Goal: Task Accomplishment & Management: Manage account settings

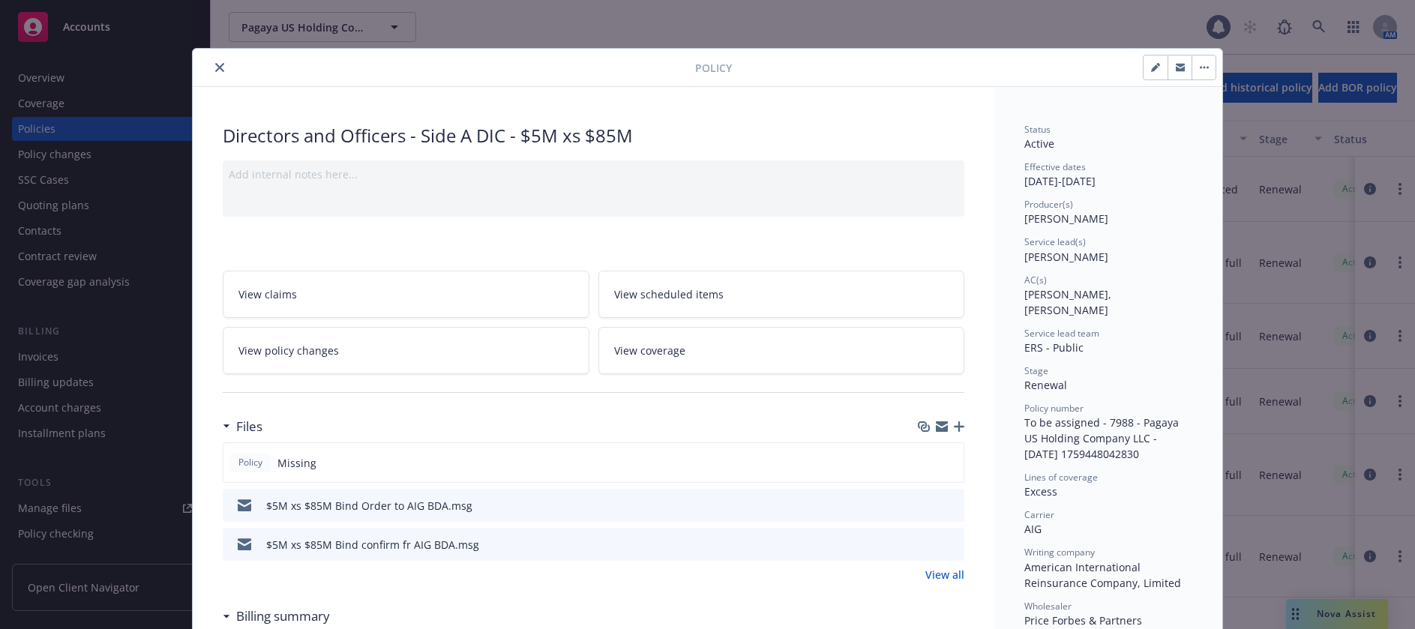
scroll to position [150, 0]
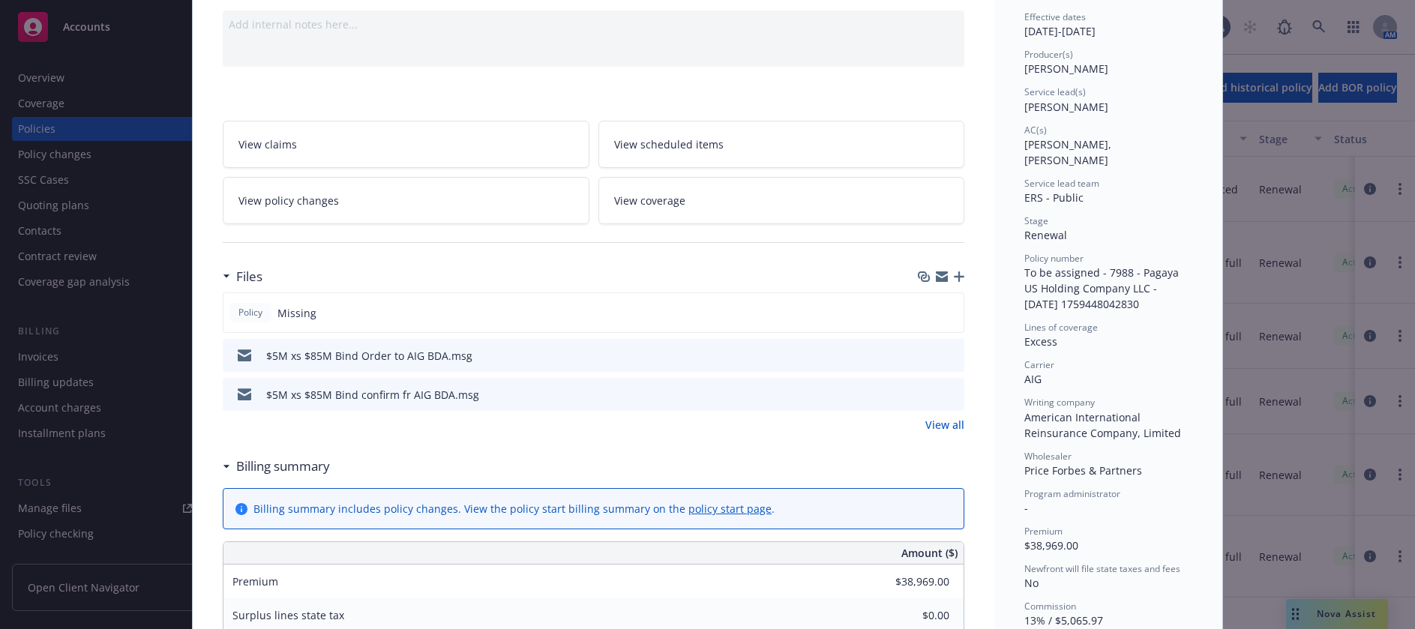
click at [954, 276] on icon "button" at bounding box center [959, 277] width 11 height 11
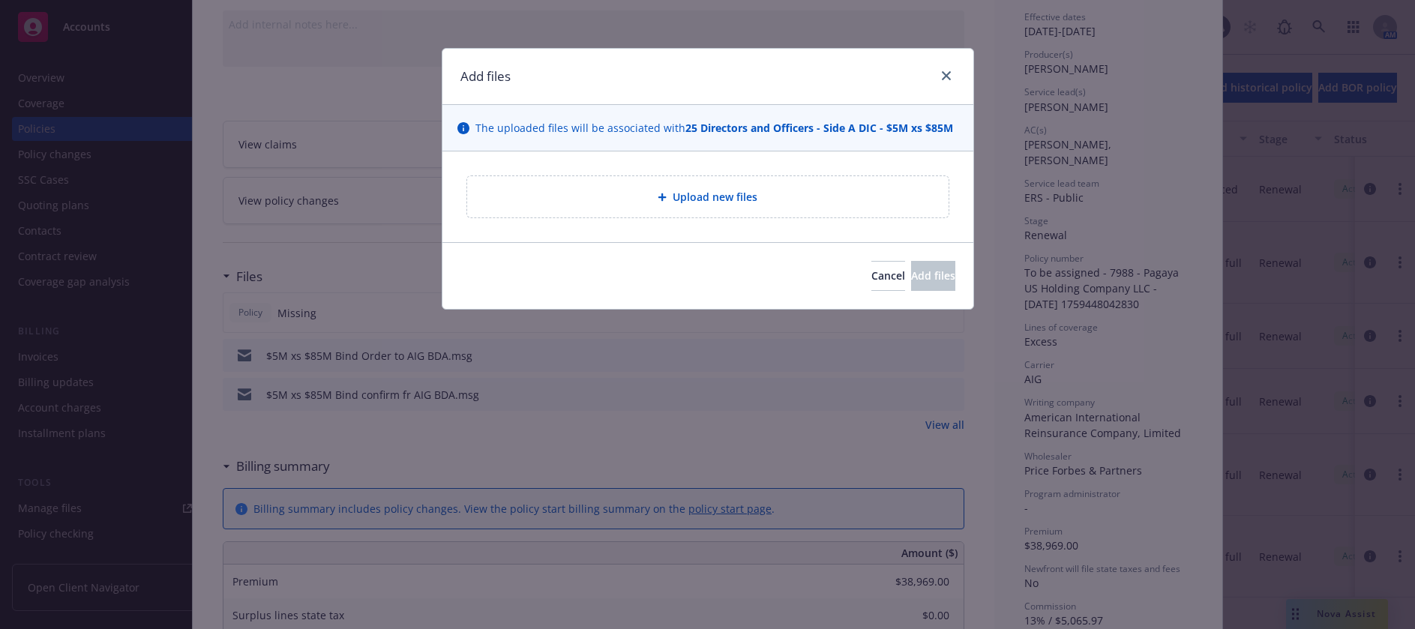
click at [728, 200] on span "Upload new files" at bounding box center [715, 197] width 85 height 16
type textarea "x"
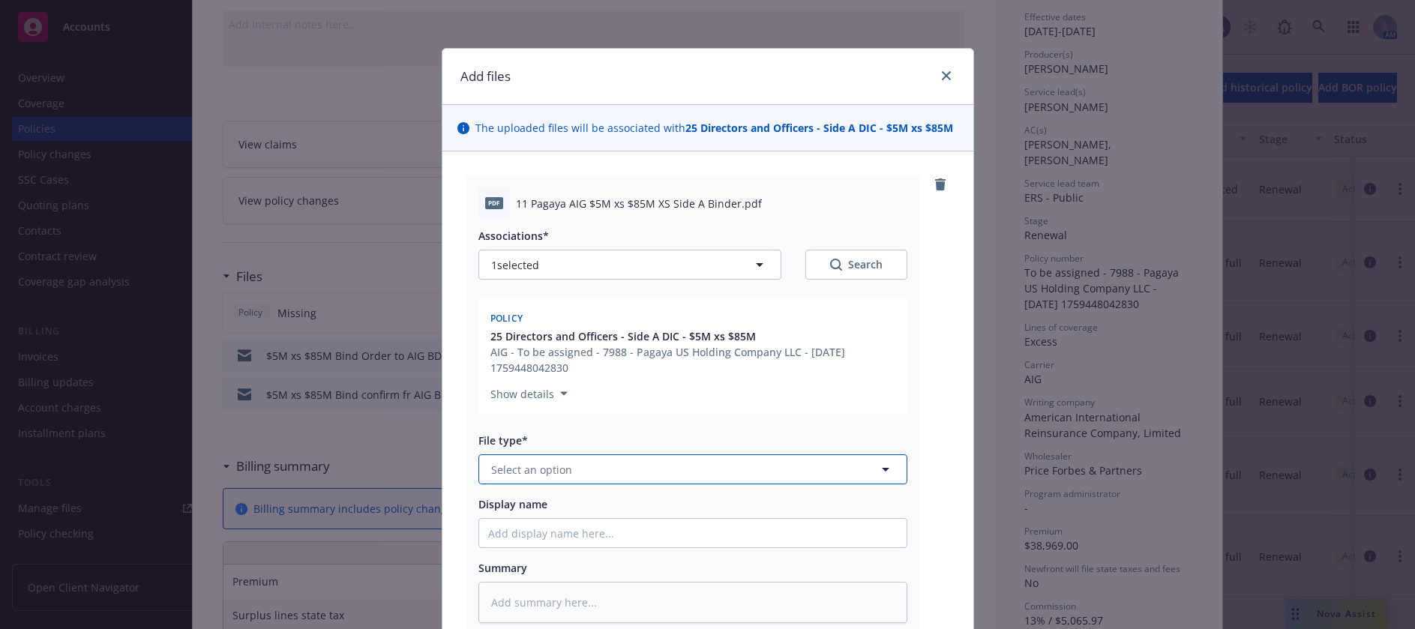
click at [542, 472] on span "Select an option" at bounding box center [531, 470] width 81 height 16
type input "b"
click at [503, 505] on span "Binder" at bounding box center [511, 511] width 34 height 16
click at [555, 531] on input "Display name" at bounding box center [693, 533] width 428 height 29
type textarea "x"
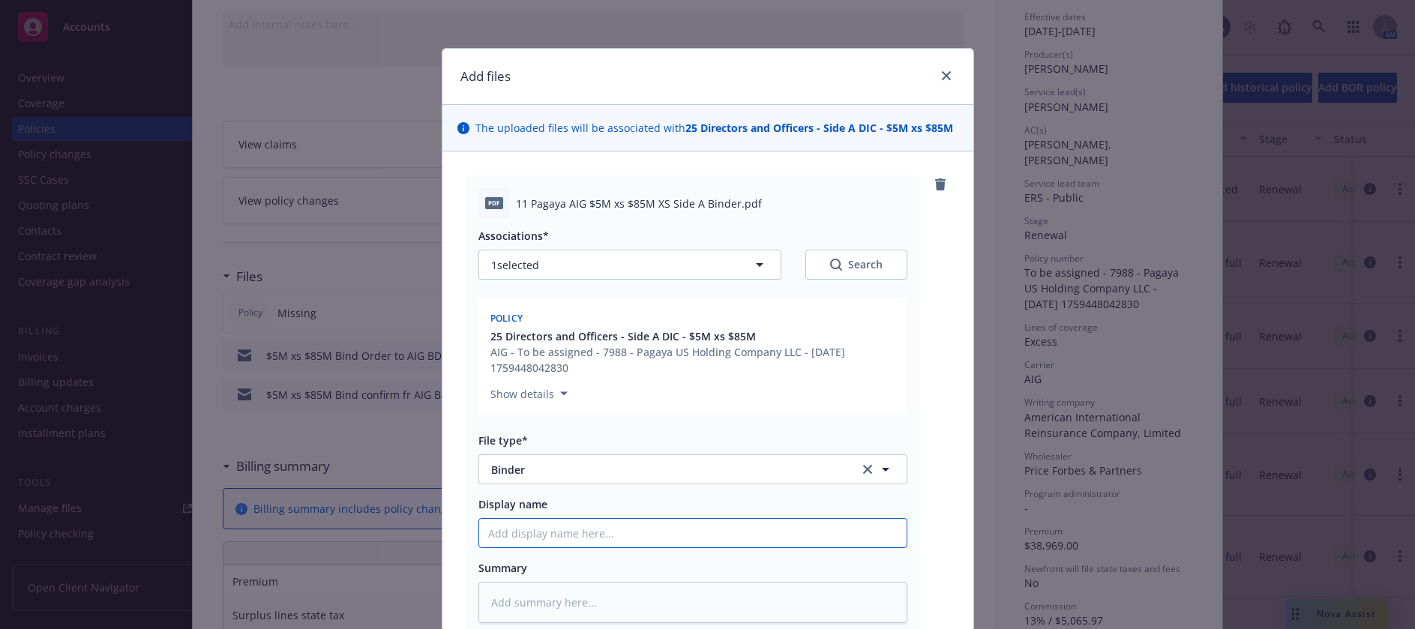
type input "1"
type textarea "x"
type input "11"
type textarea "x"
type input "11"
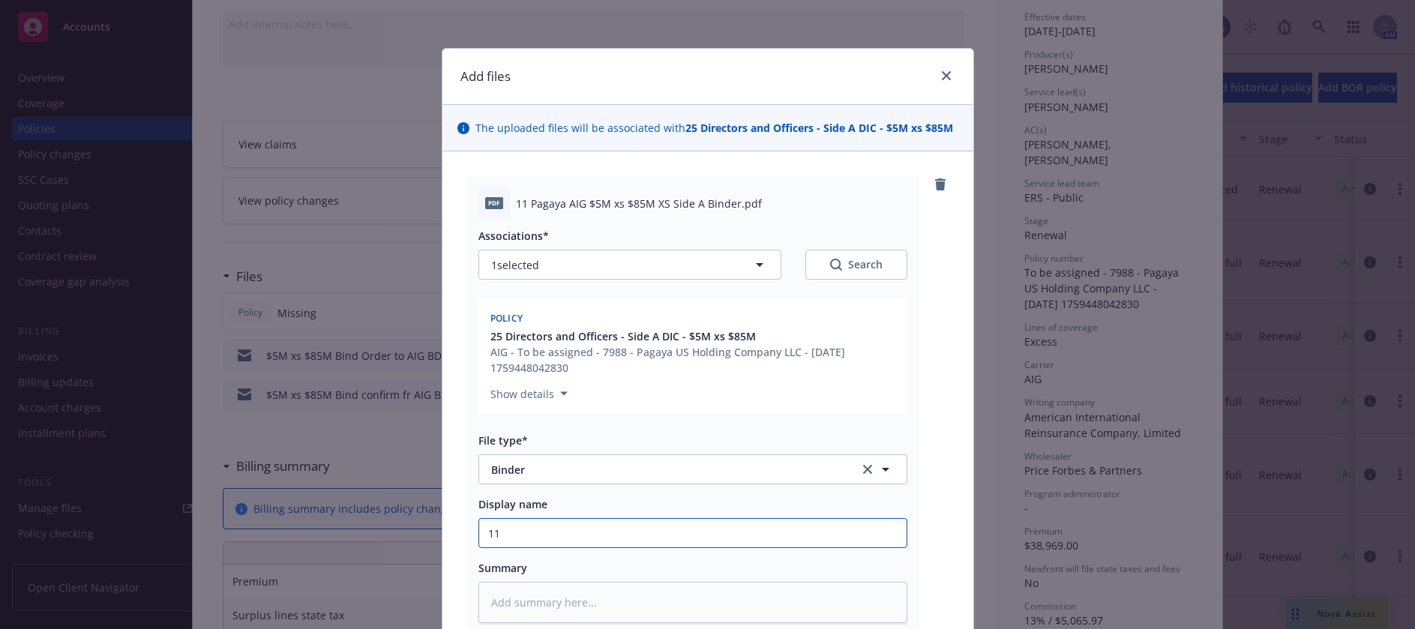
type textarea "x"
type input "11 A"
type textarea "x"
type input "11 AI"
type textarea "x"
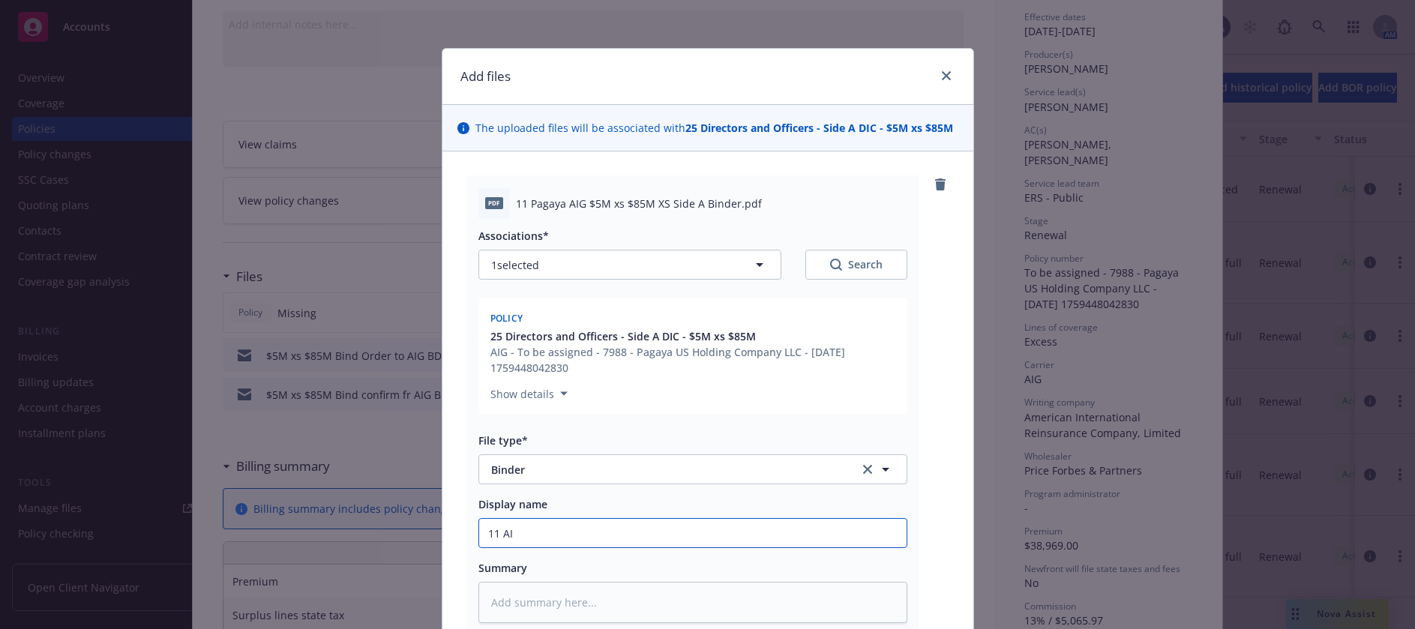
type input "11 AIG"
type textarea "x"
type input "11 AIG"
type textarea "x"
type input "11 AIG B"
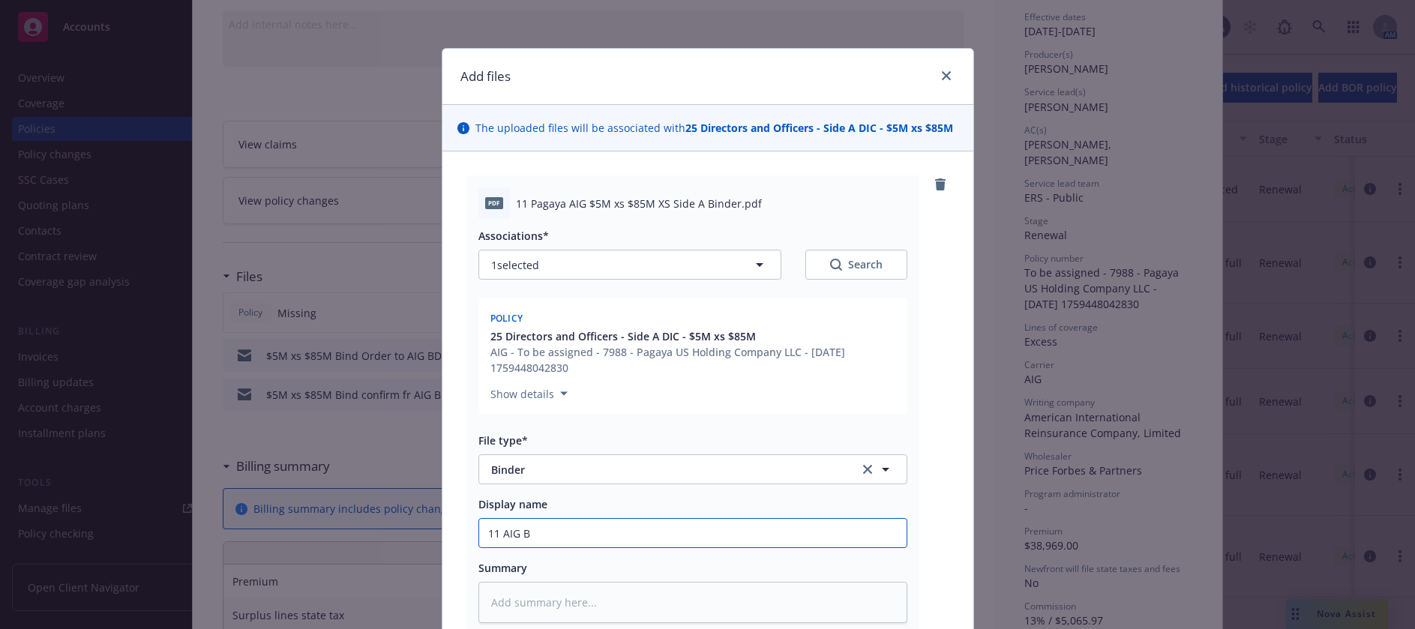
type textarea "x"
type input "11 AIG BD"
type textarea "x"
type input "11 AIG BDA"
type textarea "x"
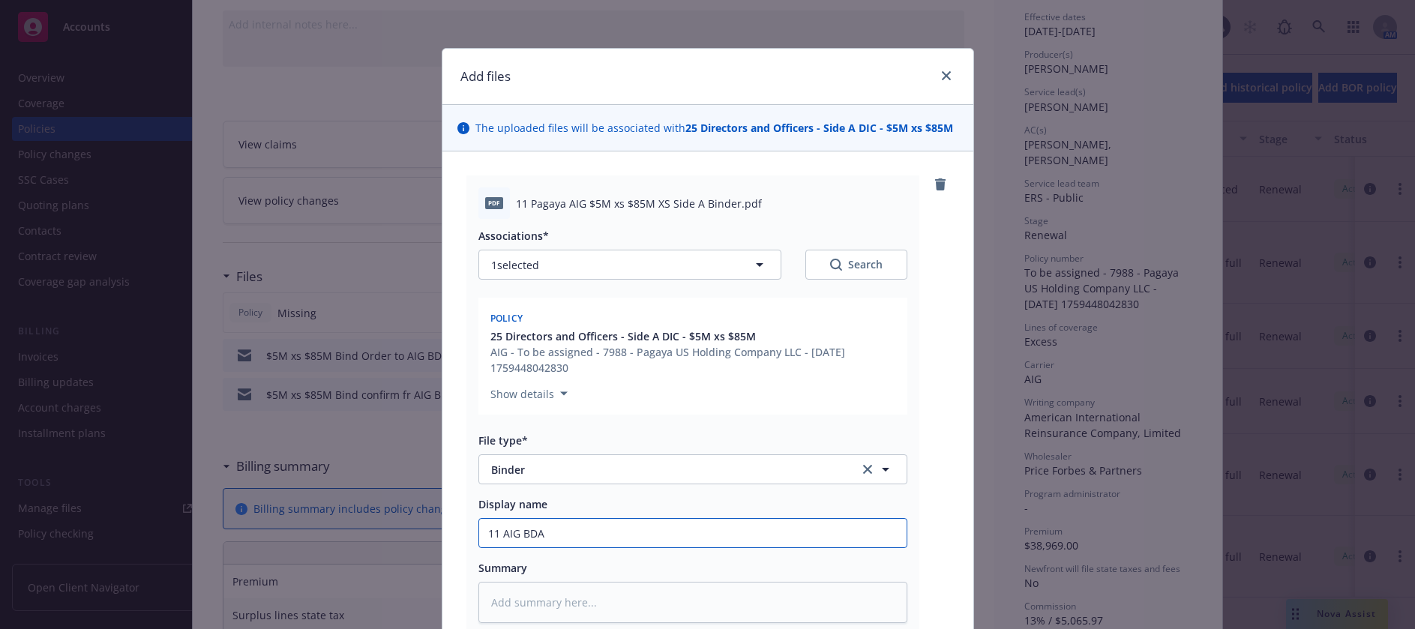
type input "11 AIG BDA"
type textarea "x"
type input "11 AIG BDA $"
type textarea "x"
type input "11 AIG BDA $5"
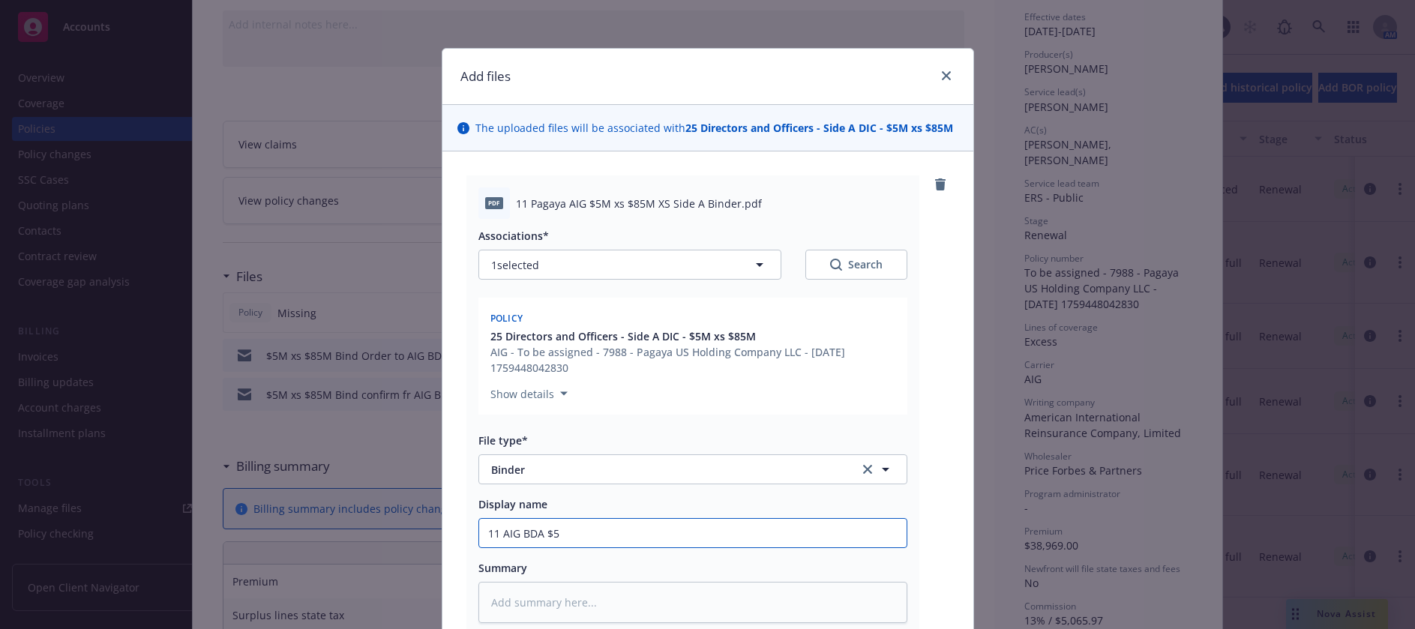
type textarea "x"
type input "11 AIG BDA $5M"
type textarea "x"
type input "11 AIG BDA $5M"
type textarea "x"
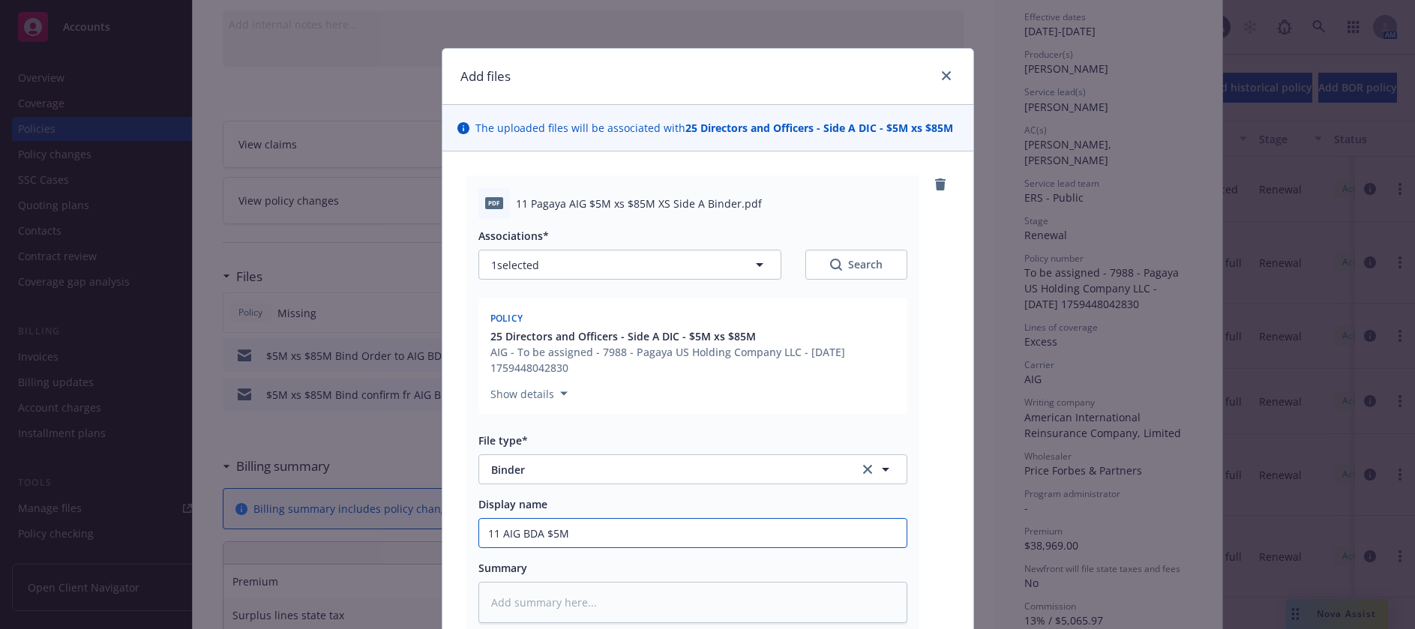
type input "11 AIG BDA $5M x"
type textarea "x"
type input "11 AIG BDA $5M xs"
type textarea "x"
type input "11 AIG BDA $5M xs"
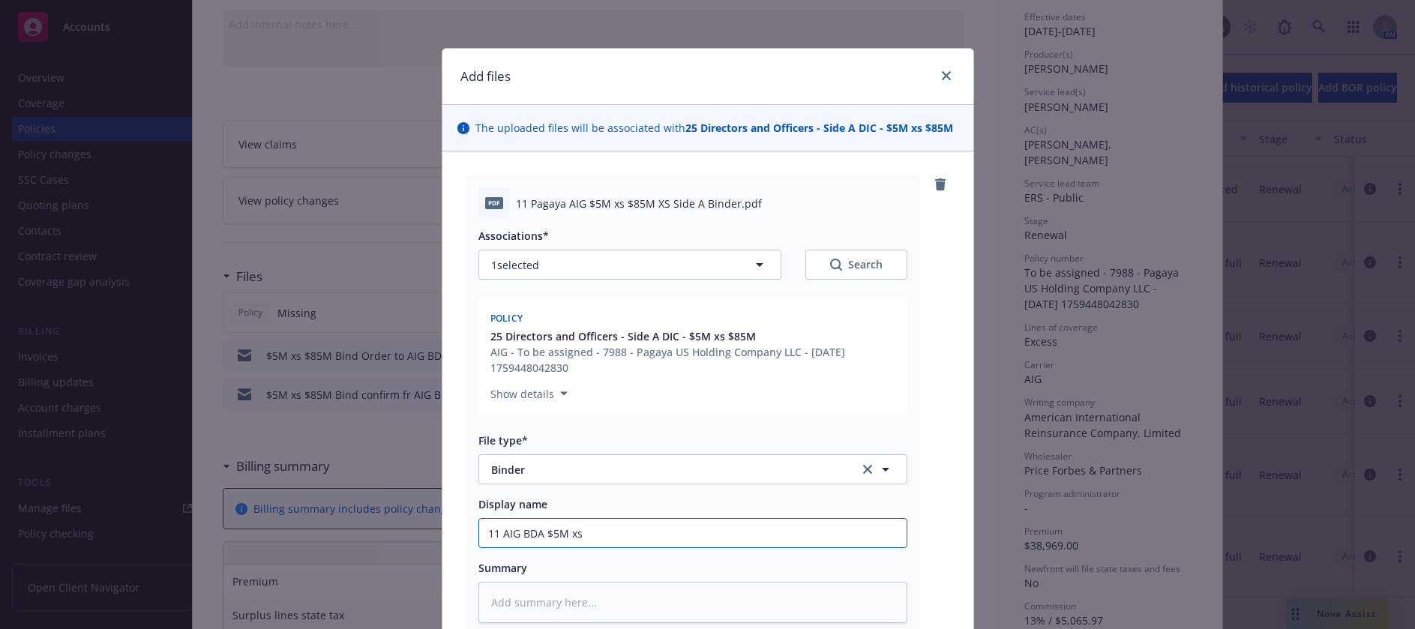
type textarea "x"
type input "11 AIG BDA $5M xs $"
type textarea "x"
type input "11 AIG BDA $5M xs $8"
type textarea "x"
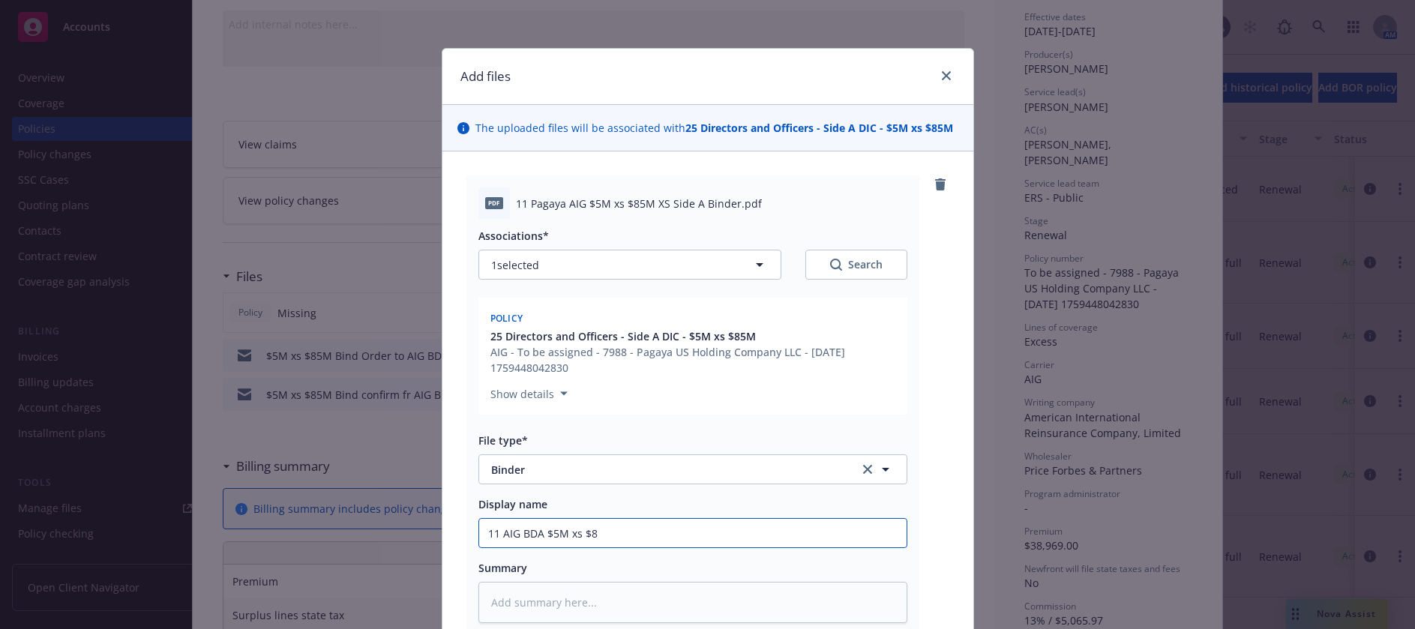
type input "11 AIG BDA $5M xs $85"
type textarea "x"
type input "11 AIG BDA $5M xs $85M"
type textarea "x"
type input "11 AIG BDA $5M xs $85M"
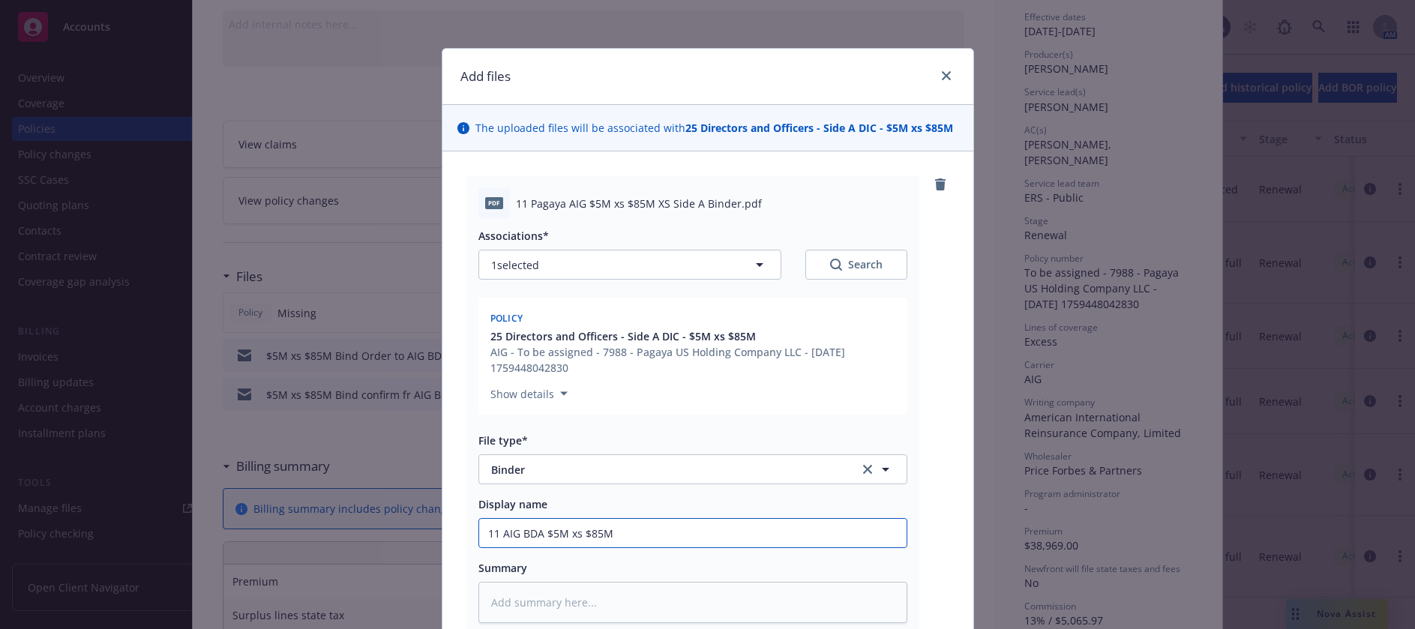
type textarea "x"
type input "11 AIG BDA $5M xs $85M X"
type textarea "x"
type input "11 AIG BDA $5M xs $85M XS"
type textarea "x"
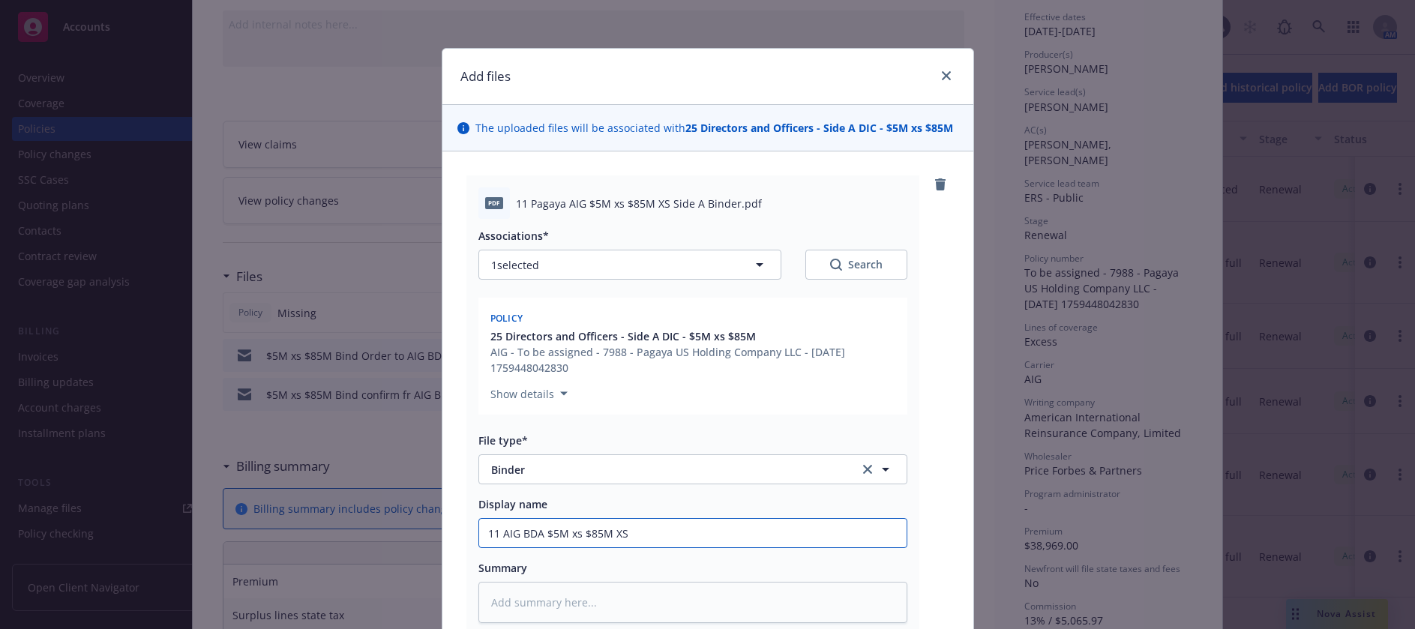
type input "11 AIG BDA $5M xs $85M XS"
type textarea "x"
type input "11 AIG BDA $5M xs $85M XS S"
type textarea "x"
type input "11 AIG BDA $5M xs $85M XS Si"
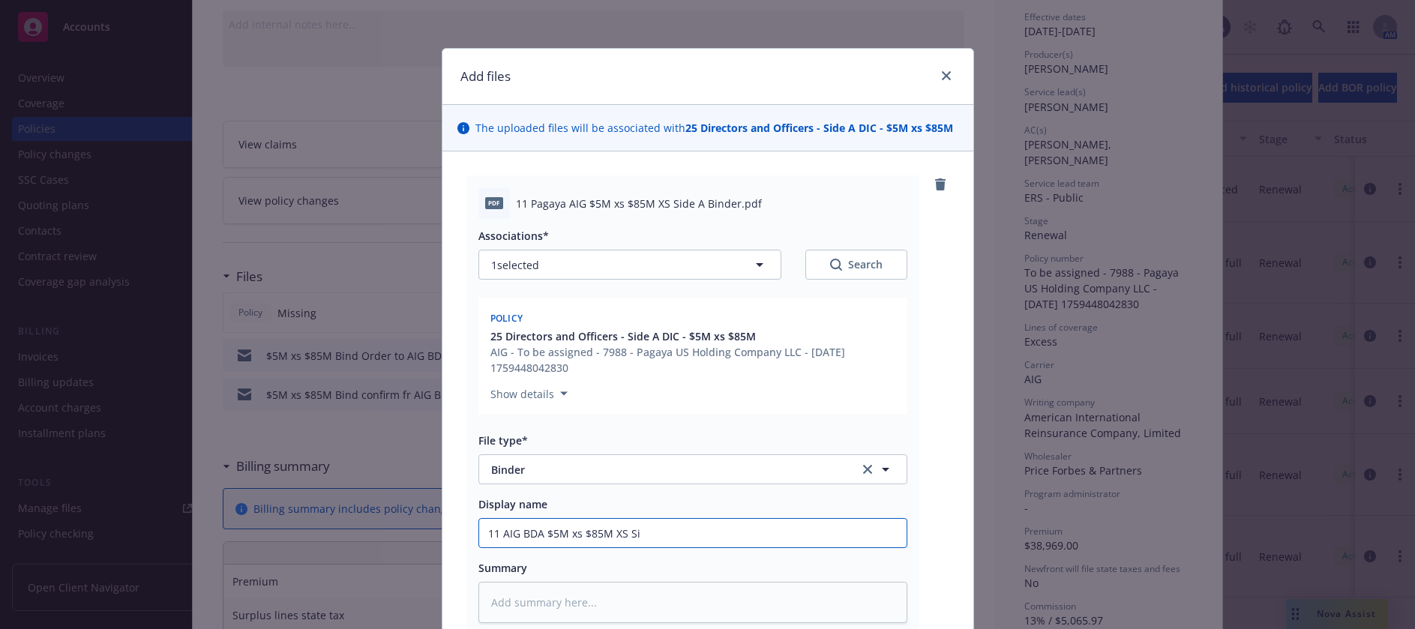
type textarea "x"
type input "11 AIG BDA $5M xs $85M XS Sid"
type textarea "x"
type input "11 AIG BDA $5M xs $85M XS Side"
type textarea "x"
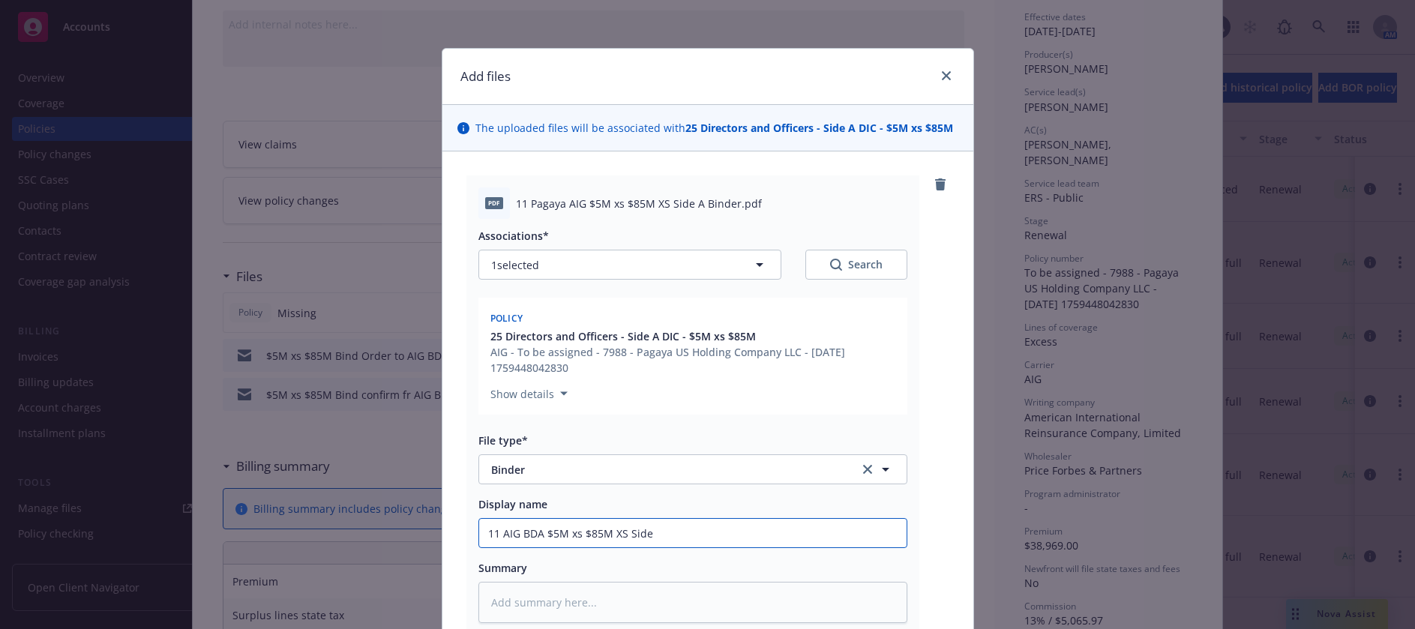
type input "11 AIG BDA $5M xs $85M XS Side"
type textarea "x"
type input "11 AIG BDA $5M xs $85M XS Side A"
type textarea "x"
type input "11 AIG BDA $5M xs $85M XS Side A"
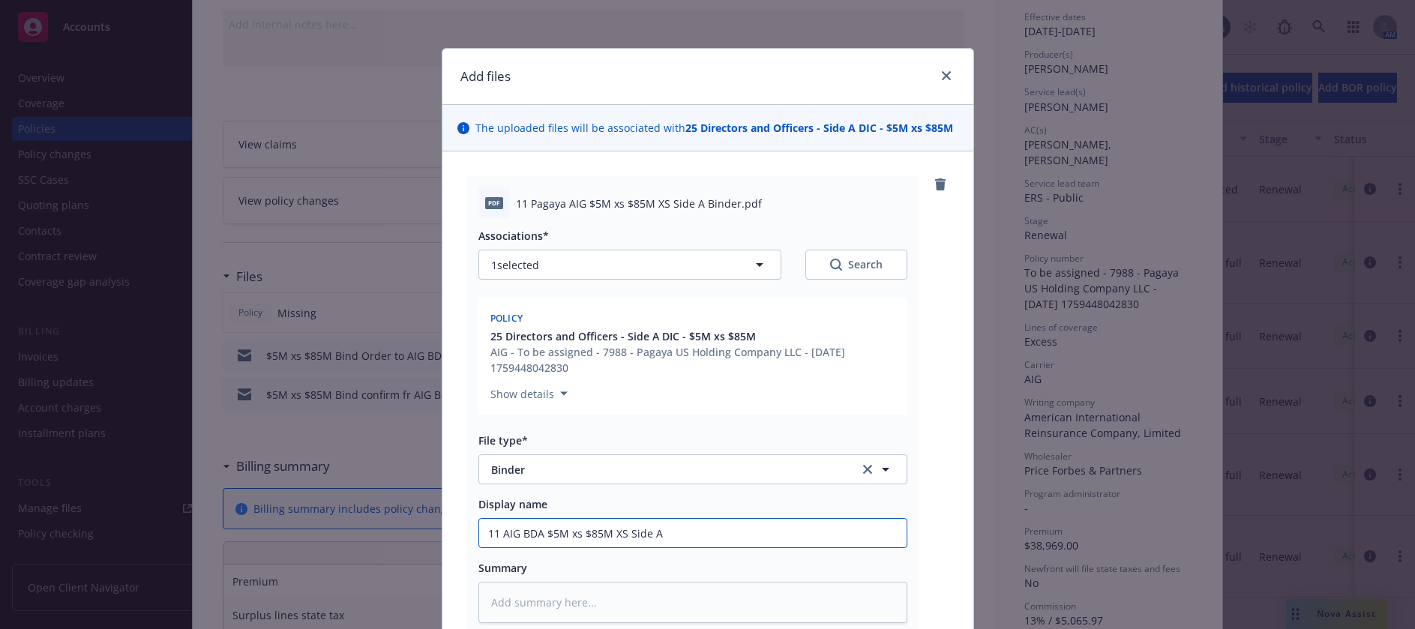
type textarea "x"
type input "11 AIG BDA $5M xs $85M XS Side A b"
type textarea "x"
type input "11 AIG BDA $5M xs $85M XS Side A bi"
type textarea "x"
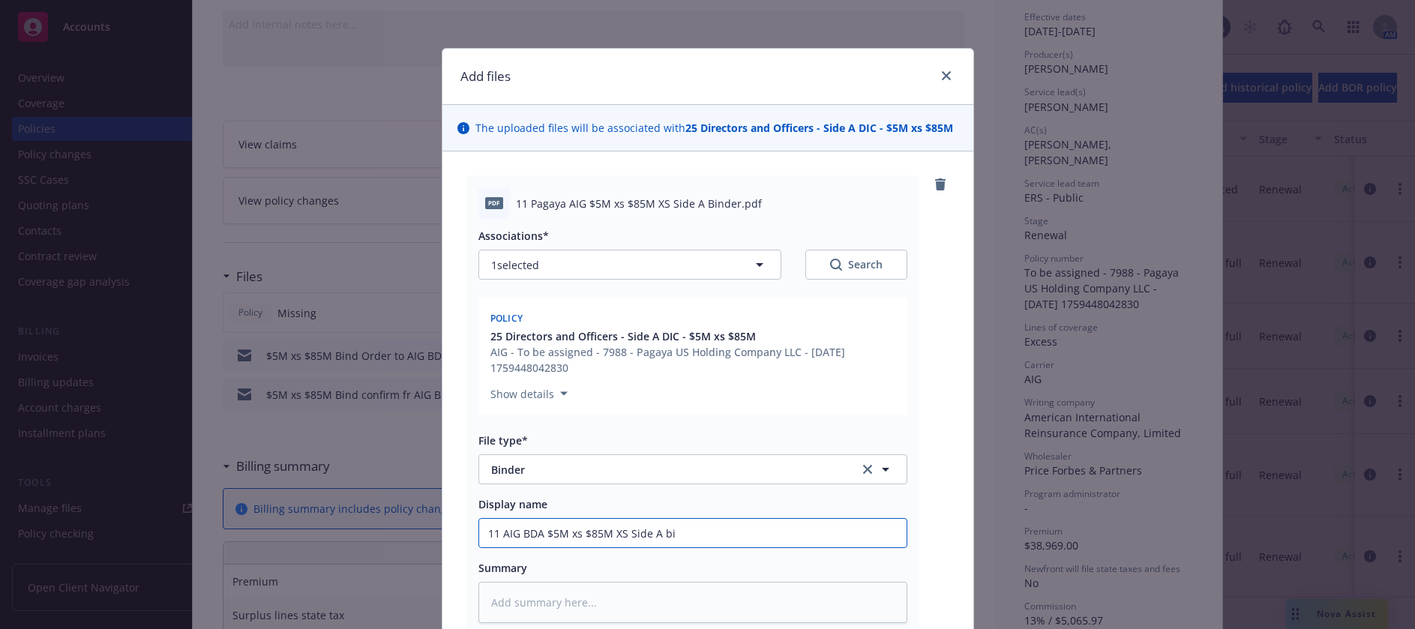
type input "11 AIG BDA $5M xs $85M XS Side A bin"
type textarea "x"
type input "11 AIG BDA $5M xs $85M XS Side A bind"
type textarea "x"
type input "11 AIG BDA $5M xs $85M XS Side A binde"
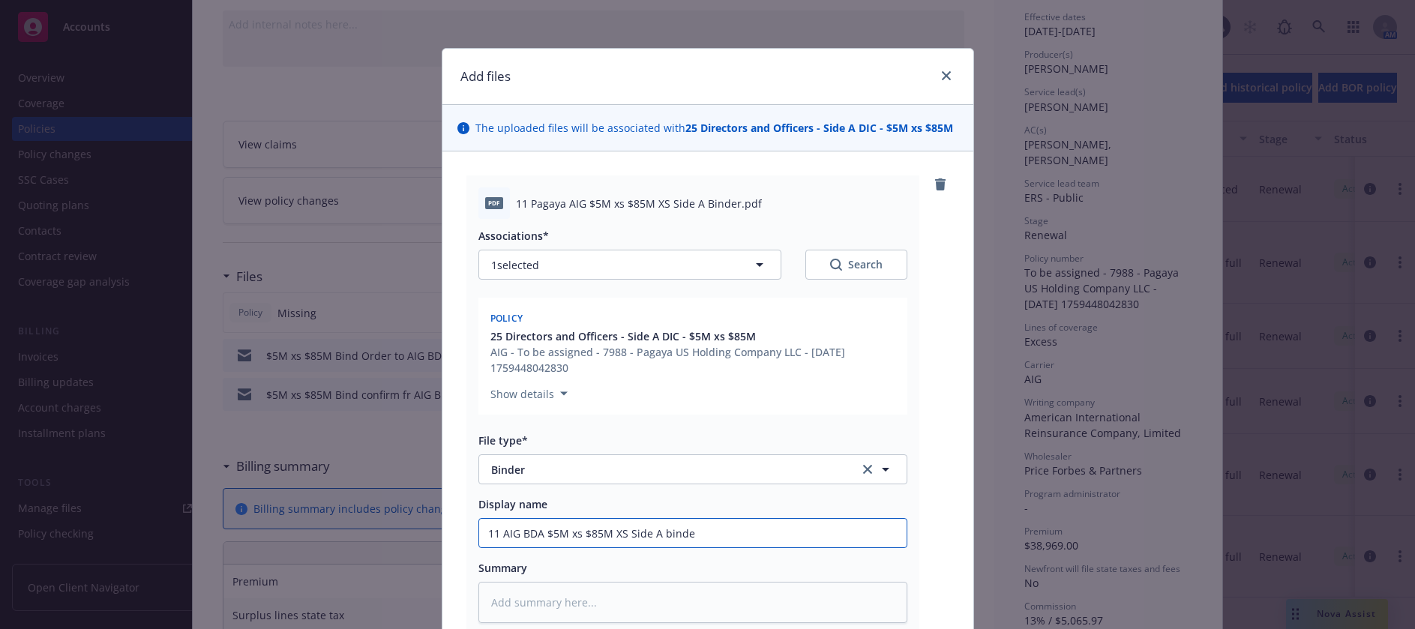
type textarea "x"
type input "11 AIG BDA $5M xs $85M XS Side A binder"
type textarea "x"
type input "11 AIG BDA $5M xs $85M XS Side A [PERSON_NAME]"
type textarea "x"
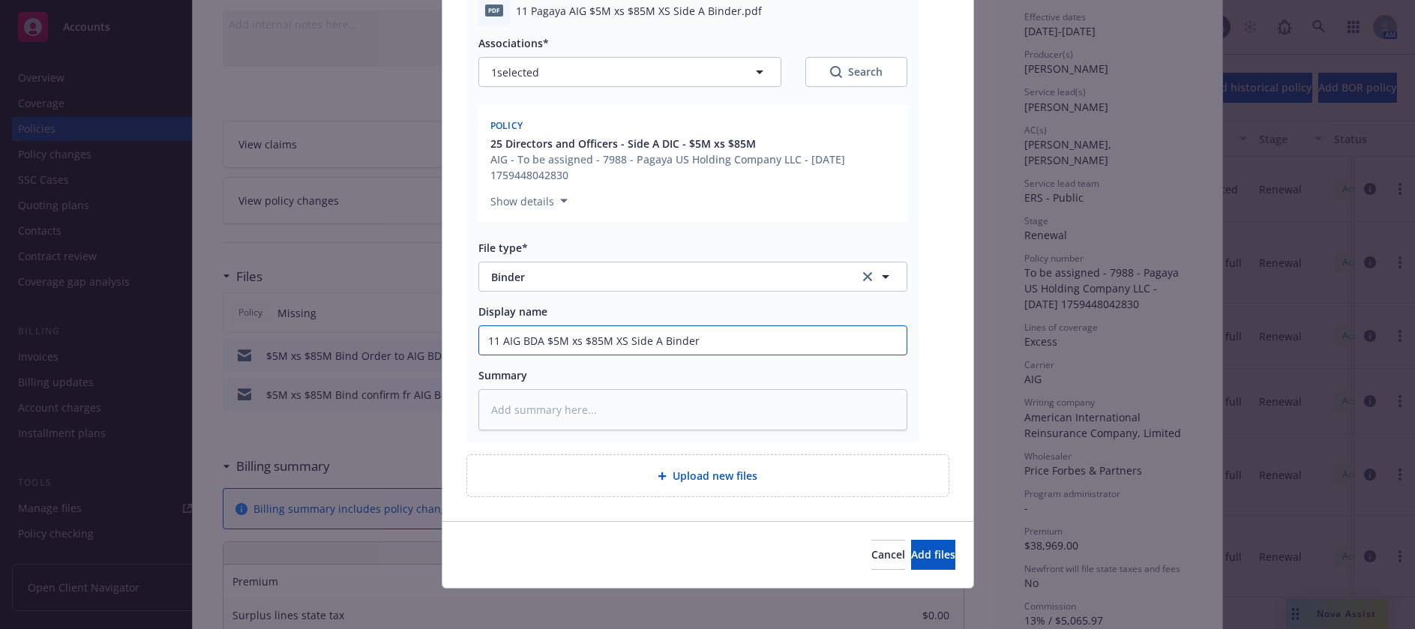
scroll to position [200, 0]
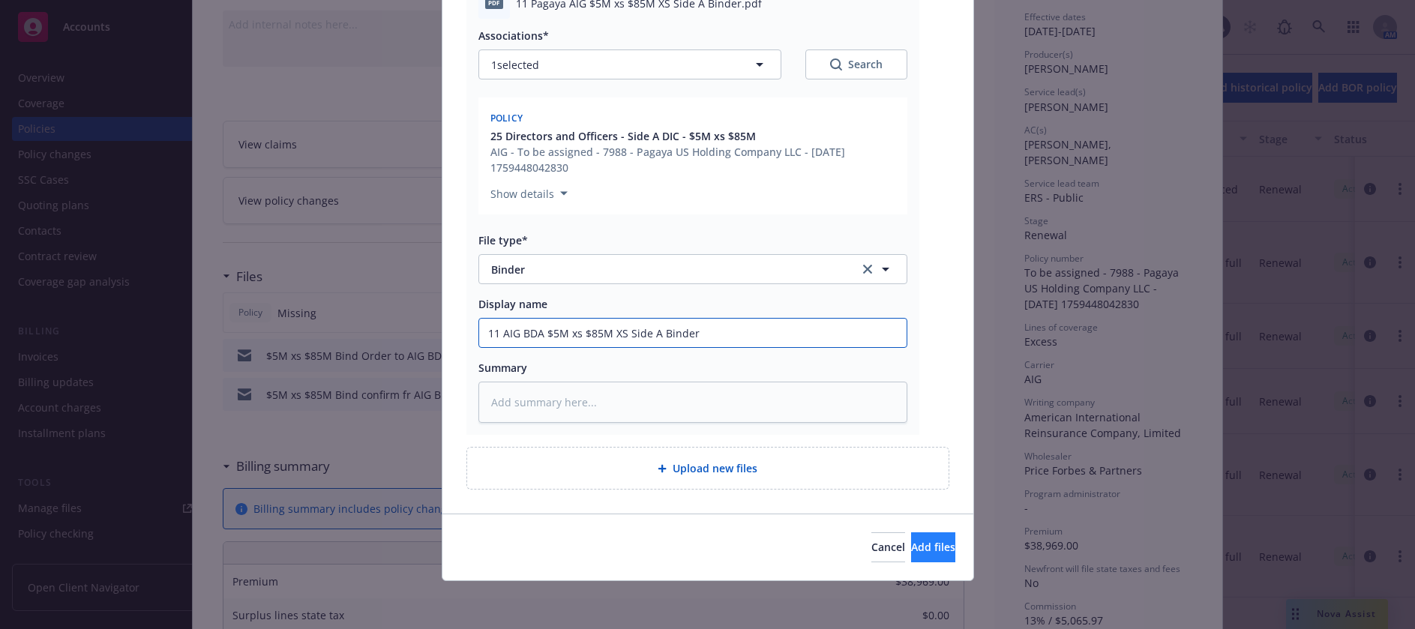
type input "11 AIG BDA $5M xs $85M XS Side A Binder"
click at [911, 548] on span "Add files" at bounding box center [933, 547] width 44 height 14
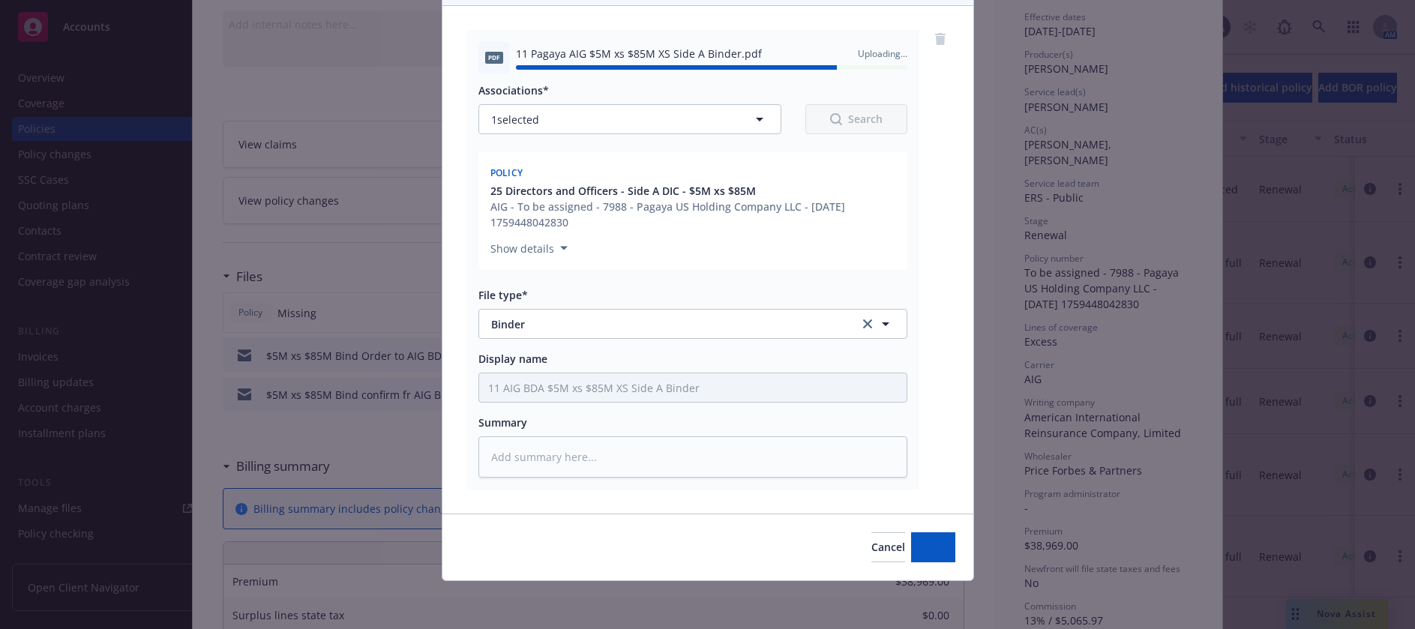
type textarea "x"
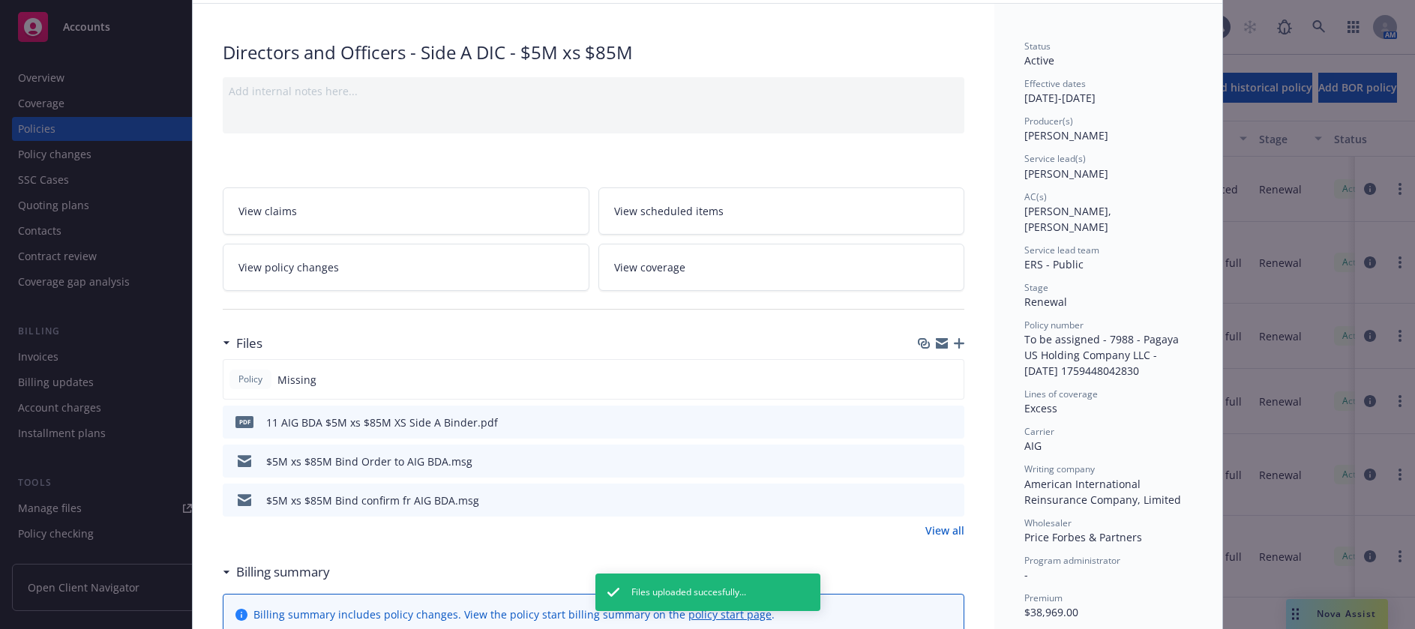
scroll to position [0, 0]
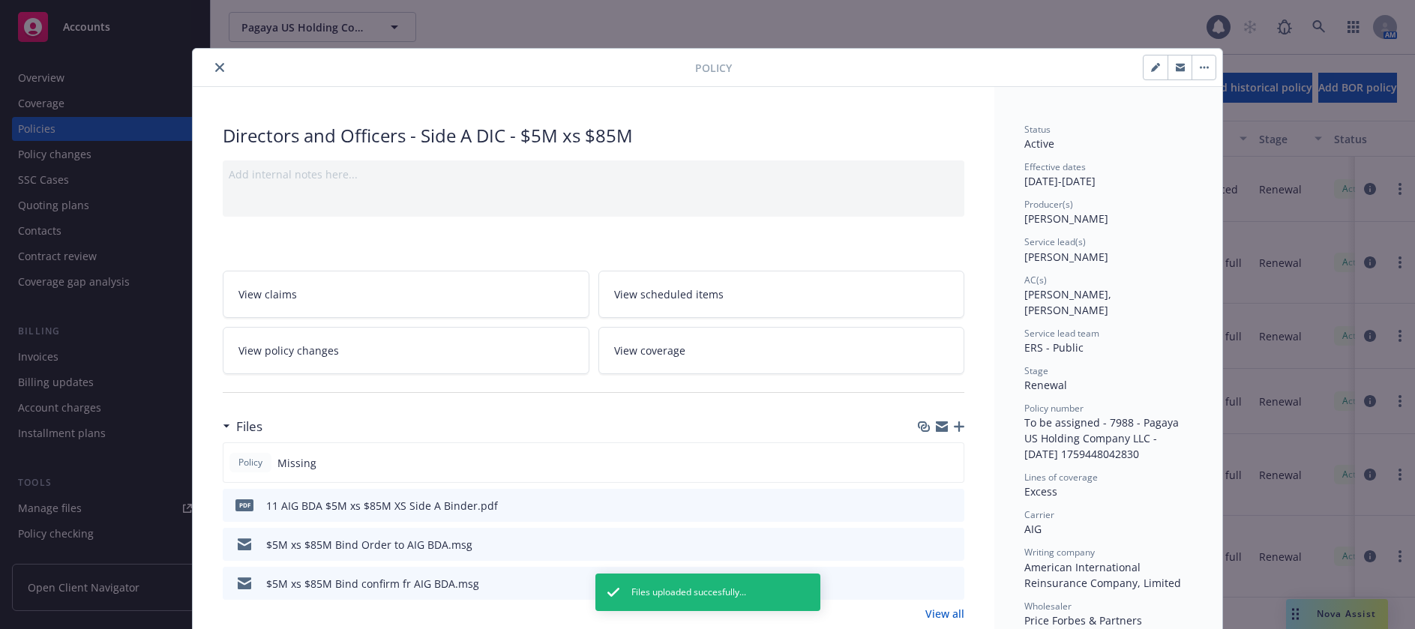
click at [1151, 66] on icon "button" at bounding box center [1155, 67] width 9 height 9
select select "RENEWAL"
select select "12"
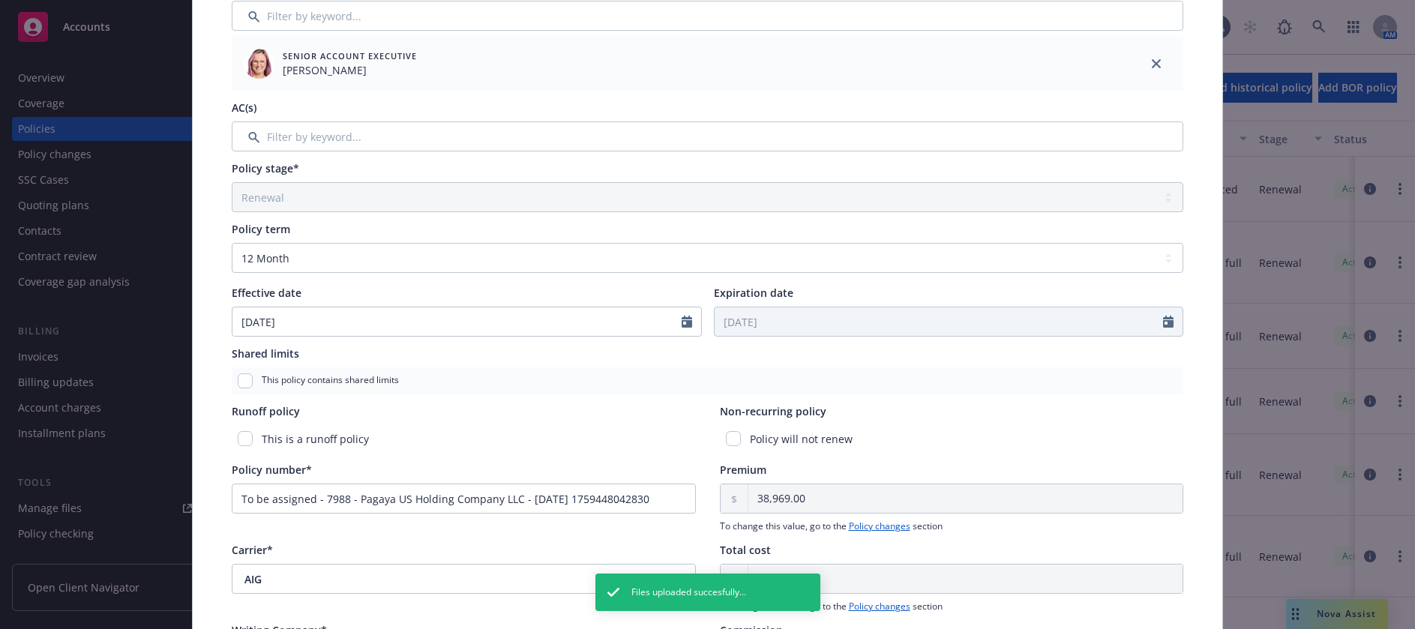
scroll to position [450, 0]
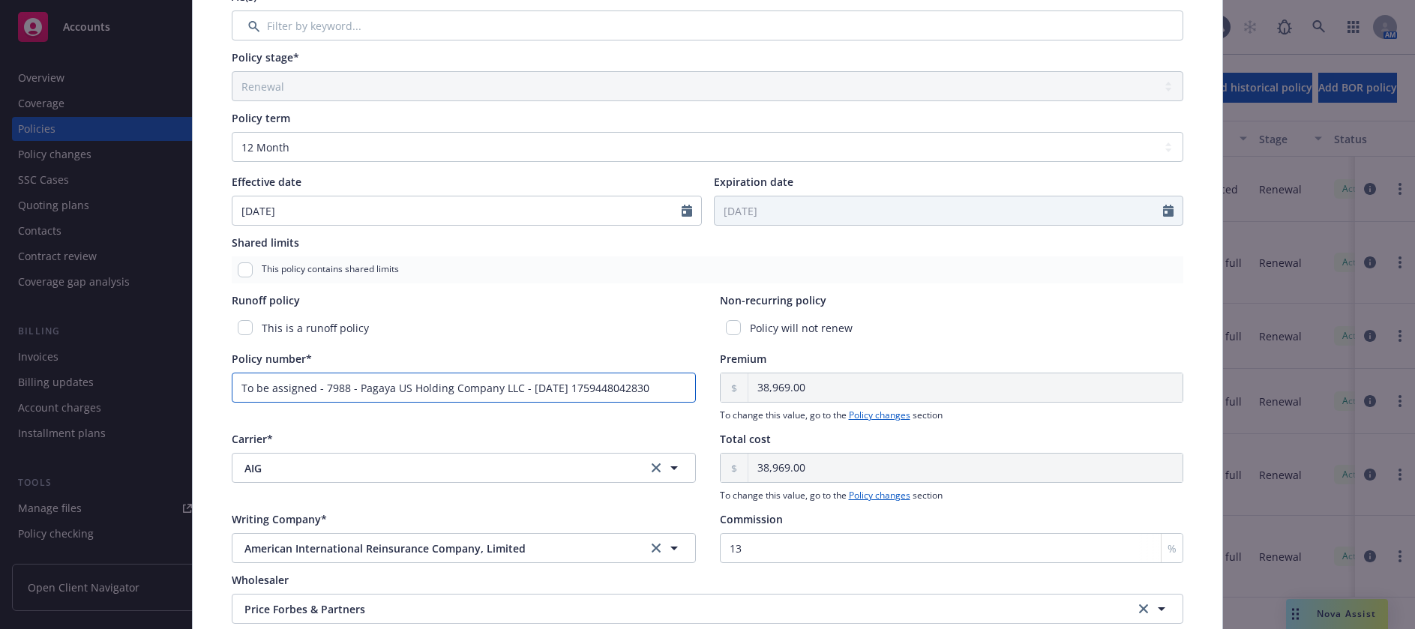
drag, startPoint x: 688, startPoint y: 392, endPoint x: 235, endPoint y: 396, distance: 453.0
click at [235, 396] on input "To be assigned - 7988 - Pagaya US Holding Company LLC - [DATE] 1759448042830" at bounding box center [464, 388] width 464 height 30
click at [345, 391] on input "Policy number*" at bounding box center [464, 388] width 464 height 30
paste input "[PHONE_NUMBER]"
type input "[PHONE_NUMBER]"
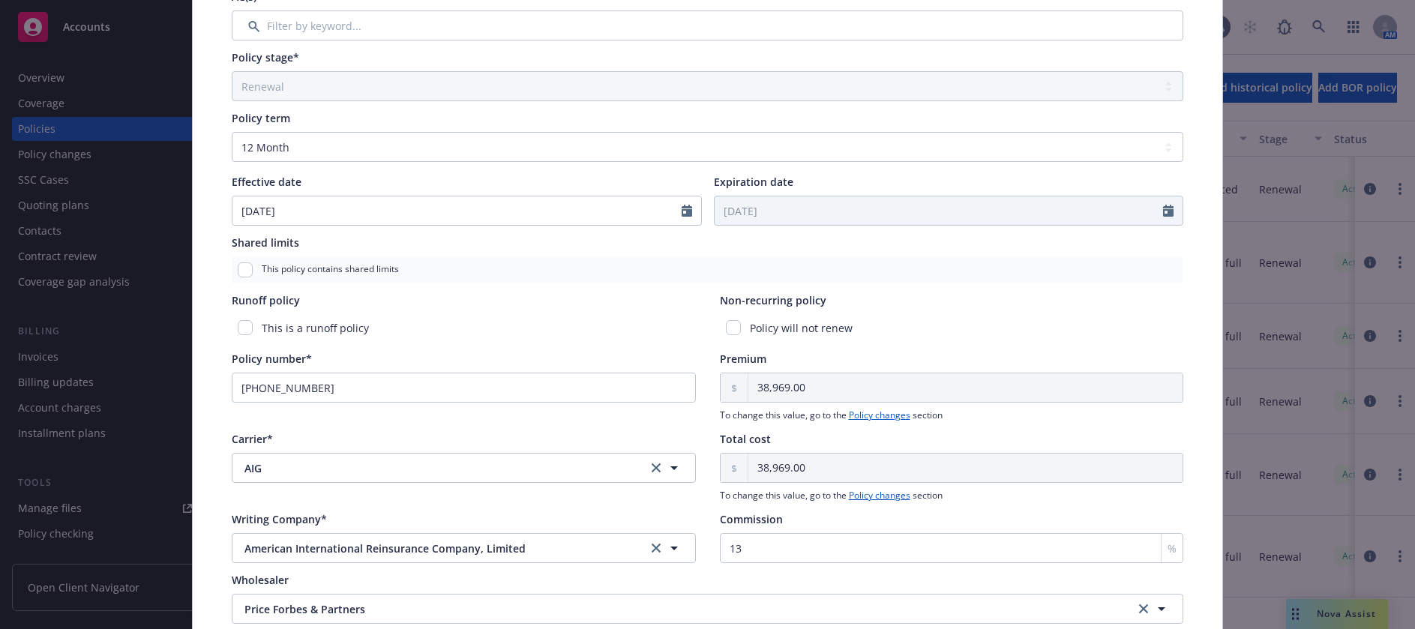
click at [560, 338] on div "This is a runoff policy" at bounding box center [464, 328] width 464 height 28
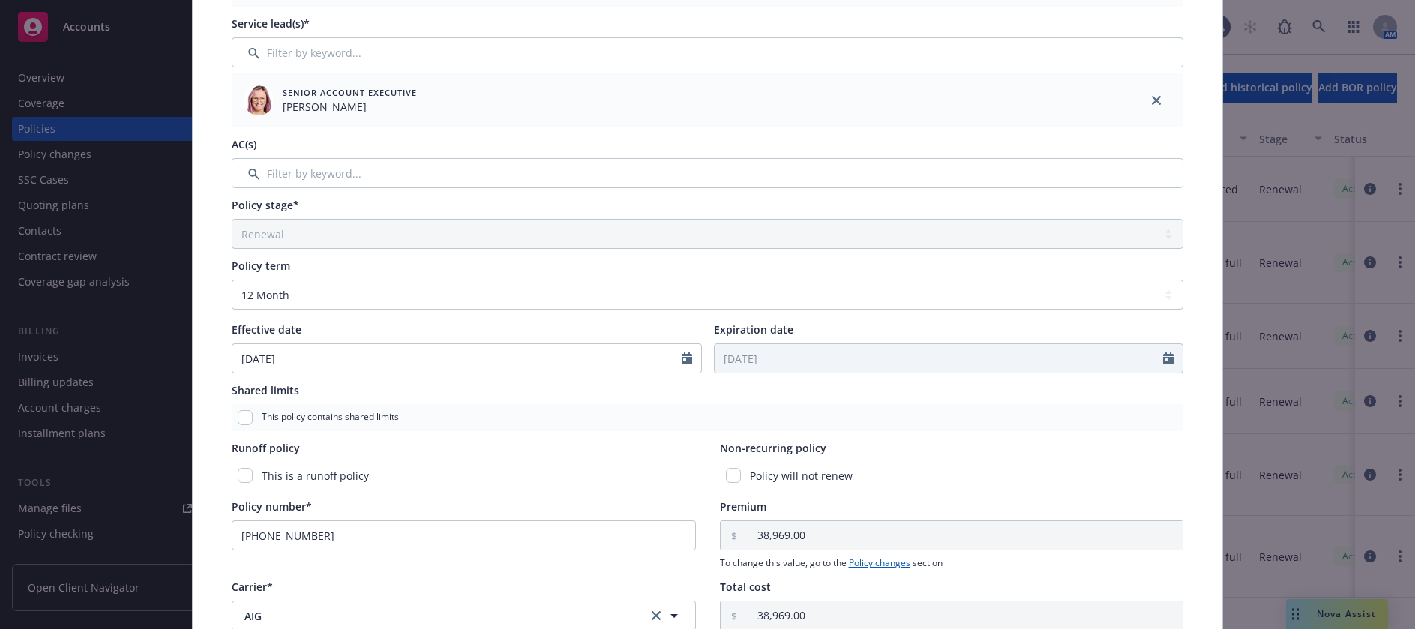
scroll to position [0, 0]
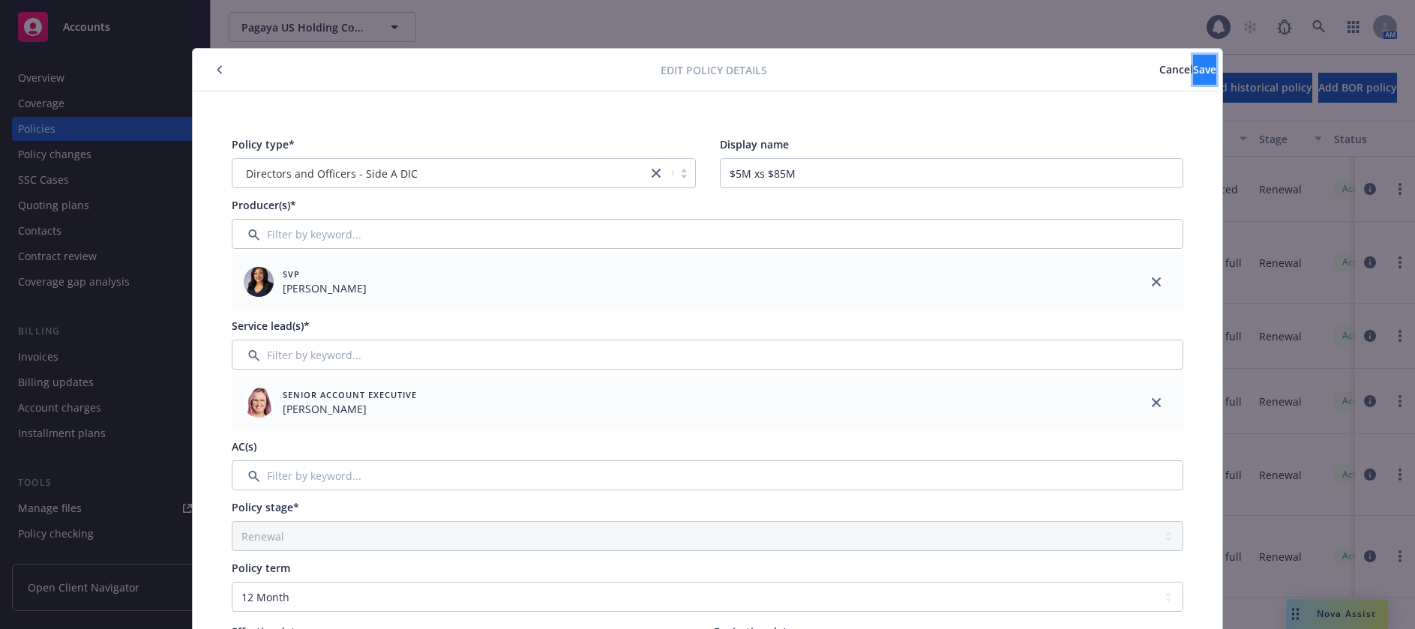
click at [1193, 70] on span "Save" at bounding box center [1204, 69] width 23 height 14
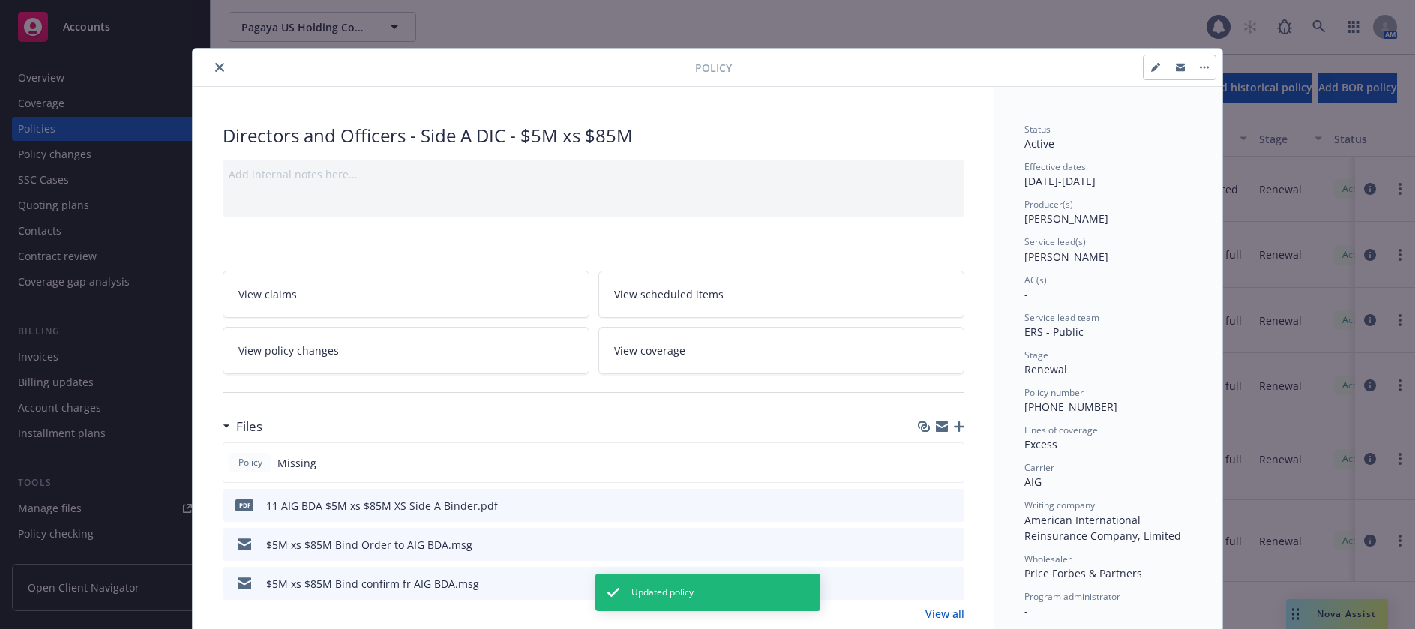
click at [215, 68] on icon "close" at bounding box center [219, 67] width 9 height 9
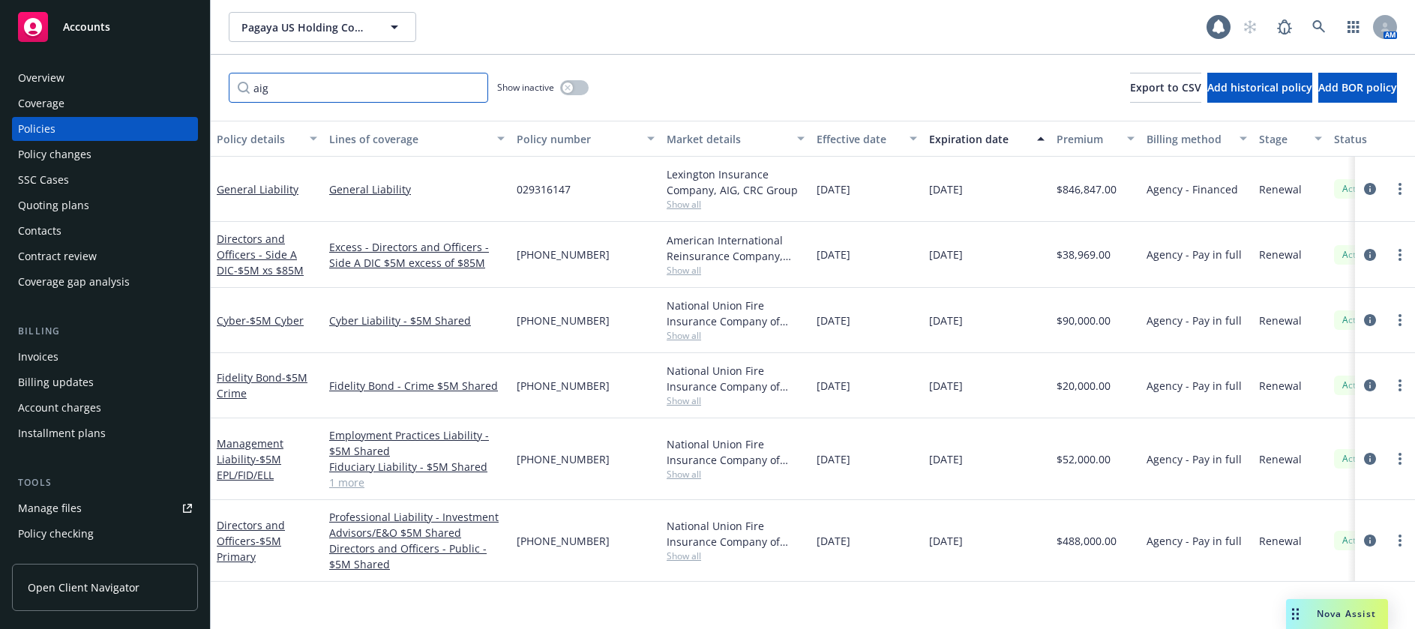
drag, startPoint x: 278, startPoint y: 94, endPoint x: 256, endPoint y: 92, distance: 22.6
click at [256, 92] on input "aig" at bounding box center [359, 88] width 260 height 30
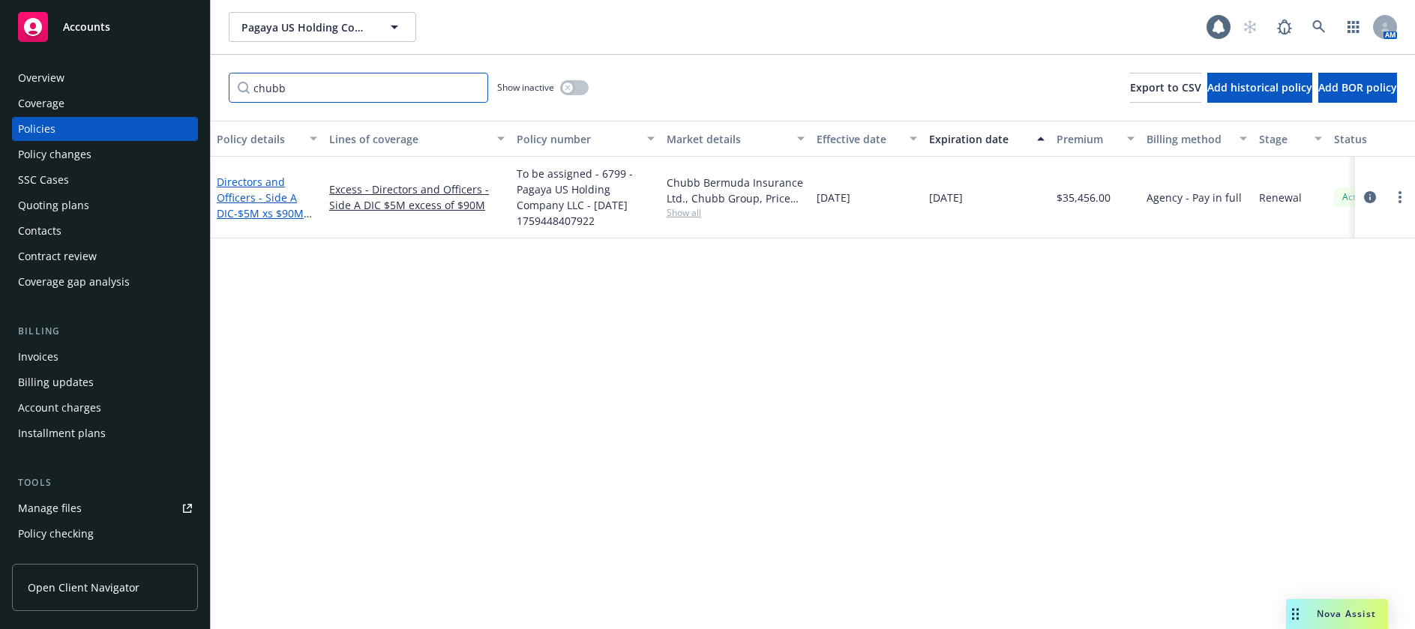
type input "chubb"
click at [277, 203] on link "Directors and Officers - Side A DIC - $5M xs $90M Excess" at bounding box center [260, 206] width 87 height 62
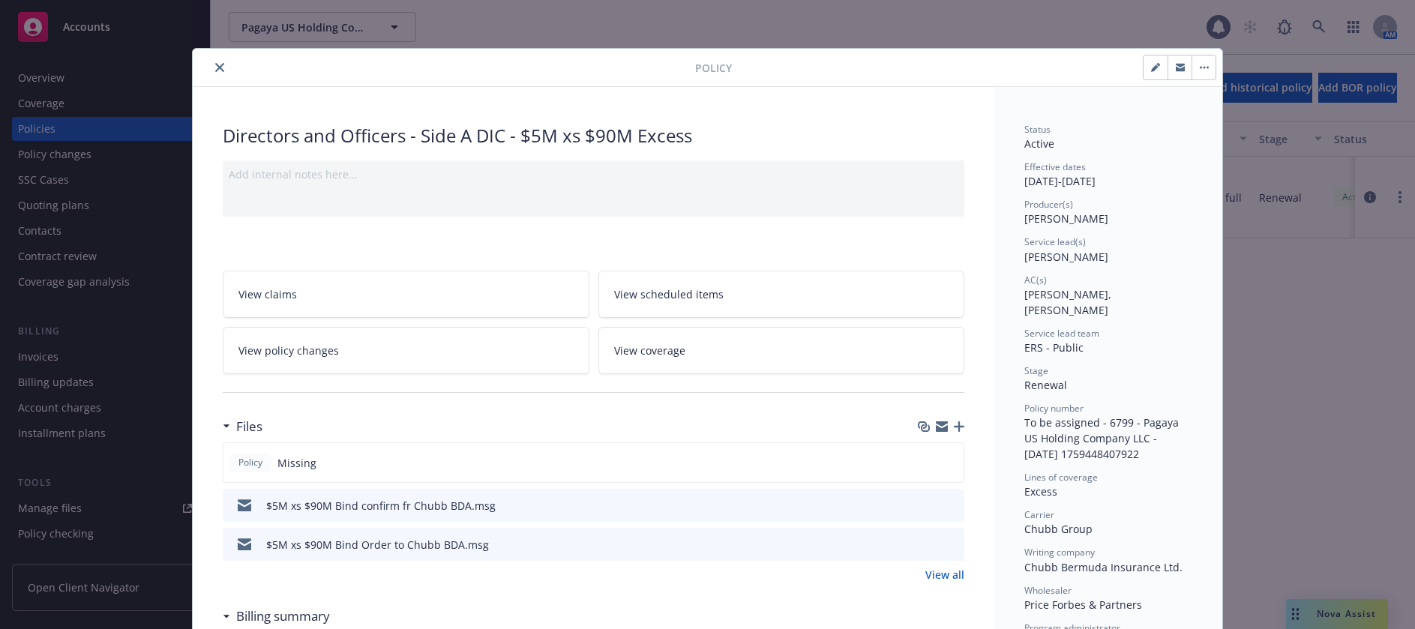
click at [955, 429] on icon "button" at bounding box center [959, 427] width 11 height 11
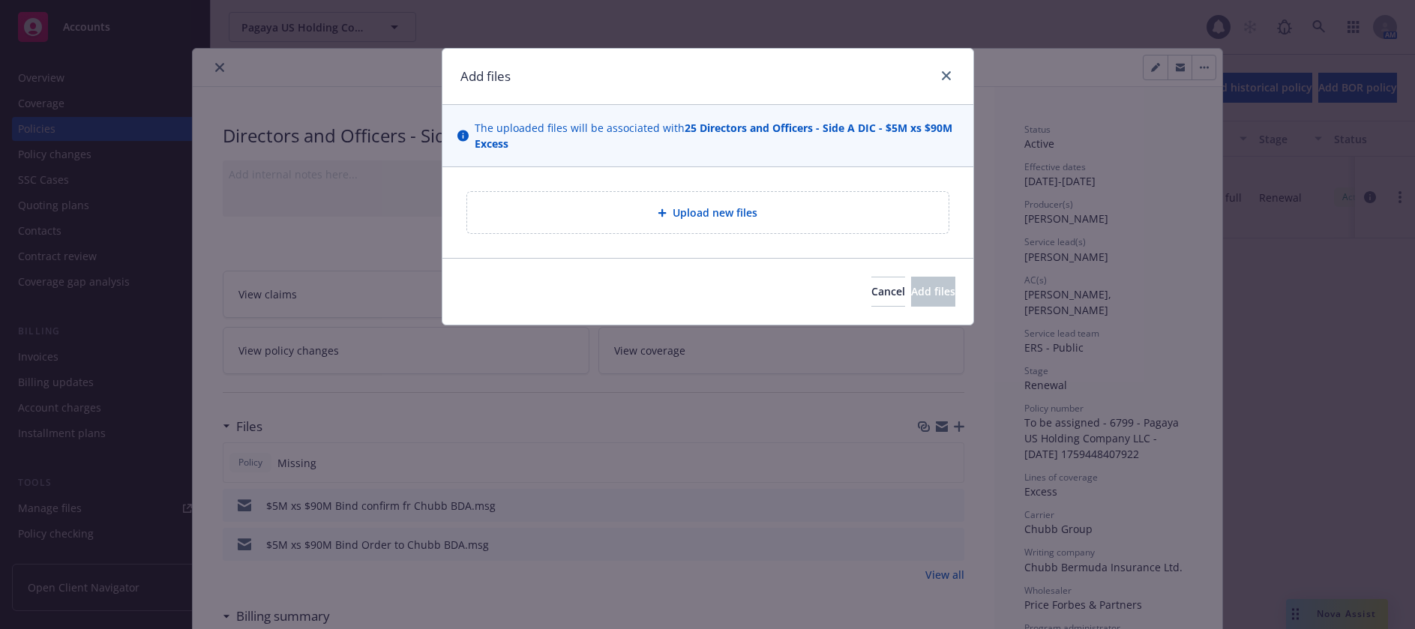
click at [730, 208] on span "Upload new files" at bounding box center [715, 213] width 85 height 16
type textarea "x"
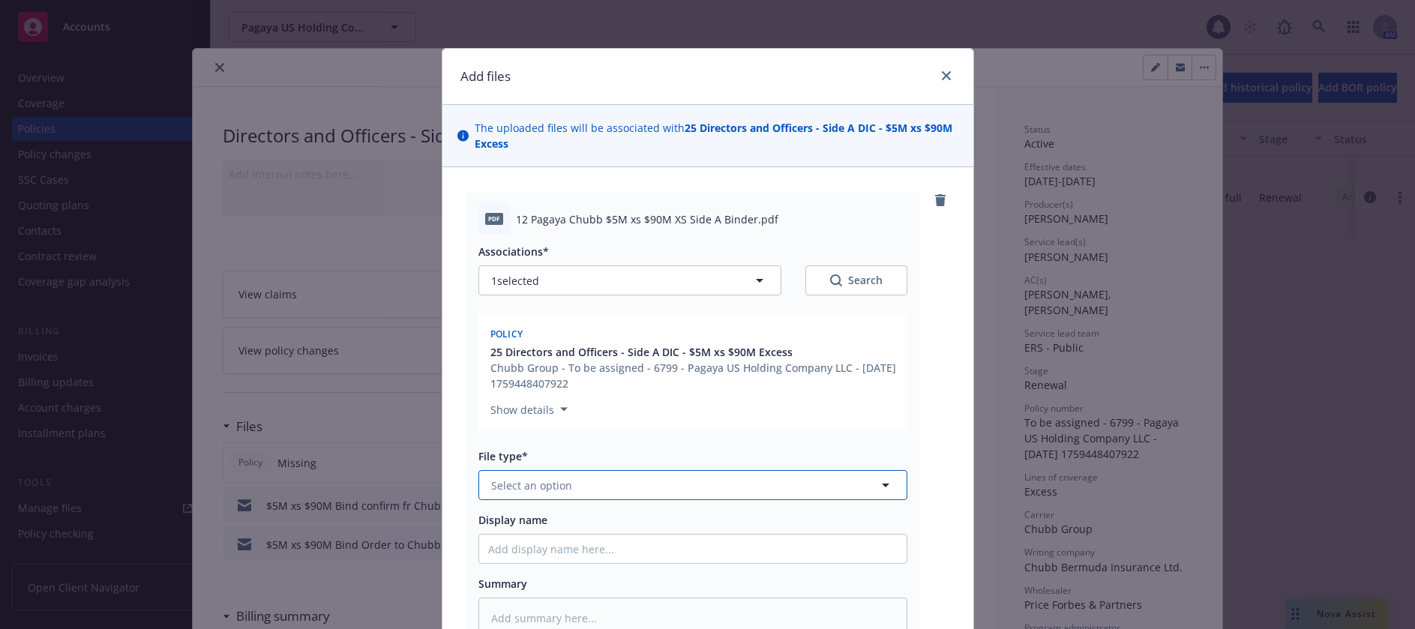
click at [527, 482] on span "Select an option" at bounding box center [531, 486] width 81 height 16
type input "b"
click at [504, 522] on span "Binder" at bounding box center [511, 527] width 34 height 16
click at [549, 549] on input "Display name" at bounding box center [693, 549] width 428 height 29
type textarea "x"
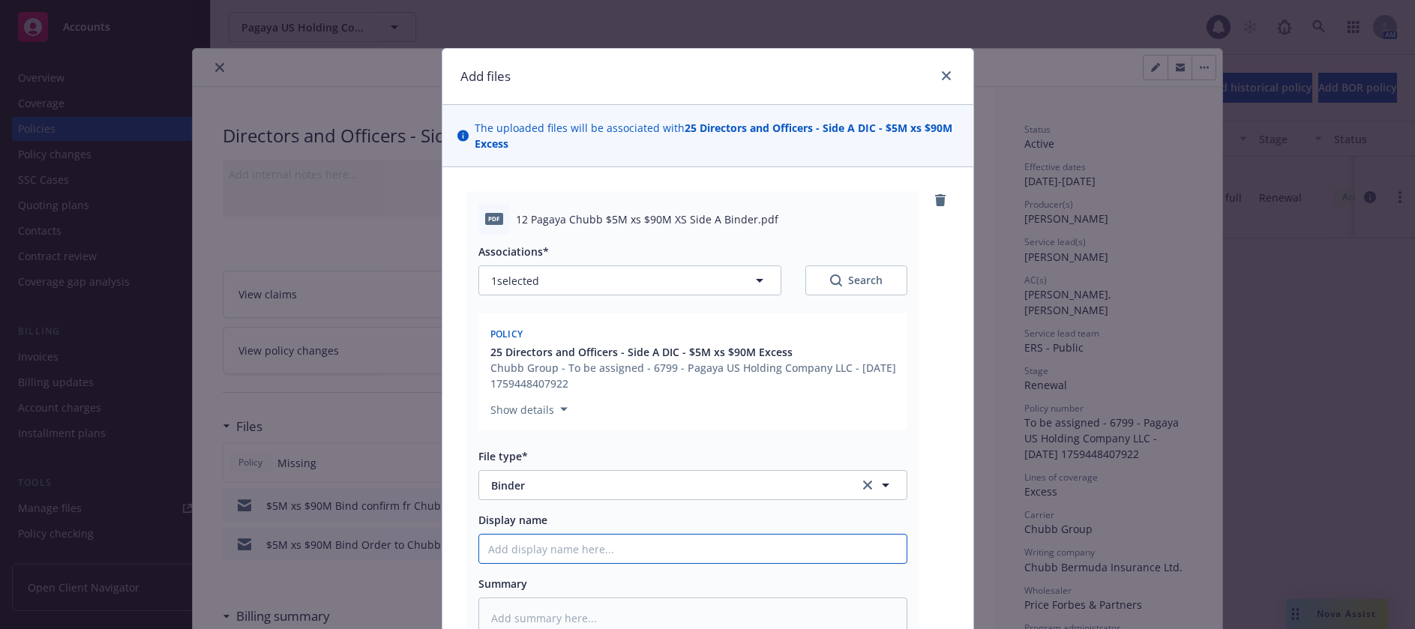
type input "1"
type textarea "x"
type input "12"
type textarea "x"
type input "12"
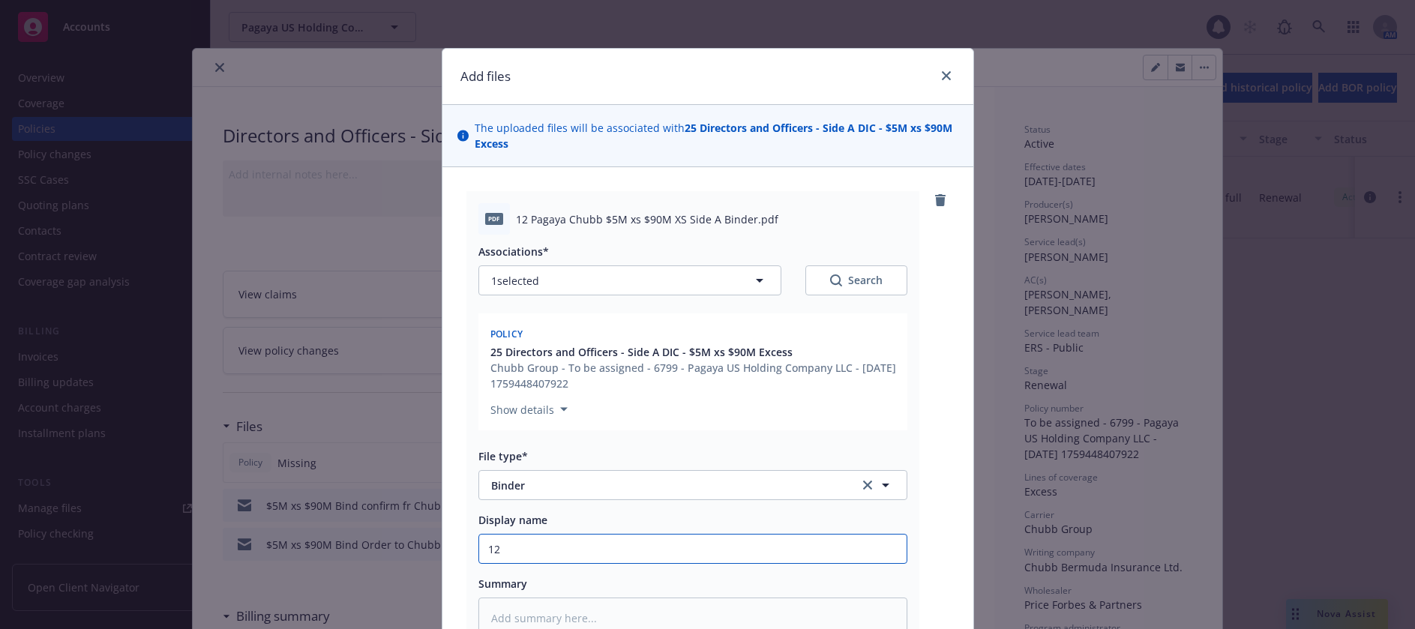
type textarea "x"
type input "12 c"
type textarea "x"
type input "12 ch"
type textarea "x"
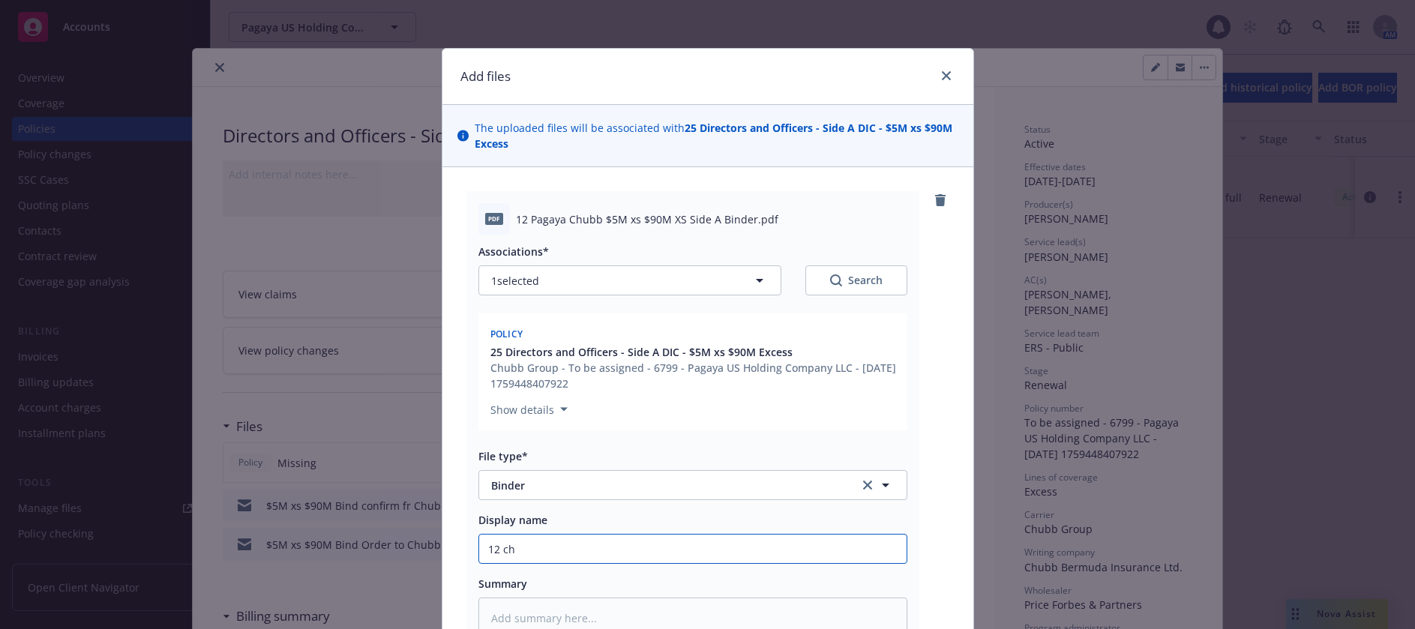
type input "12 chu"
type textarea "x"
type input "12 chub"
type textarea "x"
type input "12 chubb"
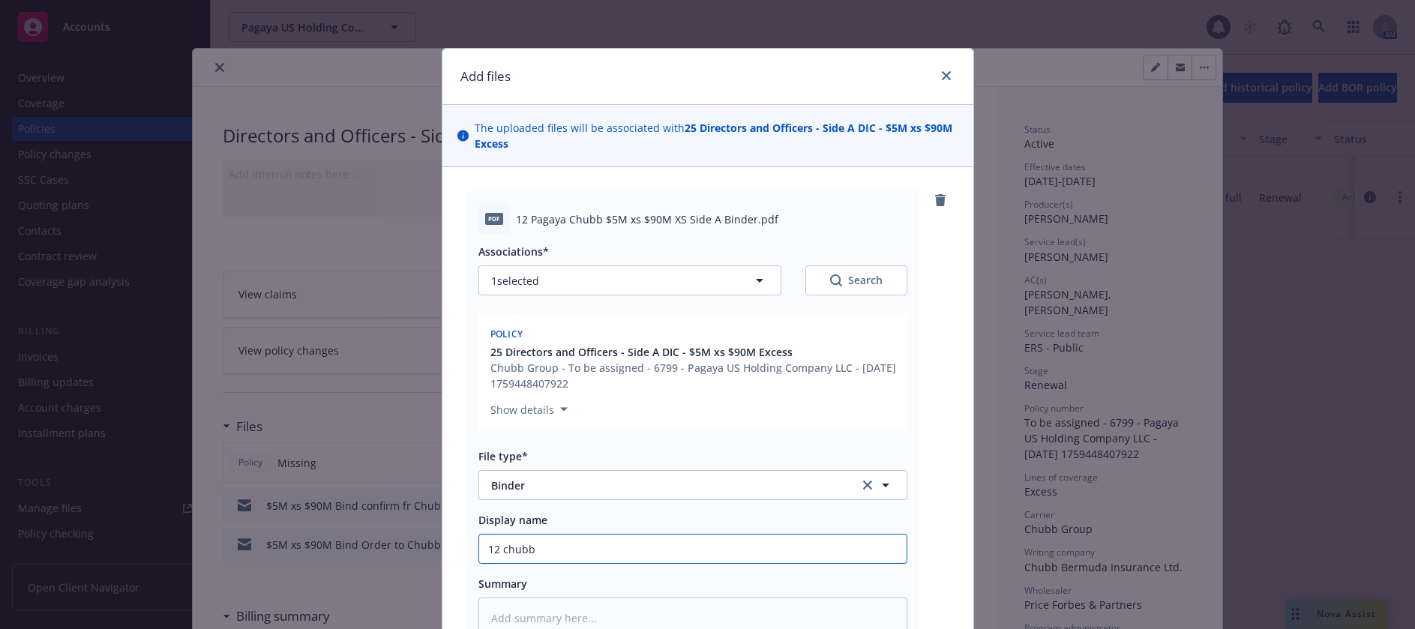
type textarea "x"
type input "12 chubb"
type textarea "x"
type input "12 chubb B"
type textarea "x"
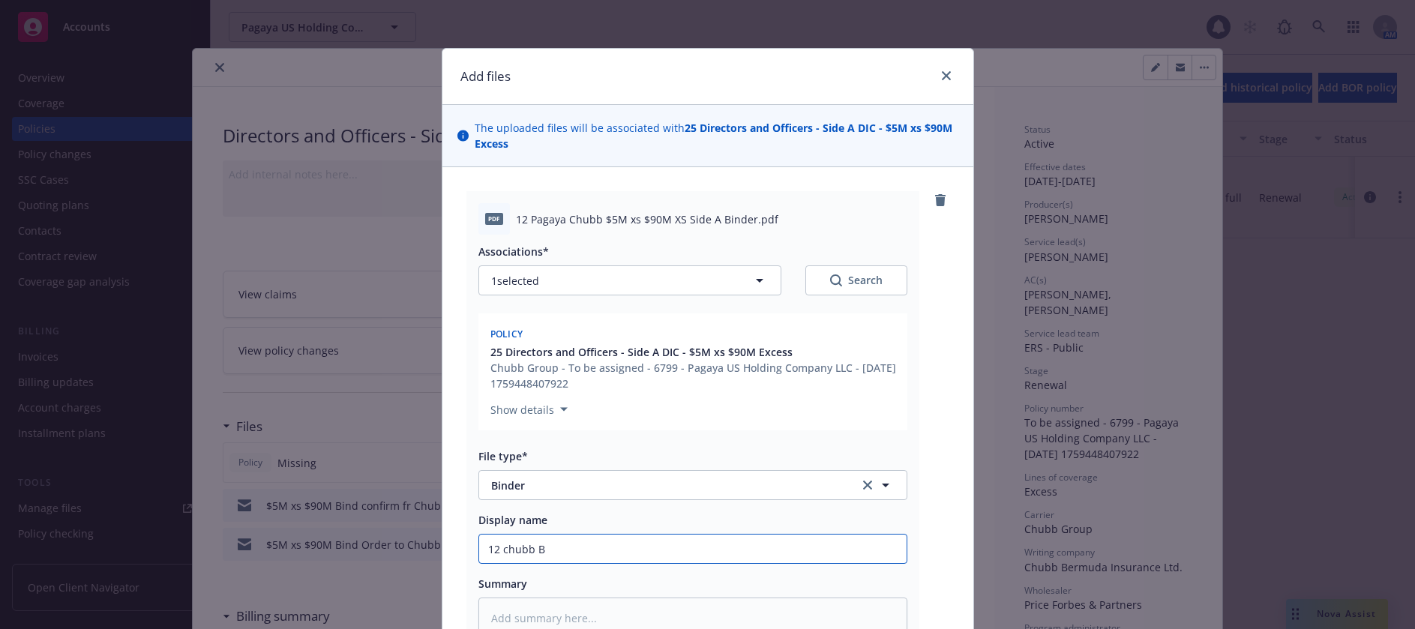
type input "12 [PERSON_NAME]"
type textarea "x"
type input "12 chubb BDA"
type textarea "x"
type input "12 hubb BDA"
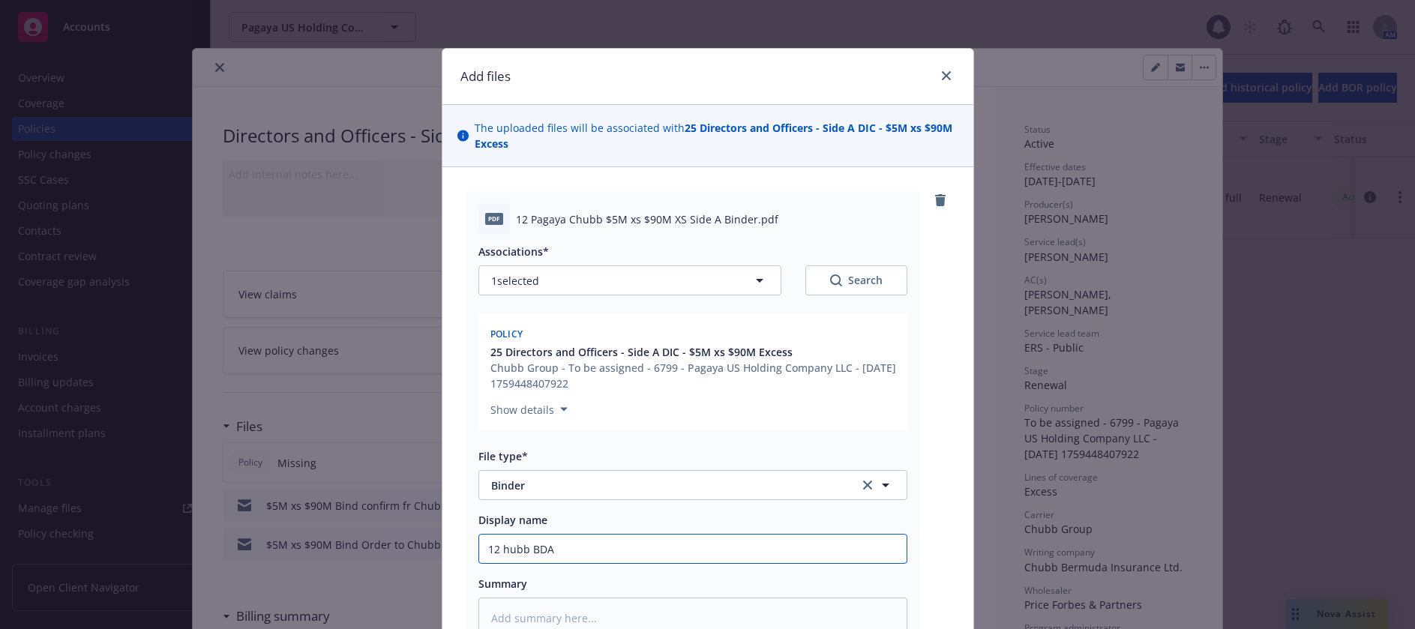
type textarea "x"
type input "12 Chubb BDA"
click at [599, 545] on input "12 Chubb BDA" at bounding box center [693, 549] width 428 height 29
type textarea "x"
type input "12 Chubb BDA"
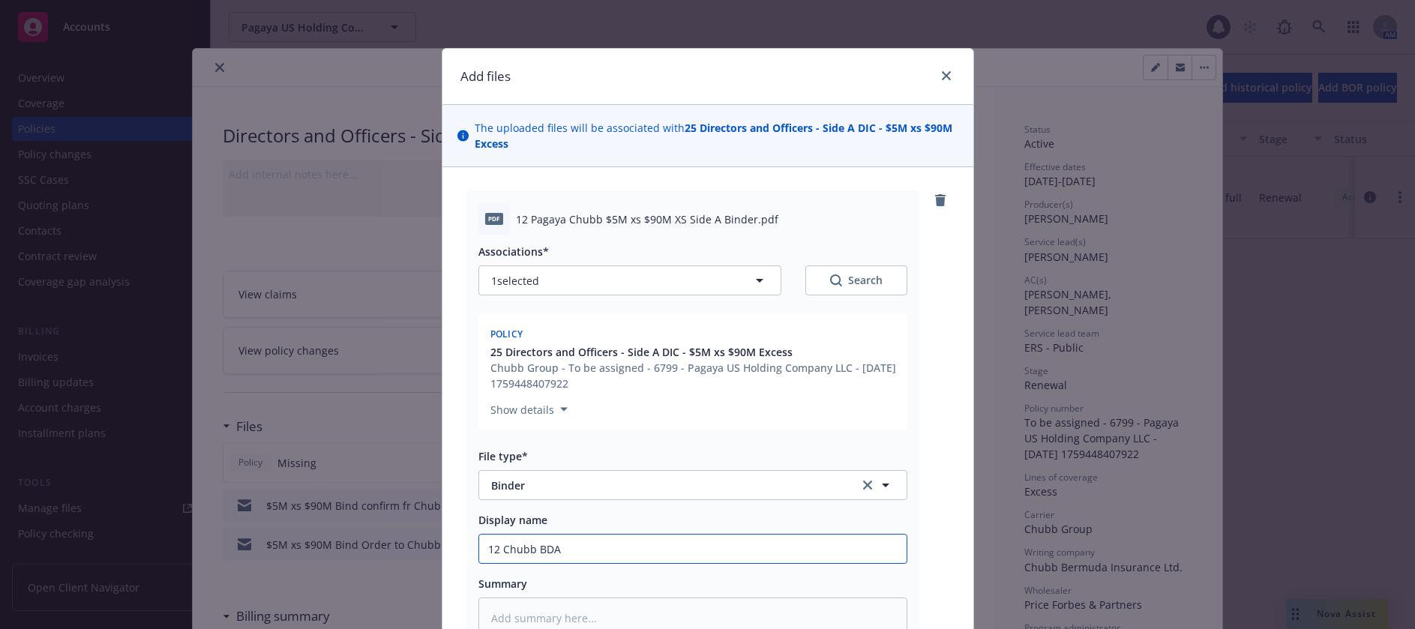
type textarea "x"
type input "12 Chubb BDA $"
type textarea "x"
type input "12 Chubb BDA $5"
type textarea "x"
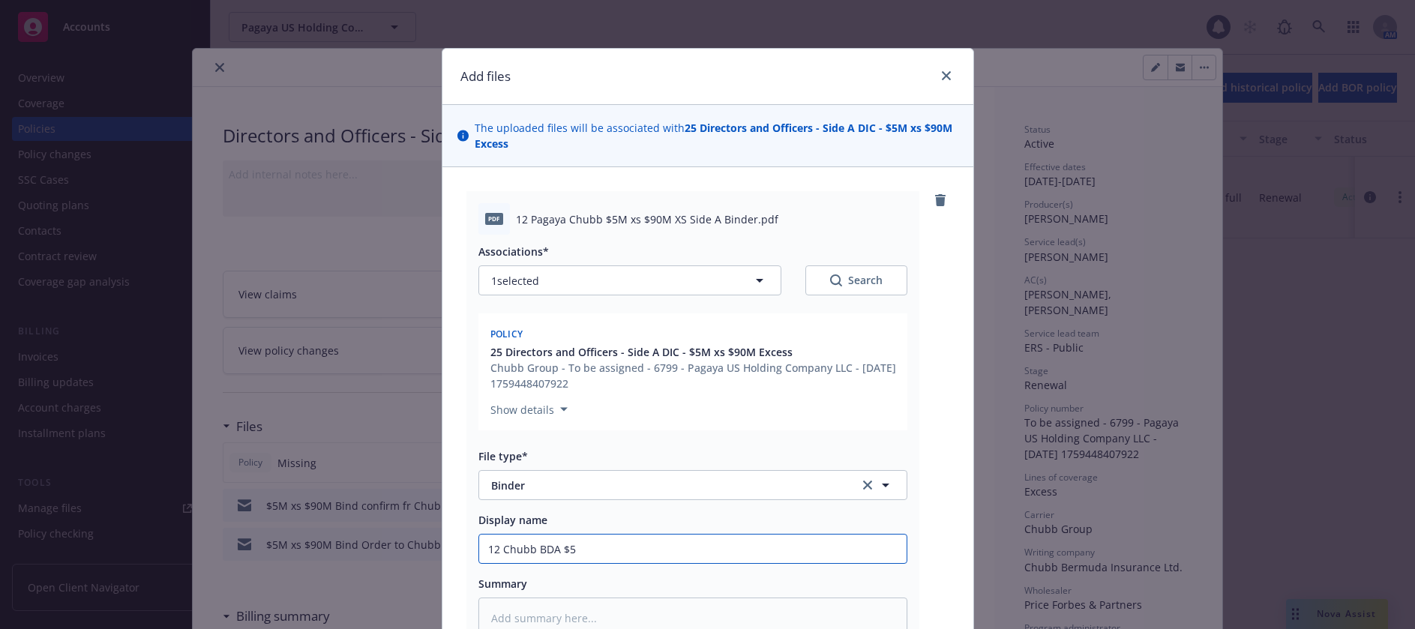
type input "12 Chubb BDA $5M"
type textarea "x"
type input "12 Chubb BDA $5M"
type textarea "x"
type input "12 Chubb BDA $5M x"
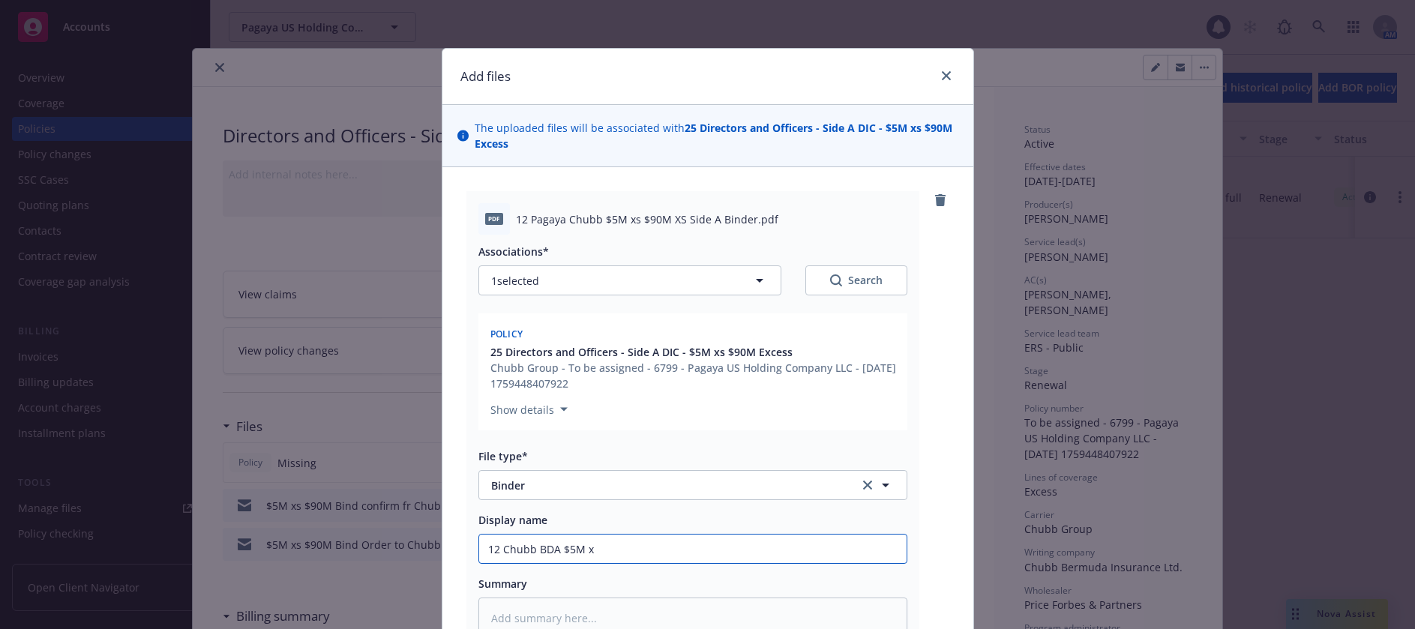
type textarea "x"
type input "12 Chubb BDA $5M xs"
type textarea "x"
type input "12 Chubb BDA $5M xs"
type textarea "x"
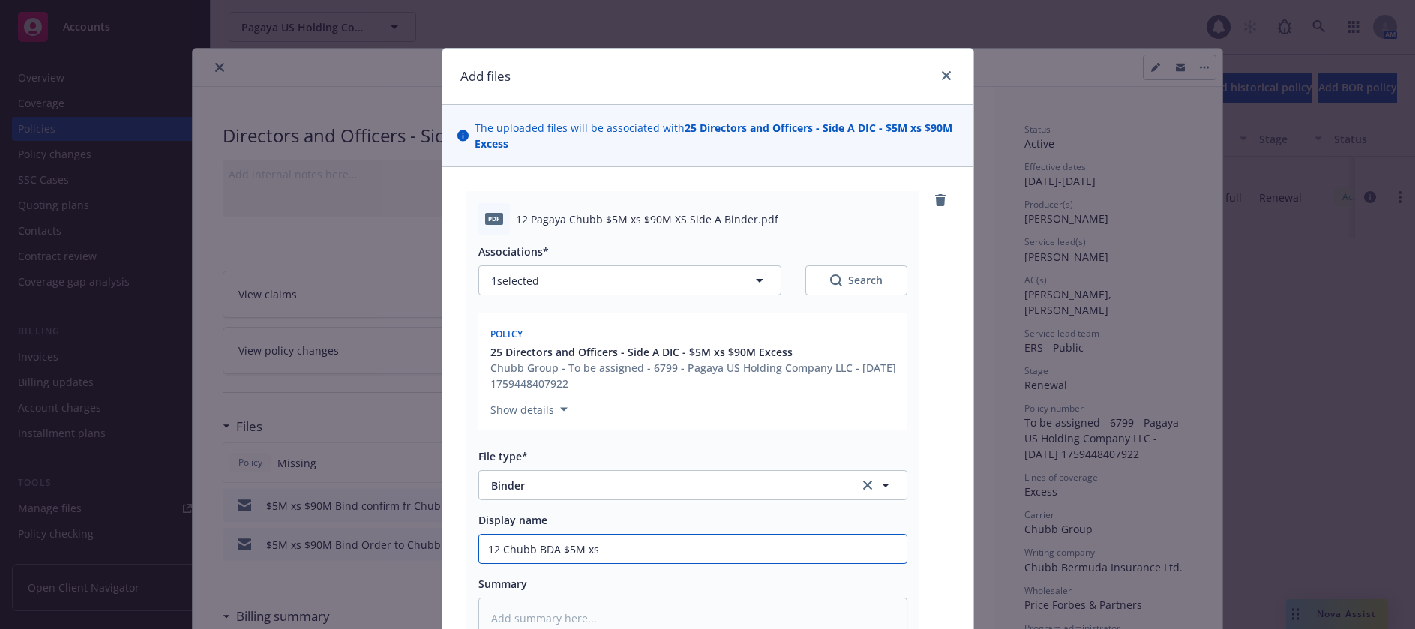
type input "12 Chubb BDA $5M xs $"
type textarea "x"
type input "12 Chubb BDA $5M xs $9"
type textarea "x"
type input "12 Chubb BDA $5M xs $90"
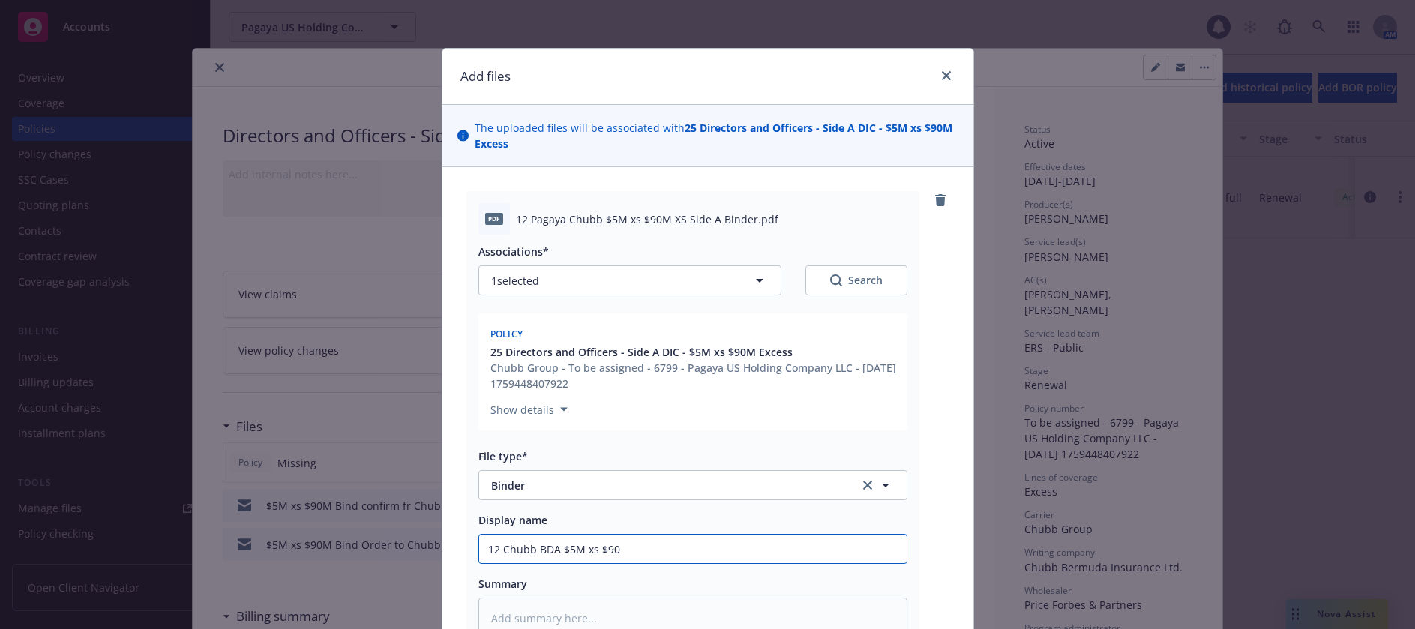
type textarea "x"
type input "12 Chubb BDA $5M xs $90M"
type textarea "x"
type input "12 Chubb BDA $5M xs $90M"
type textarea "x"
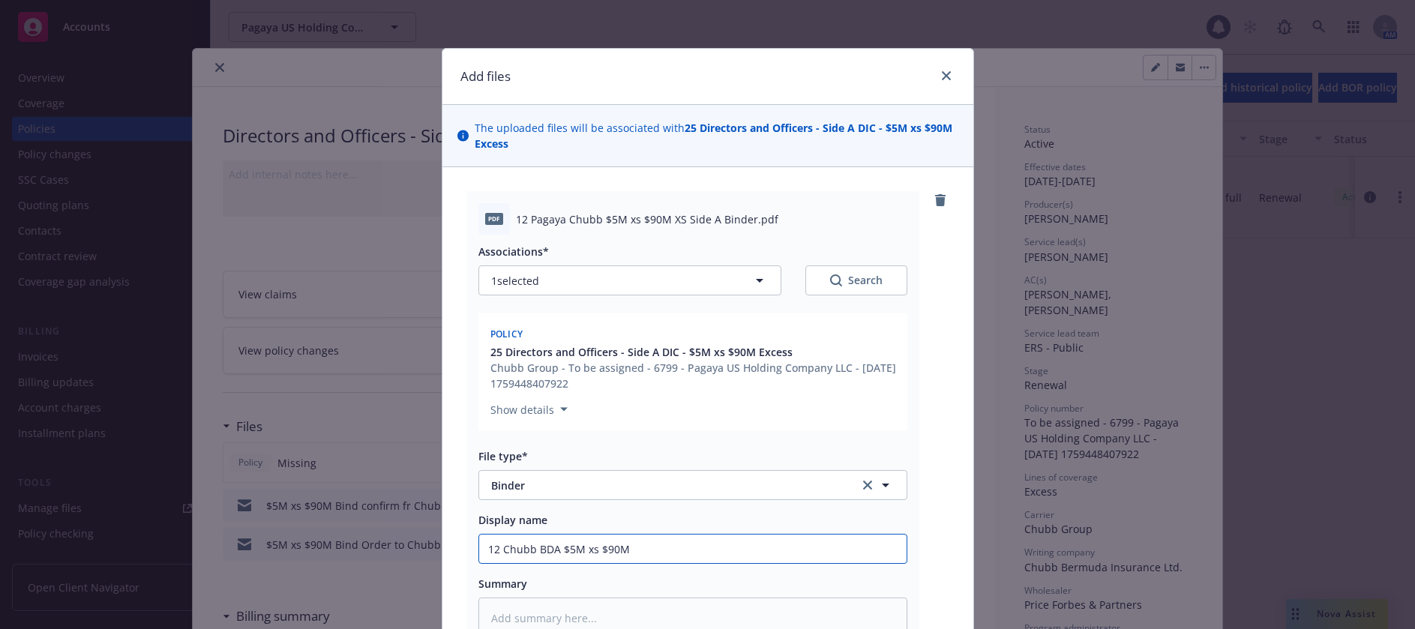
type input "12 Chubb BDA $5M xs $90M X"
type textarea "x"
type input "12 Chubb BDA $5M xs $90M XS"
type textarea "x"
type input "12 Chubb BDA $5M xs $90M XS"
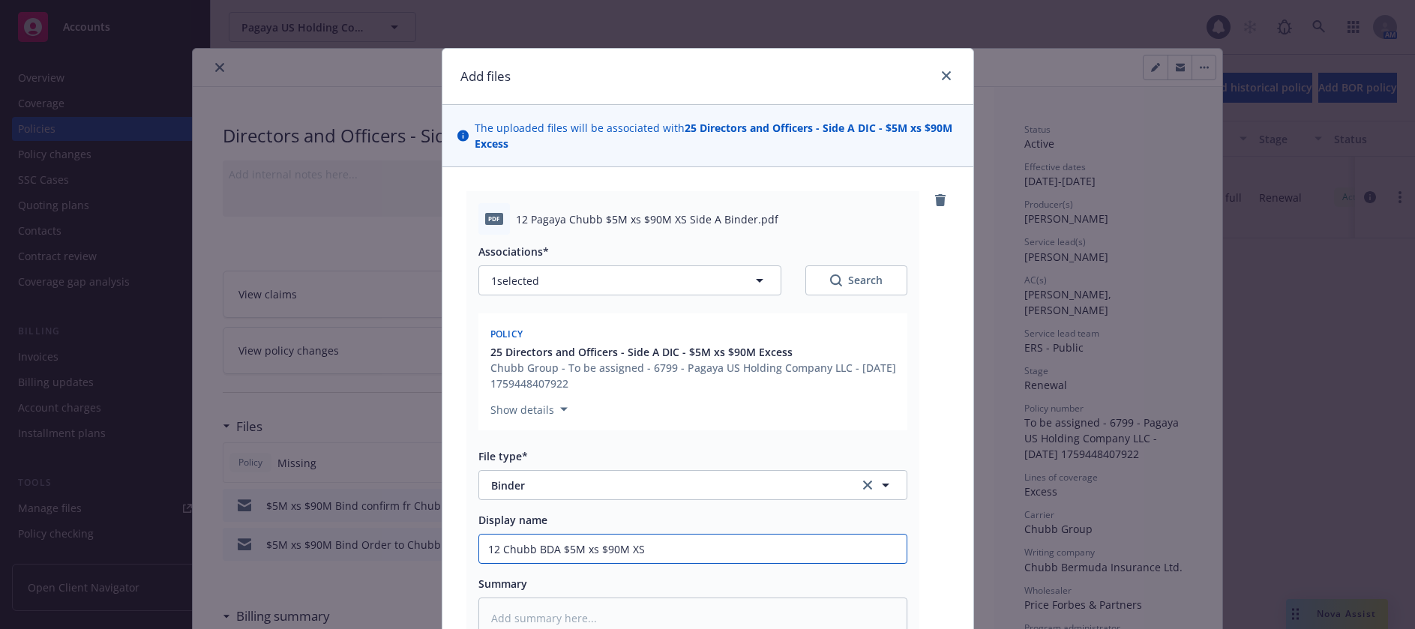
type textarea "x"
type input "12 Chubb BDA $5M xs $90M XS S"
type textarea "x"
type input "12 Chubb BDA $5M xs $90M XS Si"
type textarea "x"
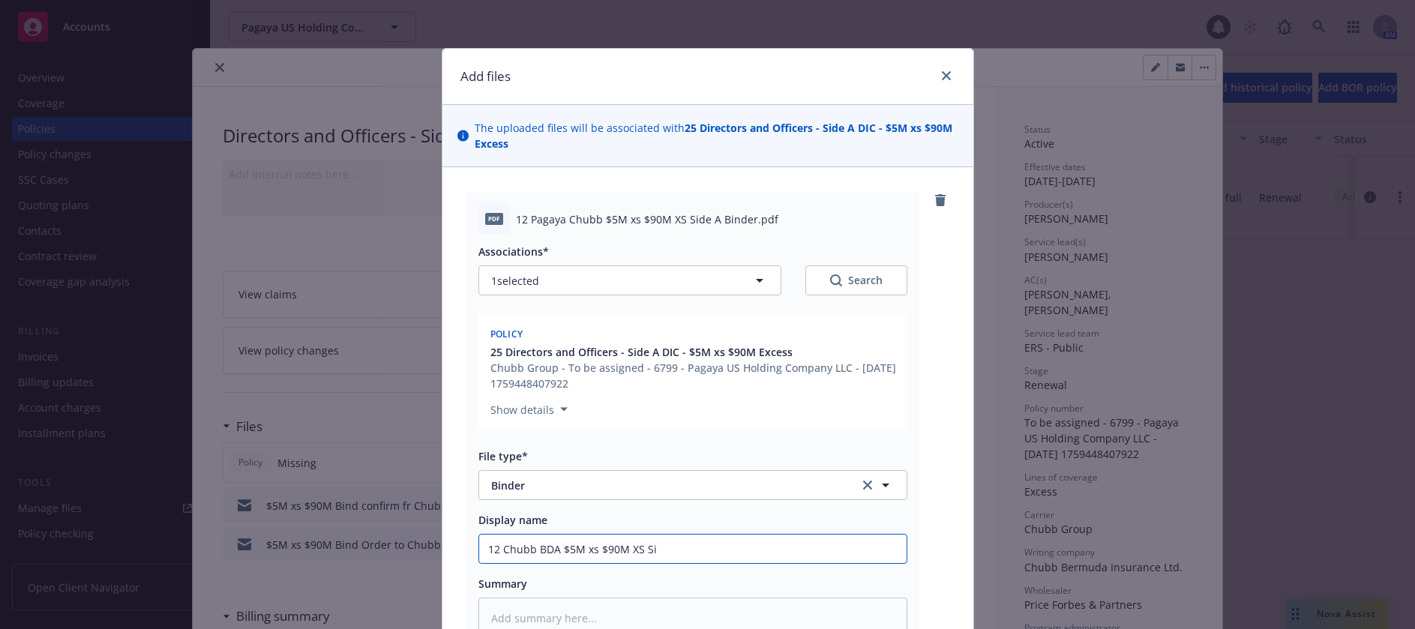
type input "12 Chubb BDA $5M xs $90M XS Sid"
type textarea "x"
type input "12 Chubb BDA $5M xs $90M XS Side"
type textarea "x"
type input "12 Chubb BDA $5M xs $90M XS Side"
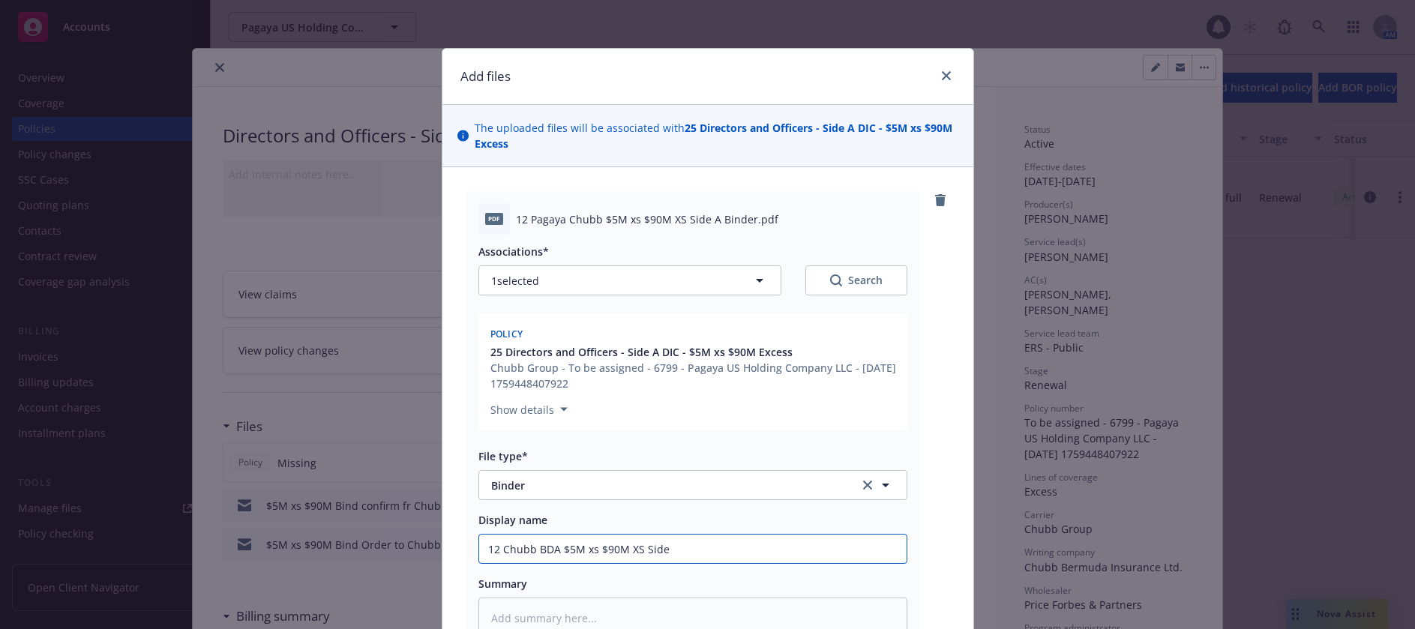
type textarea "x"
type input "12 Chubb BDA $5M xs $90M XS Side A"
type textarea "x"
type input "12 Chubb BDA $5M xs $90M XS Side A B"
type textarea "x"
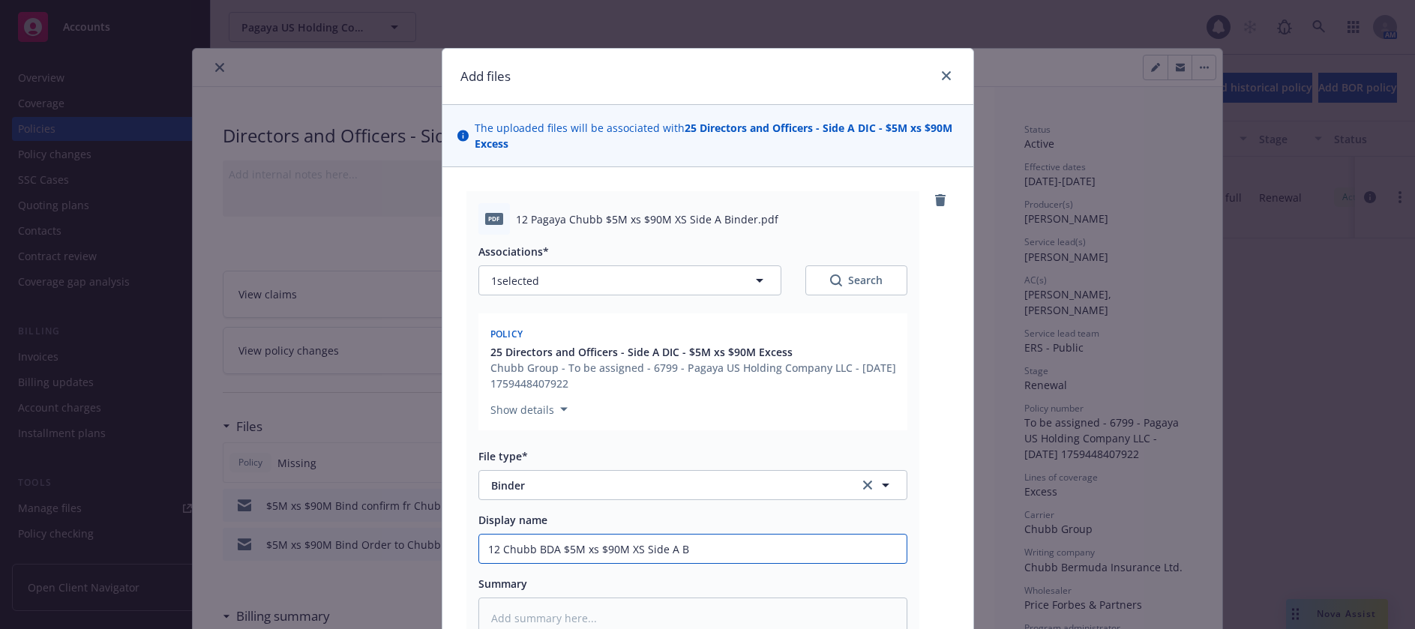
type input "12 Chubb BDA $5M xs $90M XS Side A Bi"
type textarea "x"
type input "12 Chubb BDA $5M xs $90M XS Side A Bin"
type textarea "x"
type input "12 Chubb BDA $5M xs $90M XS Side A Bind"
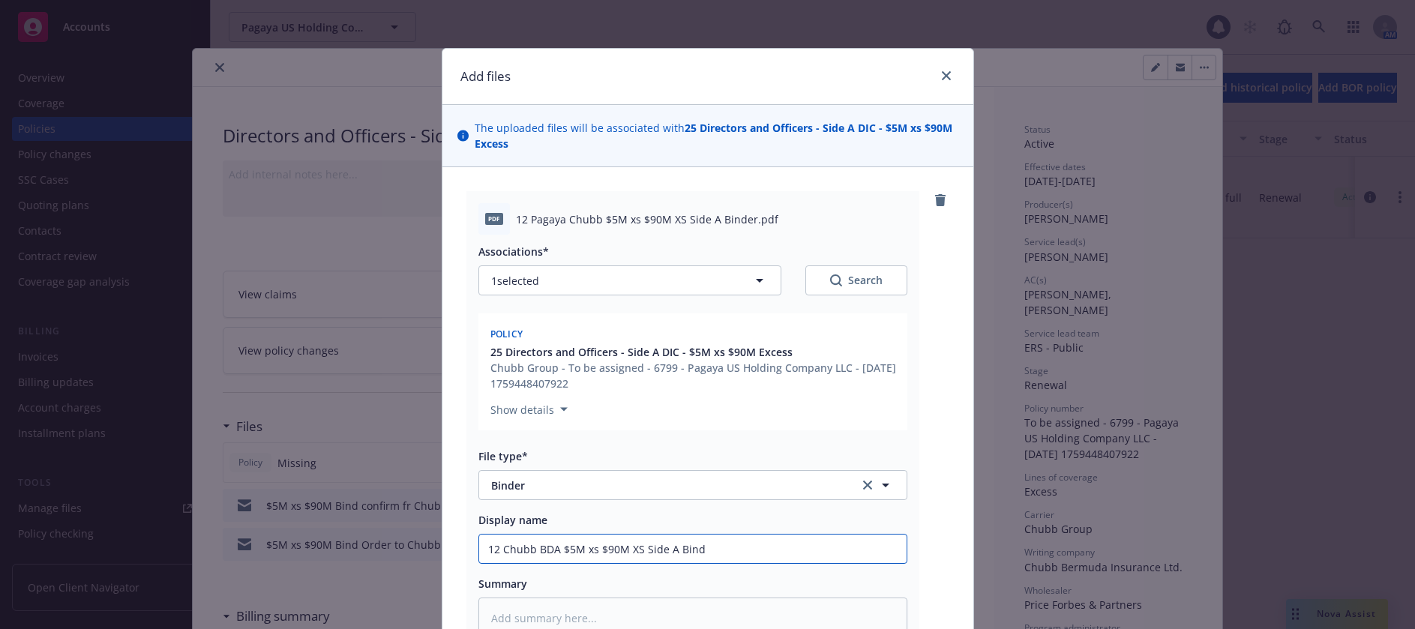
type textarea "x"
type input "12 Chubb BDA $5M xs $90M XS Side A Binde"
type textarea "x"
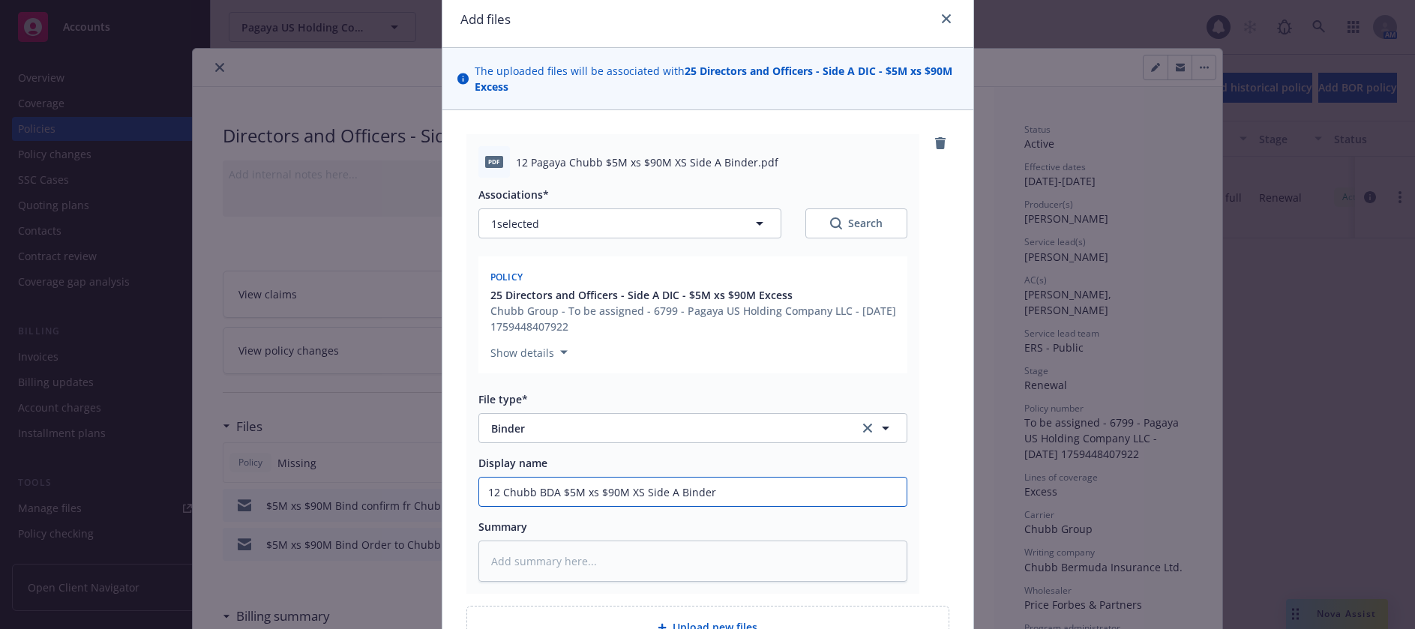
scroll to position [150, 0]
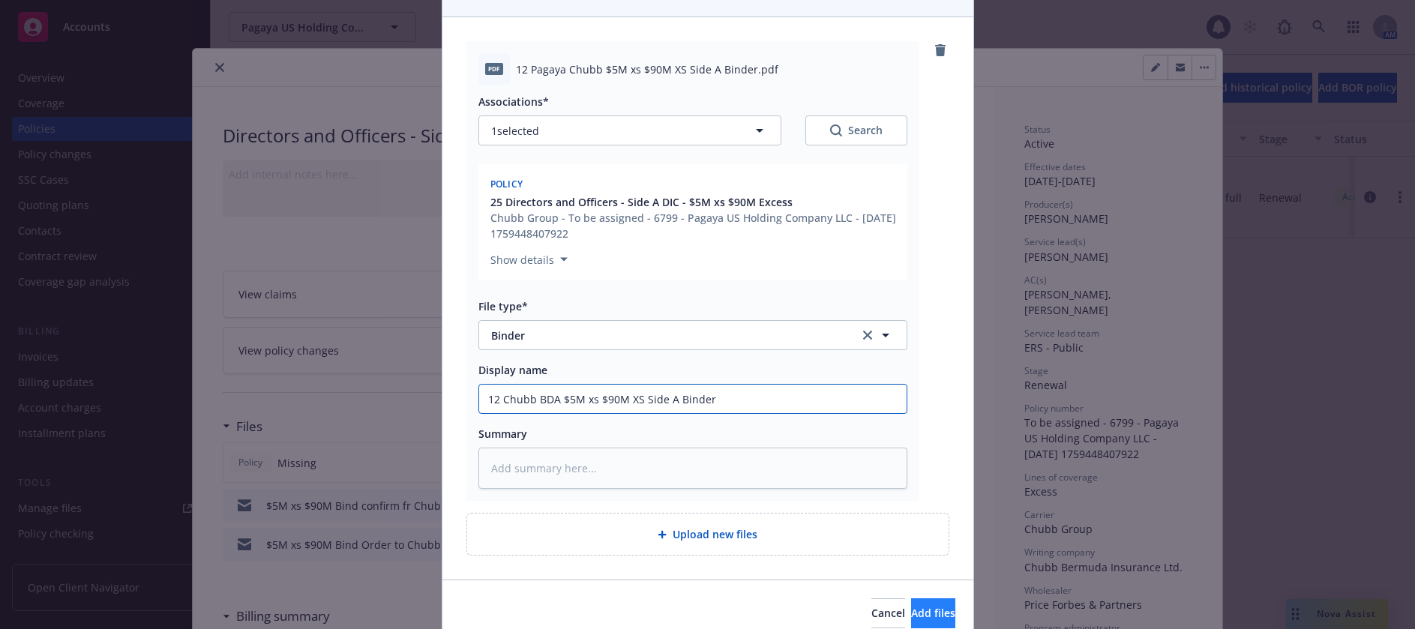
type input "12 Chubb BDA $5M xs $90M XS Side A Binder"
click at [911, 611] on span "Add files" at bounding box center [933, 613] width 44 height 14
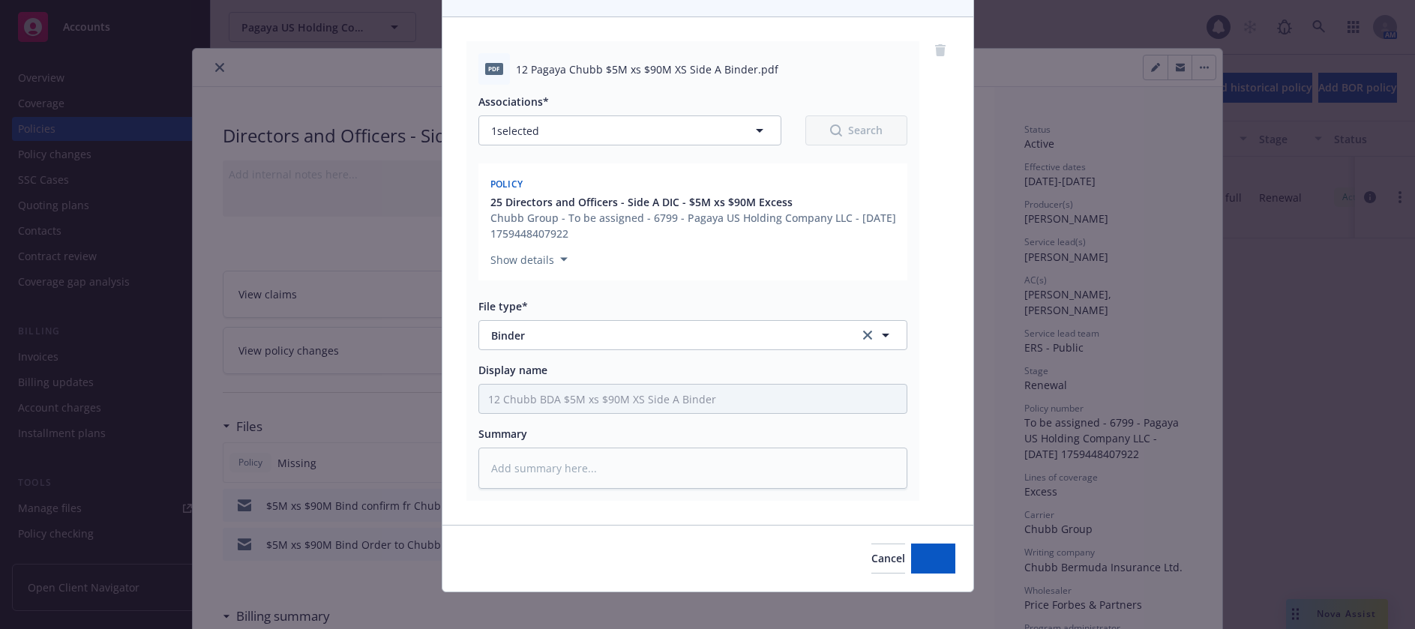
type textarea "x"
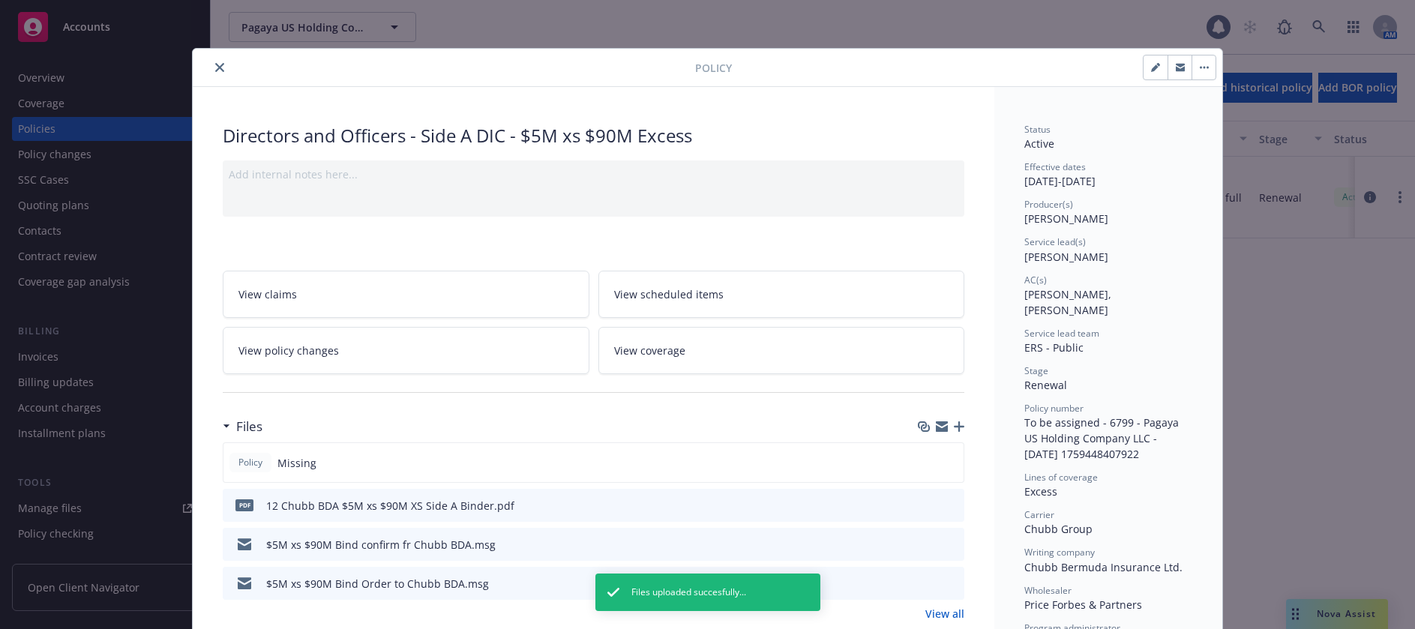
click at [1151, 70] on icon "button" at bounding box center [1155, 67] width 9 height 9
select select "RENEWAL"
select select "12"
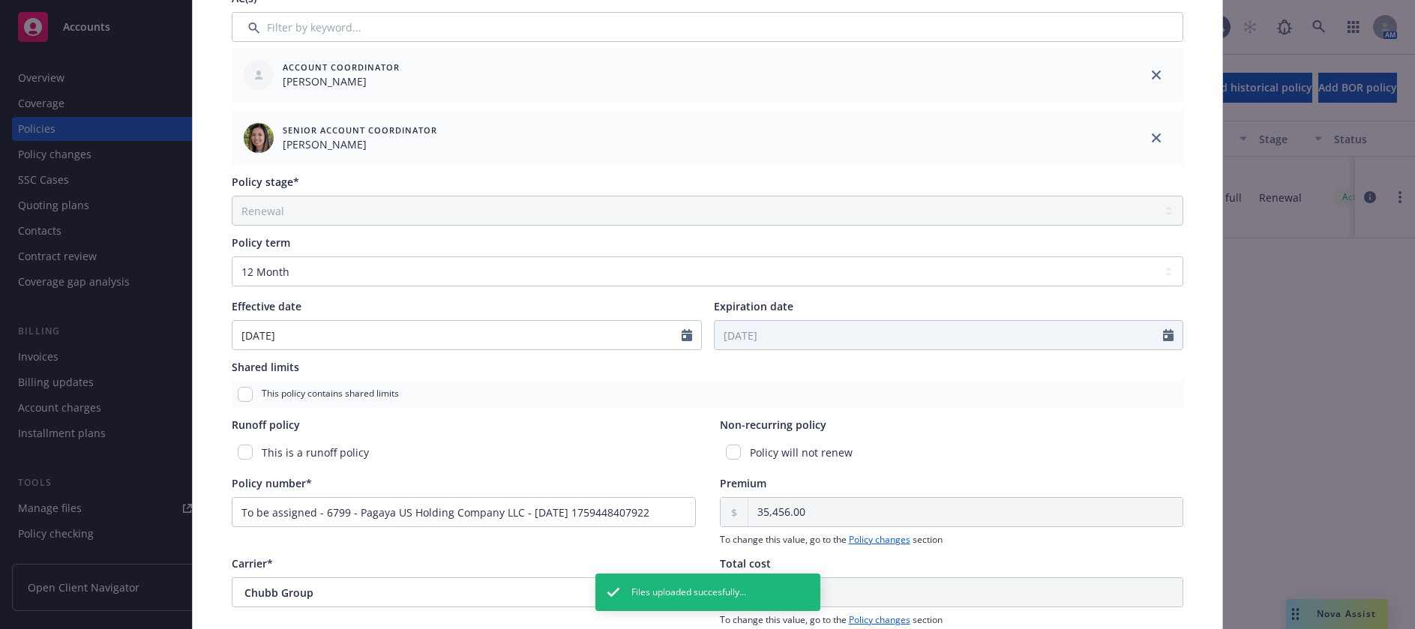
scroll to position [525, 0]
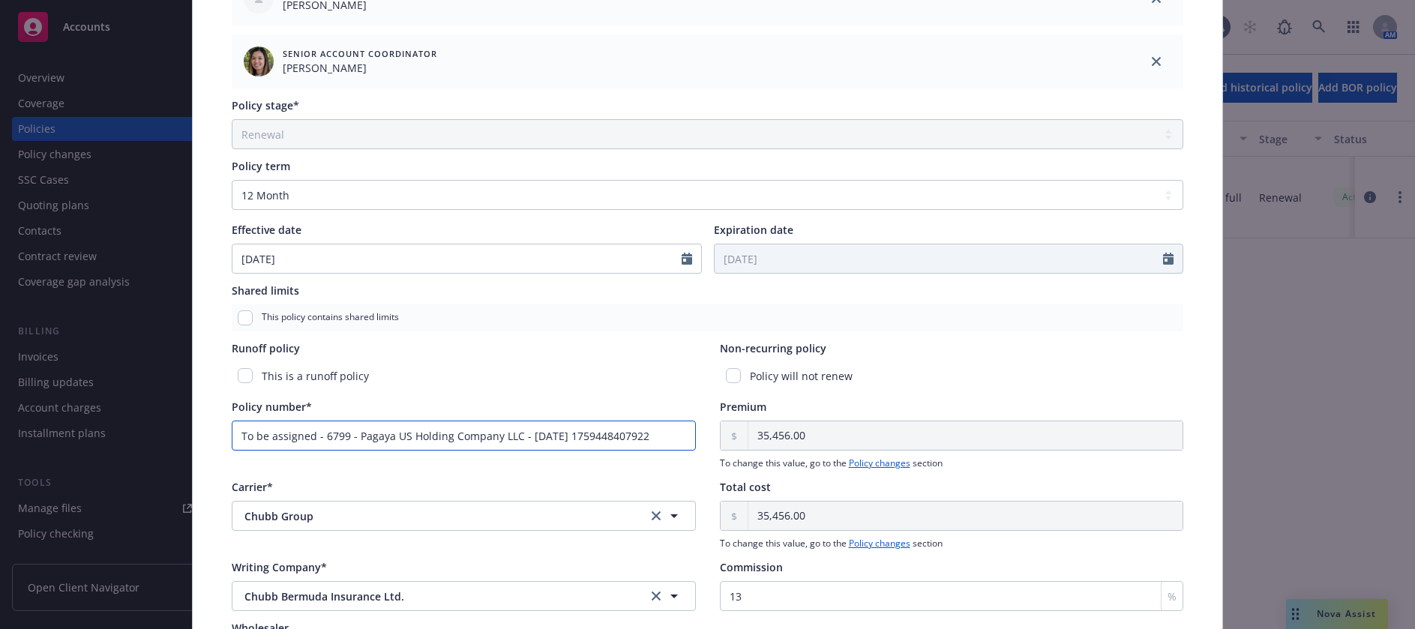
drag, startPoint x: 662, startPoint y: 431, endPoint x: 235, endPoint y: 439, distance: 427.6
click at [235, 439] on input "To be assigned - 6799 - Pagaya US Holding Company LLC - [DATE] 1759448407922" at bounding box center [464, 436] width 464 height 30
click at [320, 427] on input "Policy number*" at bounding box center [464, 436] width 464 height 30
paste input "23195-004-A"
type input "23195-004-A"
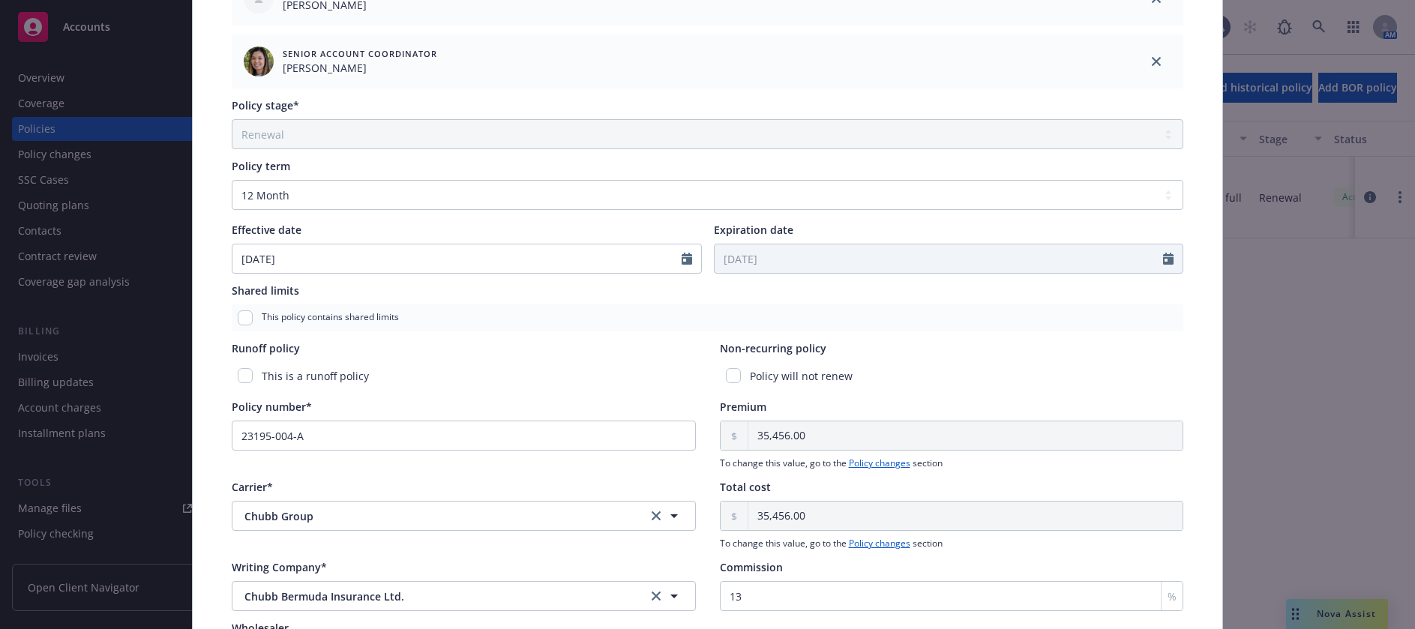
click at [488, 376] on div "This is a runoff policy" at bounding box center [464, 376] width 464 height 28
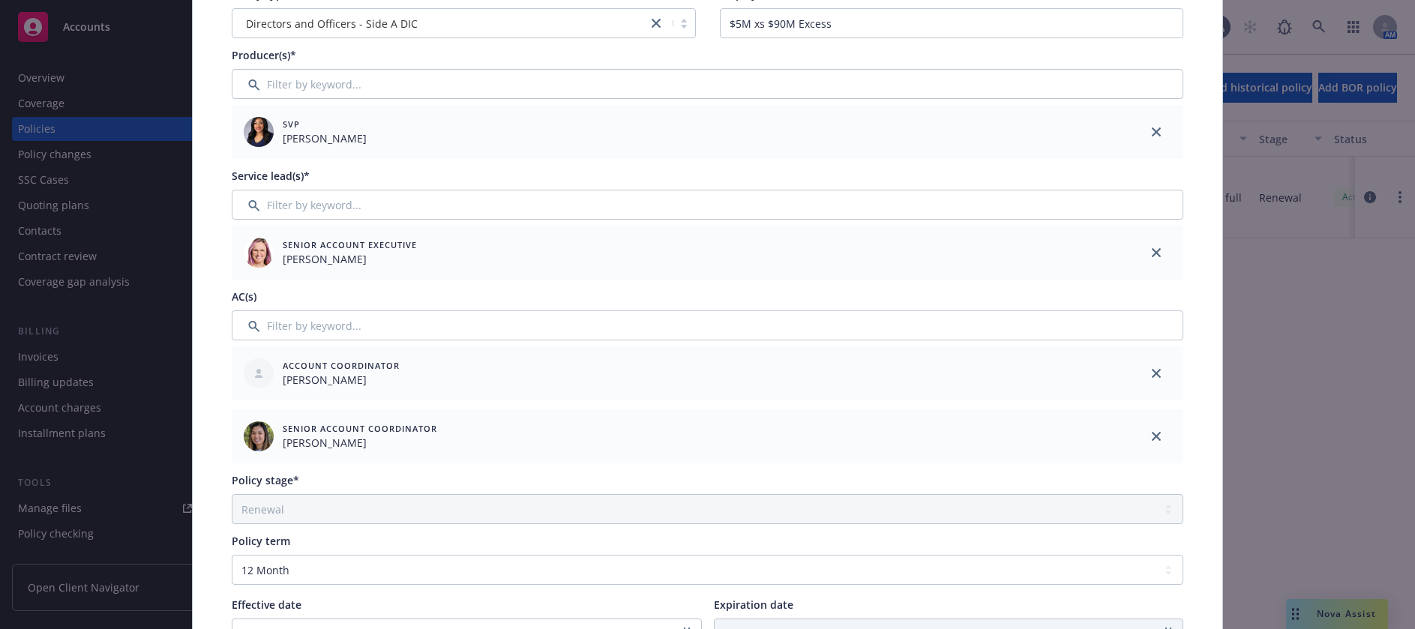
scroll to position [0, 0]
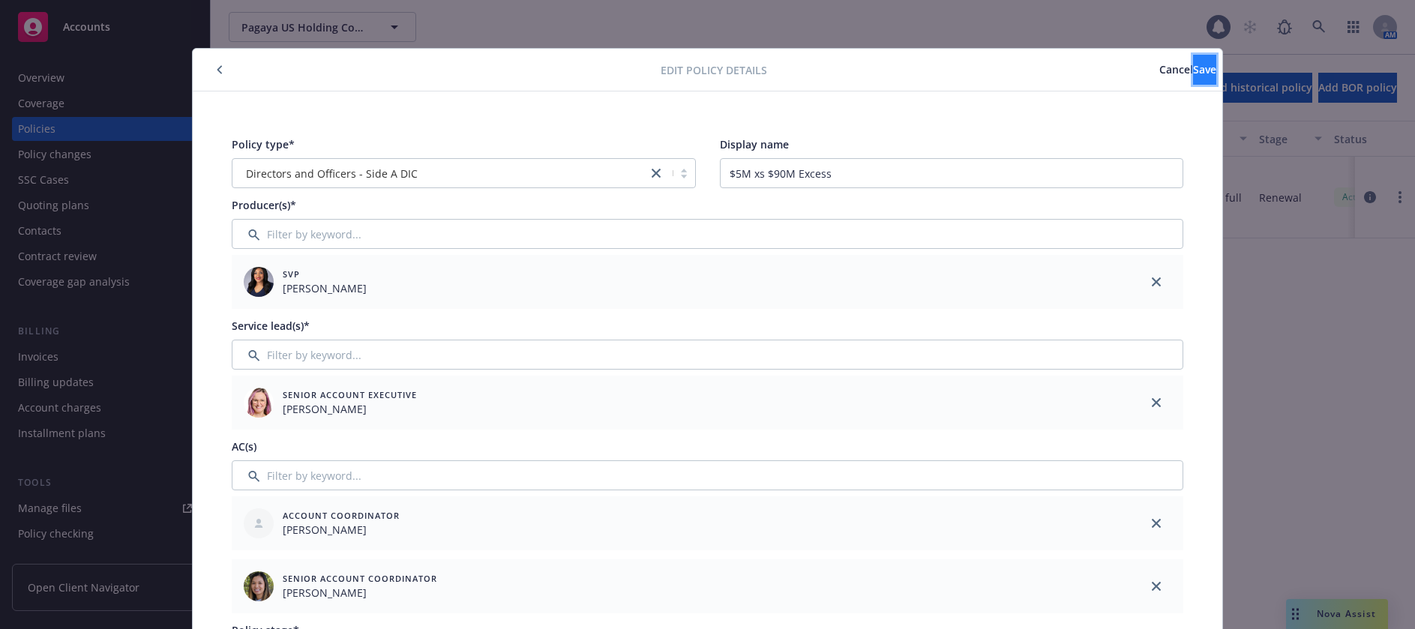
click at [1193, 71] on span "Save" at bounding box center [1204, 69] width 23 height 14
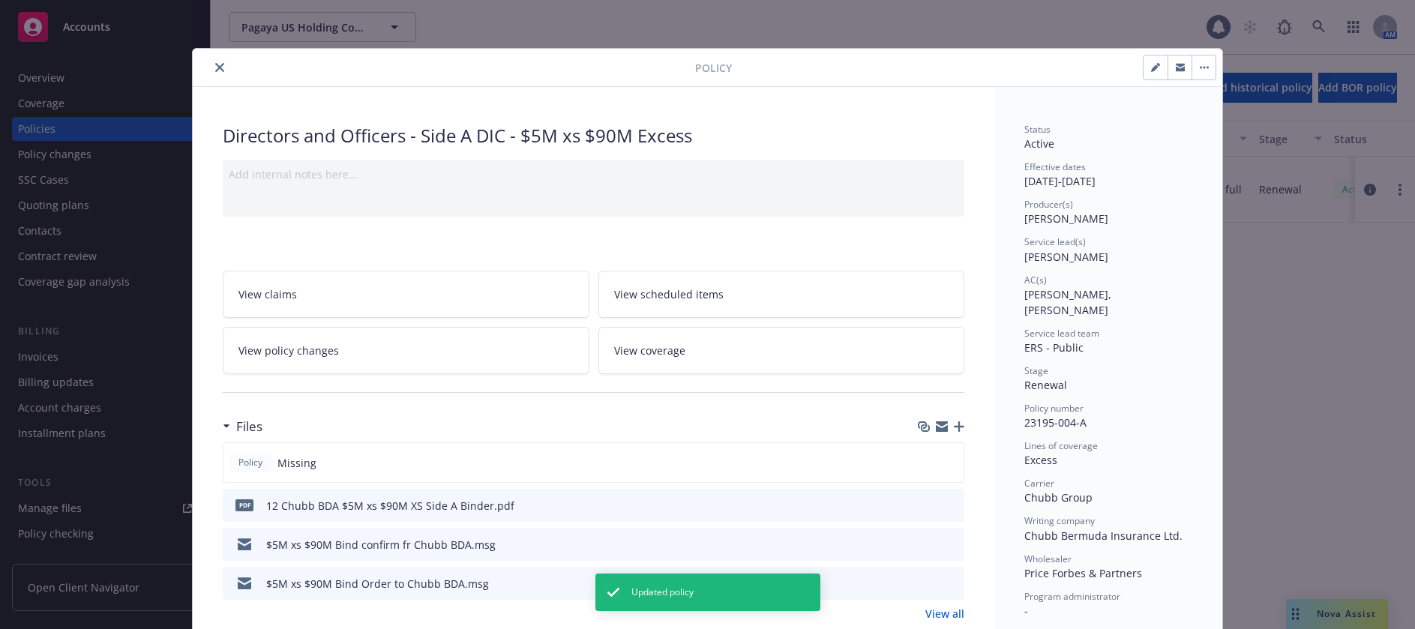
click at [215, 68] on icon "close" at bounding box center [219, 67] width 9 height 9
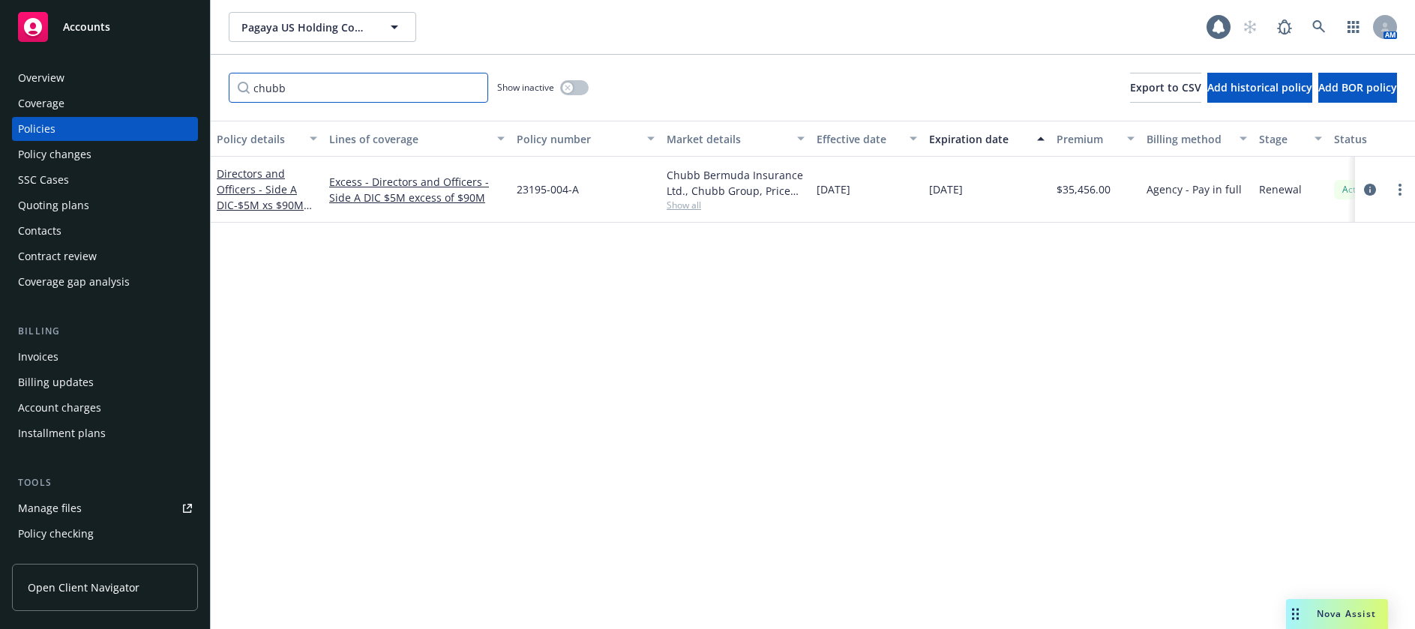
drag, startPoint x: 288, startPoint y: 89, endPoint x: 255, endPoint y: 91, distance: 33.0
click at [255, 91] on input "chubb" at bounding box center [359, 88] width 260 height 30
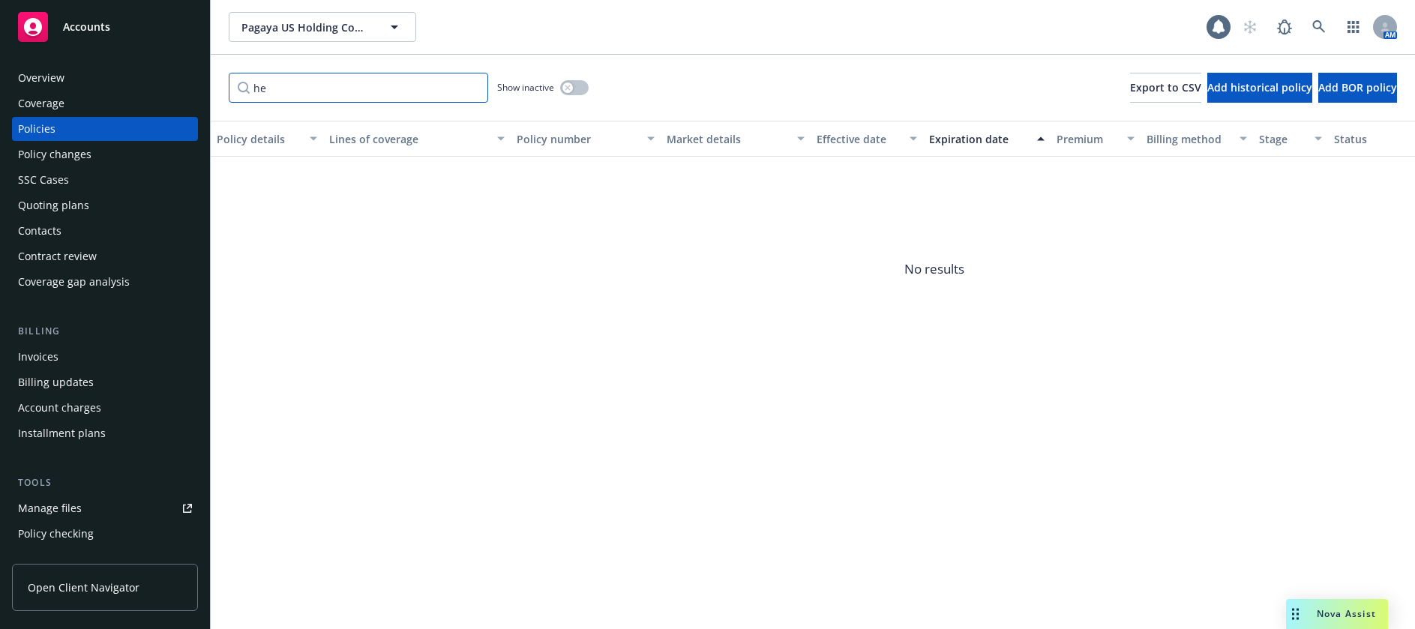
type input "h"
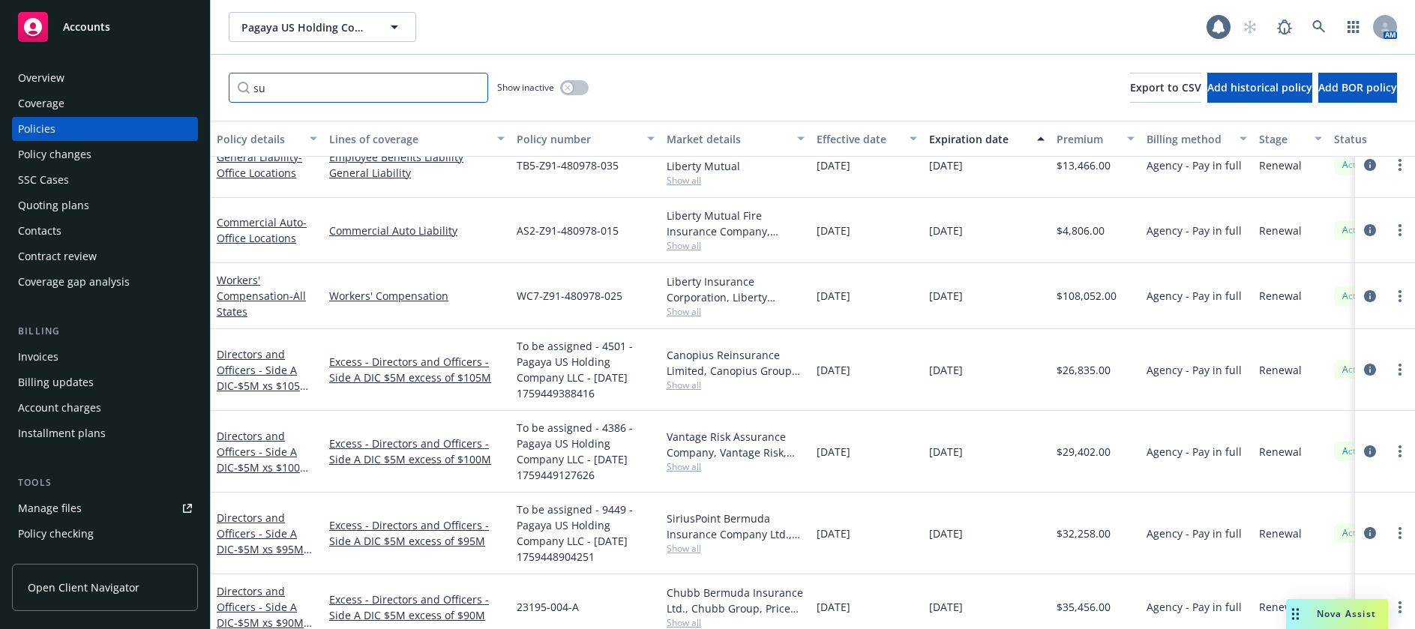
scroll to position [825, 0]
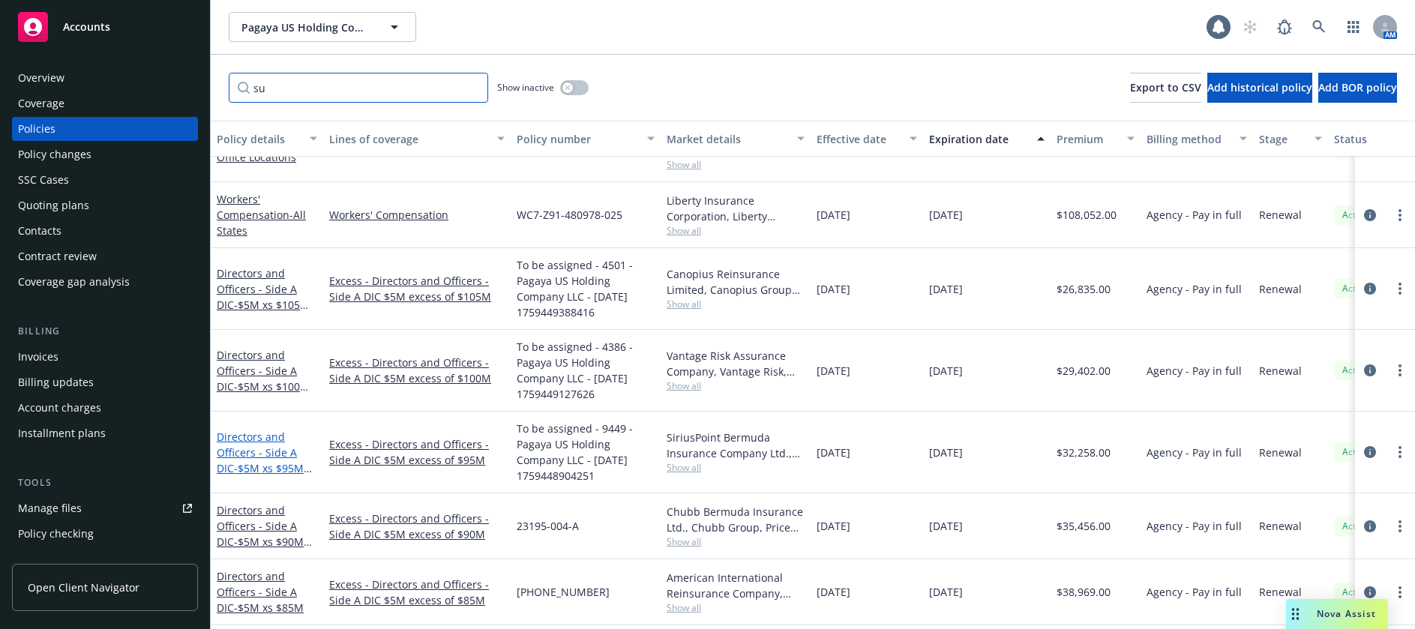
type input "su"
click at [281, 459] on link "Directors and Officers - Side A DIC - $5M xs $95M Excess" at bounding box center [260, 461] width 87 height 62
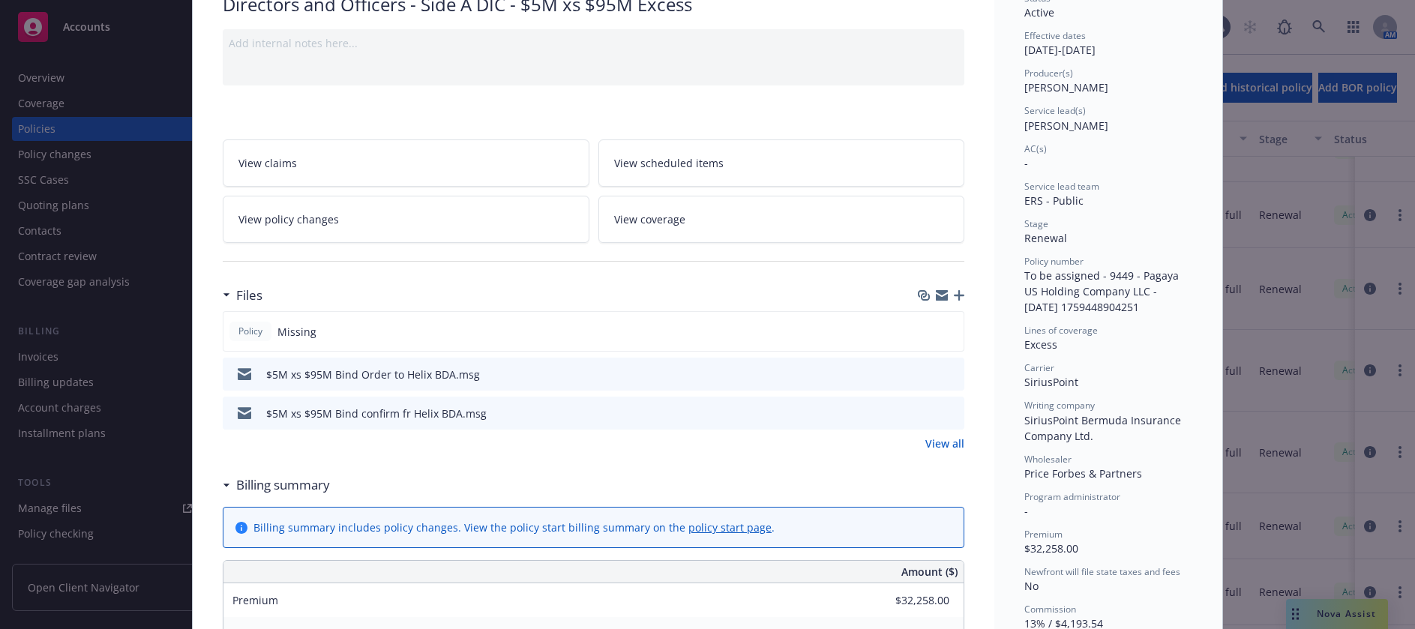
scroll to position [150, 0]
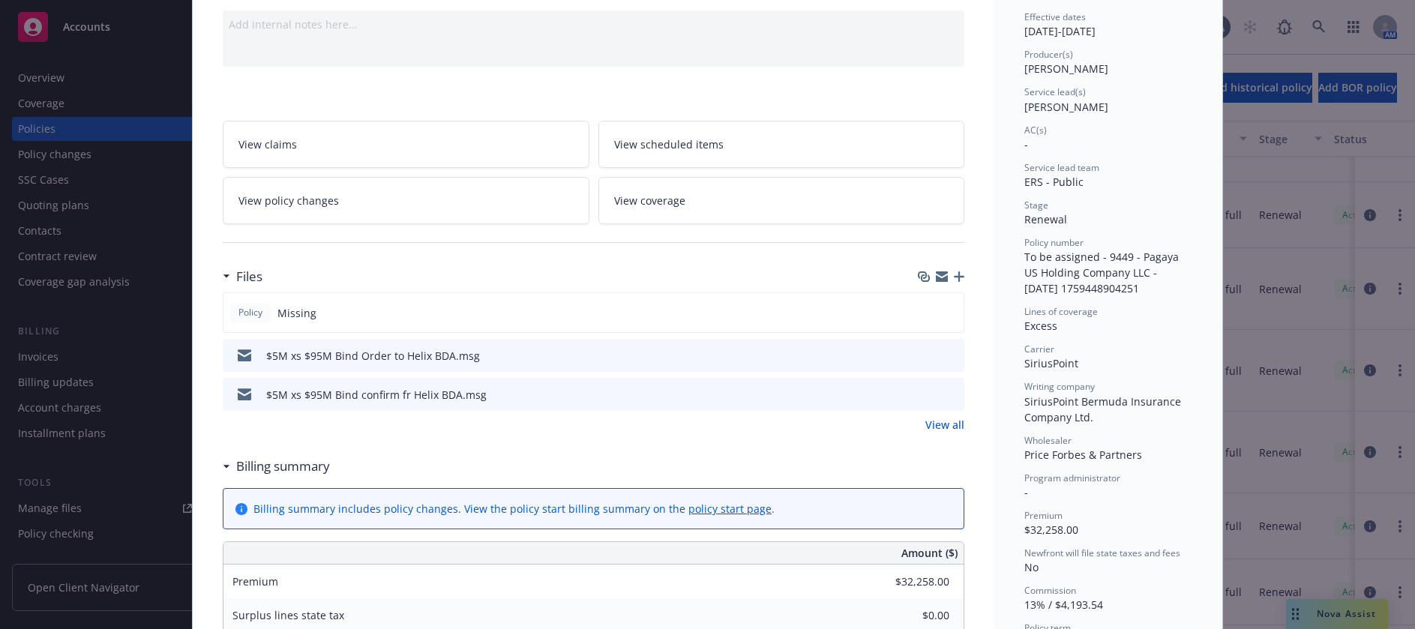
click at [954, 276] on icon "button" at bounding box center [959, 277] width 11 height 11
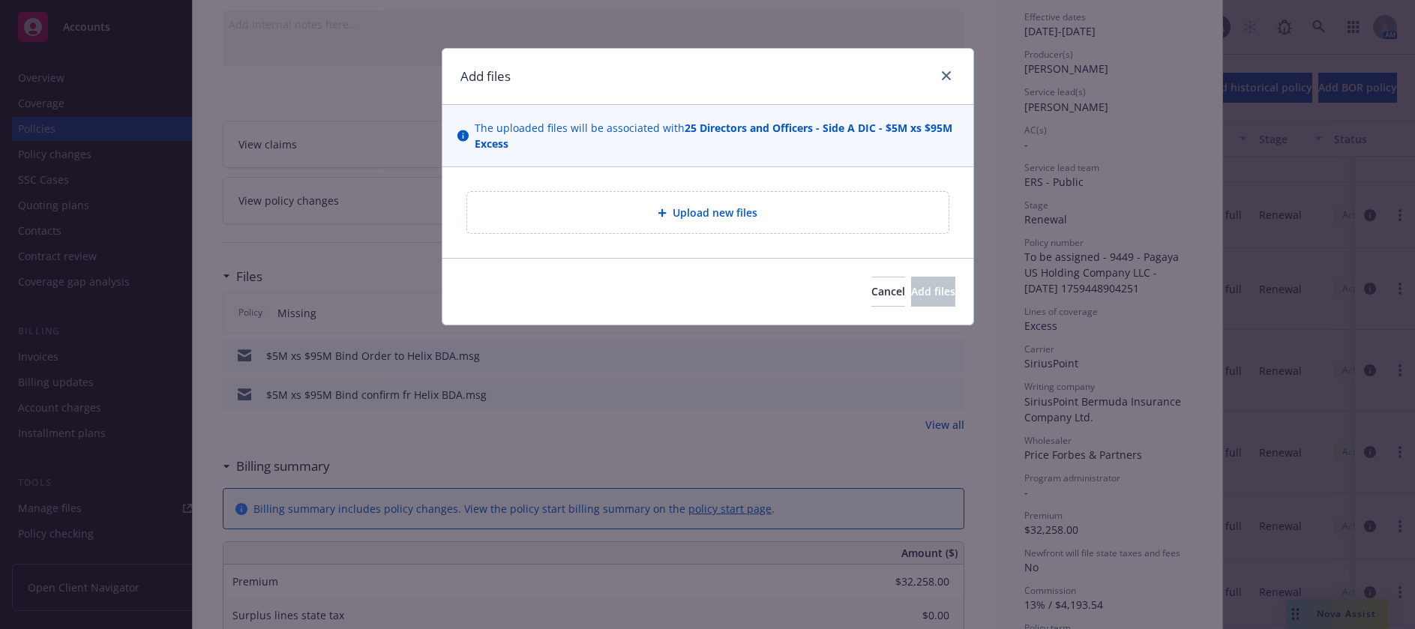
click at [742, 212] on span "Upload new files" at bounding box center [715, 213] width 85 height 16
type textarea "x"
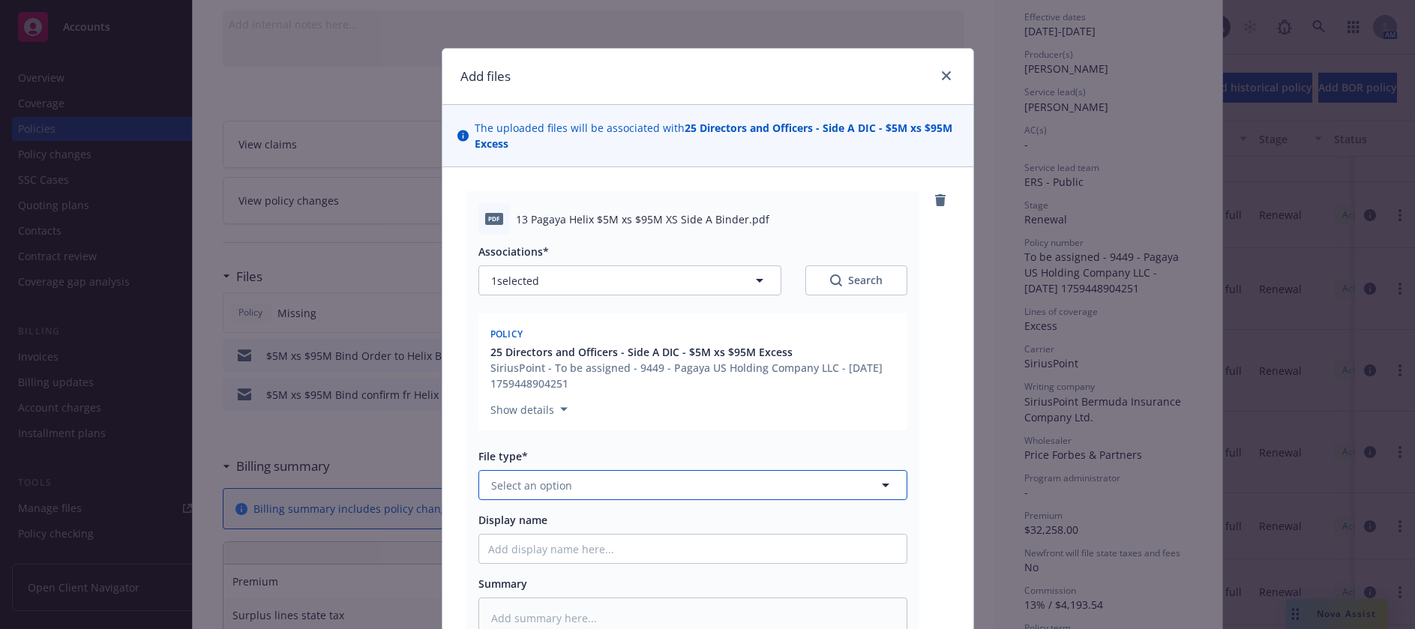
click at [572, 484] on button "Select an option" at bounding box center [693, 485] width 429 height 30
type input "b"
click at [512, 528] on span "Binder" at bounding box center [511, 527] width 34 height 16
click at [531, 542] on input "Display name" at bounding box center [693, 549] width 428 height 29
type textarea "x"
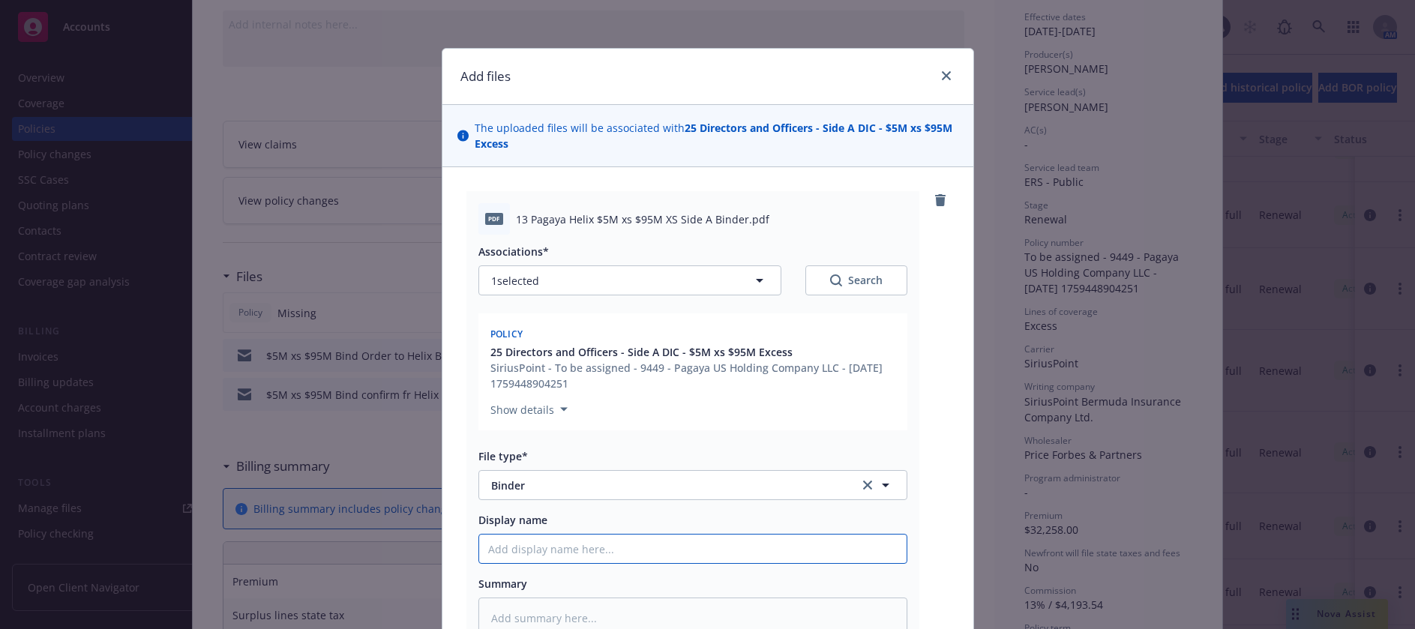
type input "1"
type textarea "x"
type input "13"
type textarea "x"
type input "13"
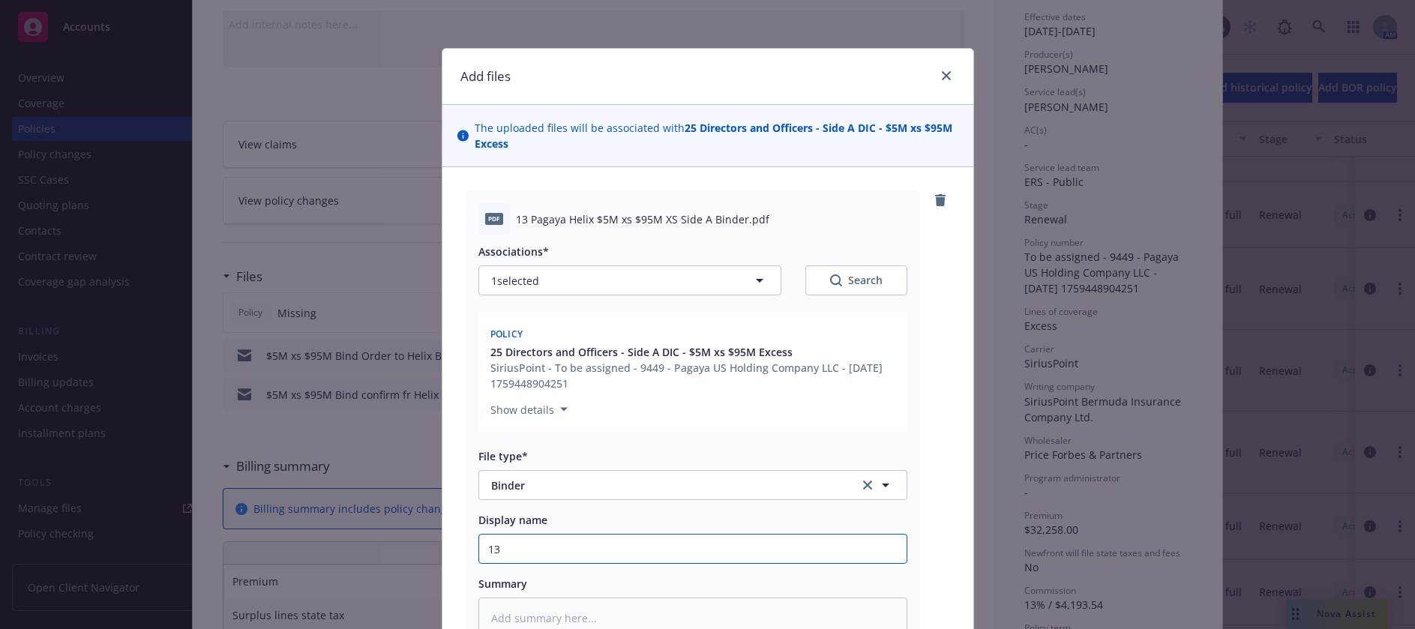
type textarea "x"
type input "13 H"
type textarea "x"
type input "13 He"
type textarea "x"
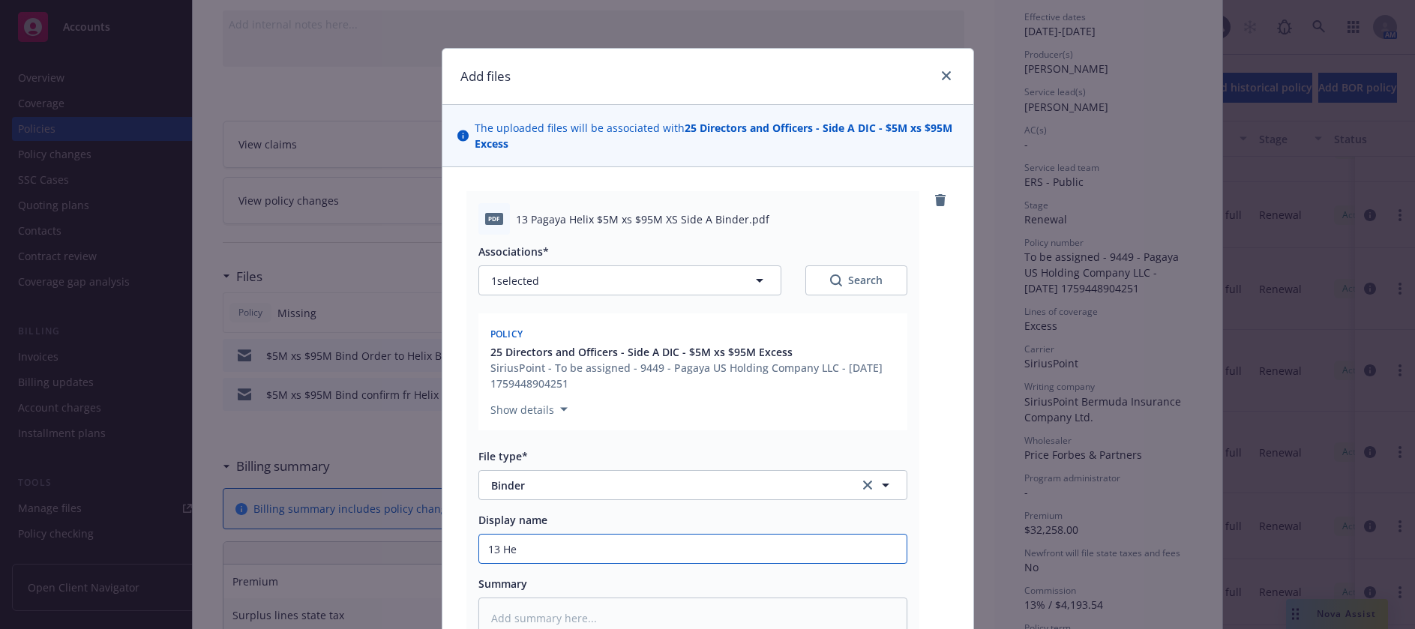
type input "13 Hel"
type textarea "x"
type input "13 Heli"
type textarea "x"
type input "13 Helix"
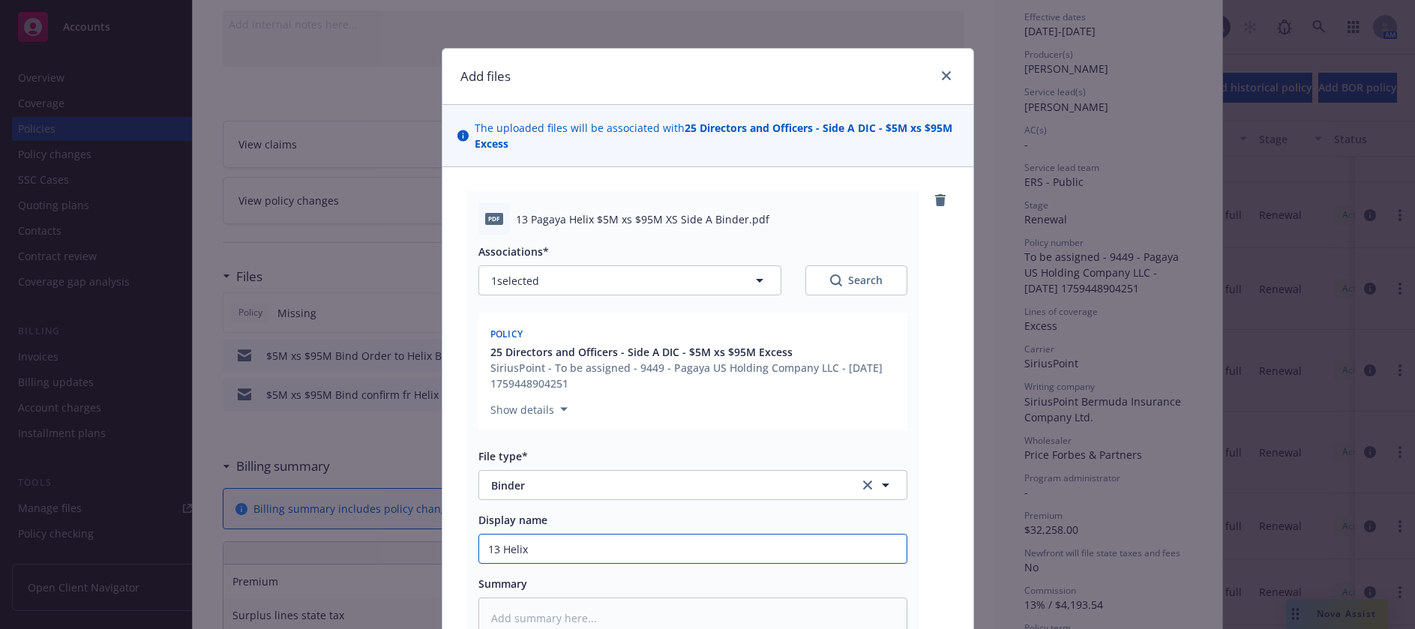
type textarea "x"
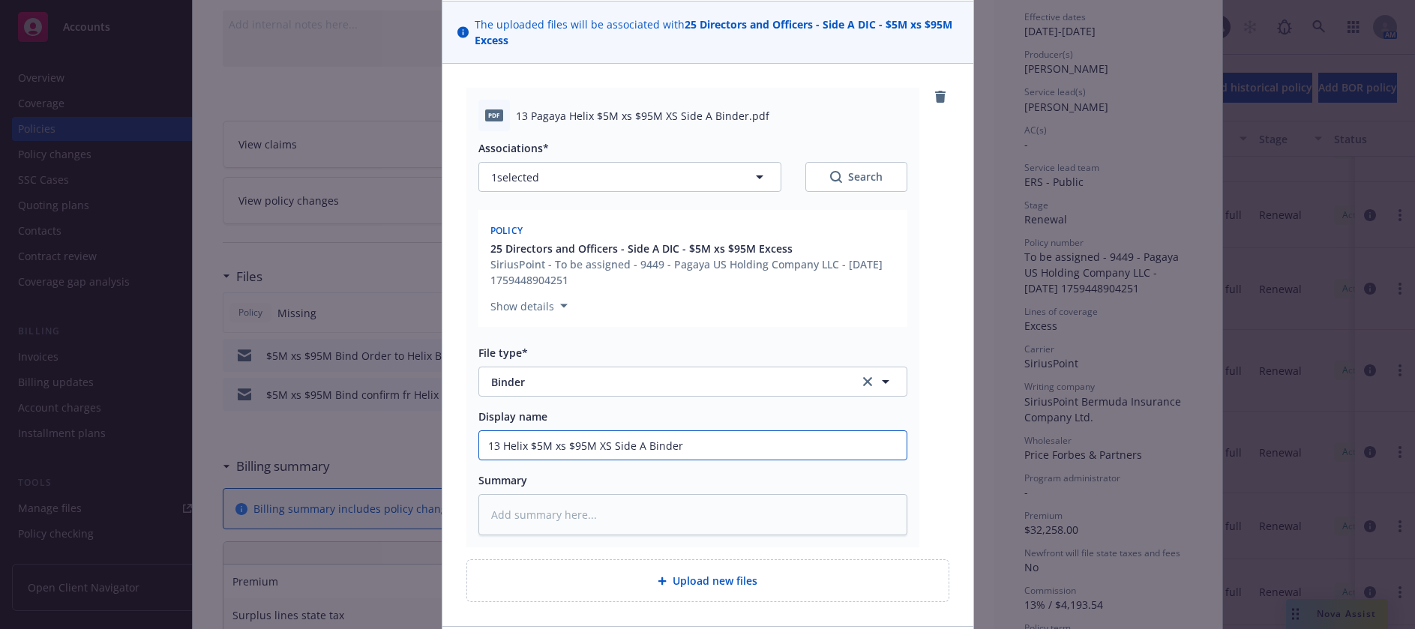
scroll to position [216, 0]
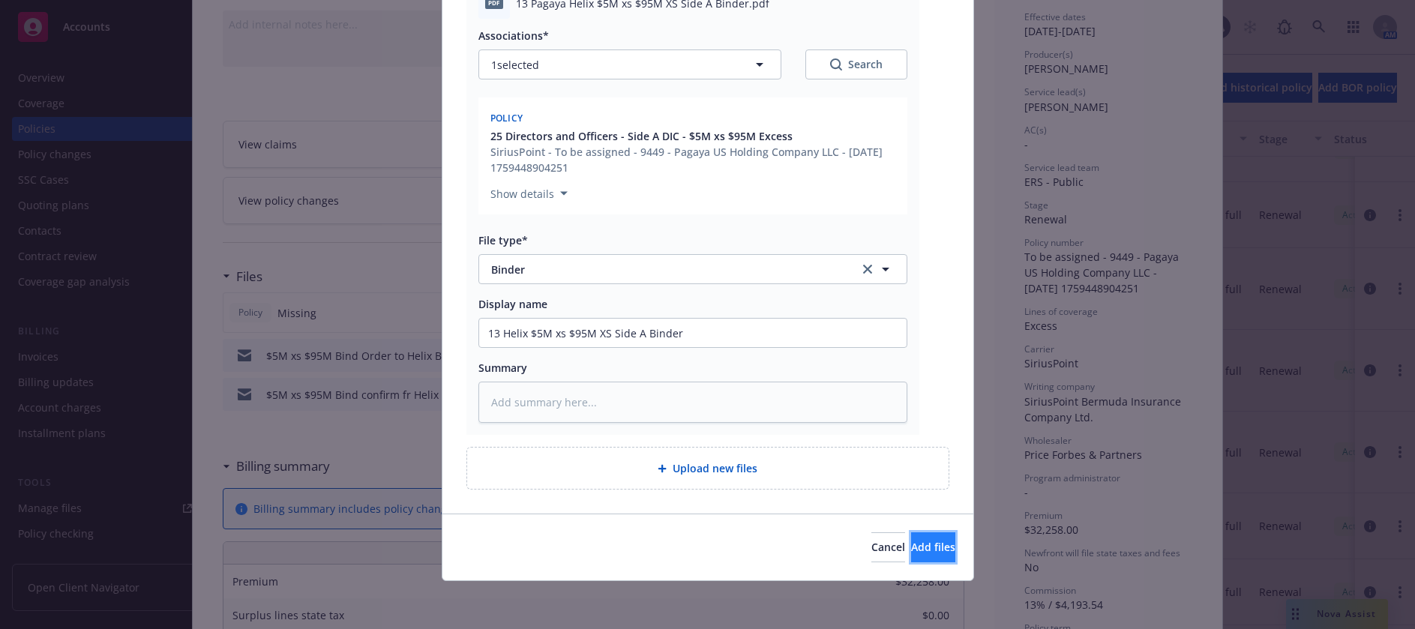
click at [911, 553] on span "Add files" at bounding box center [933, 547] width 44 height 14
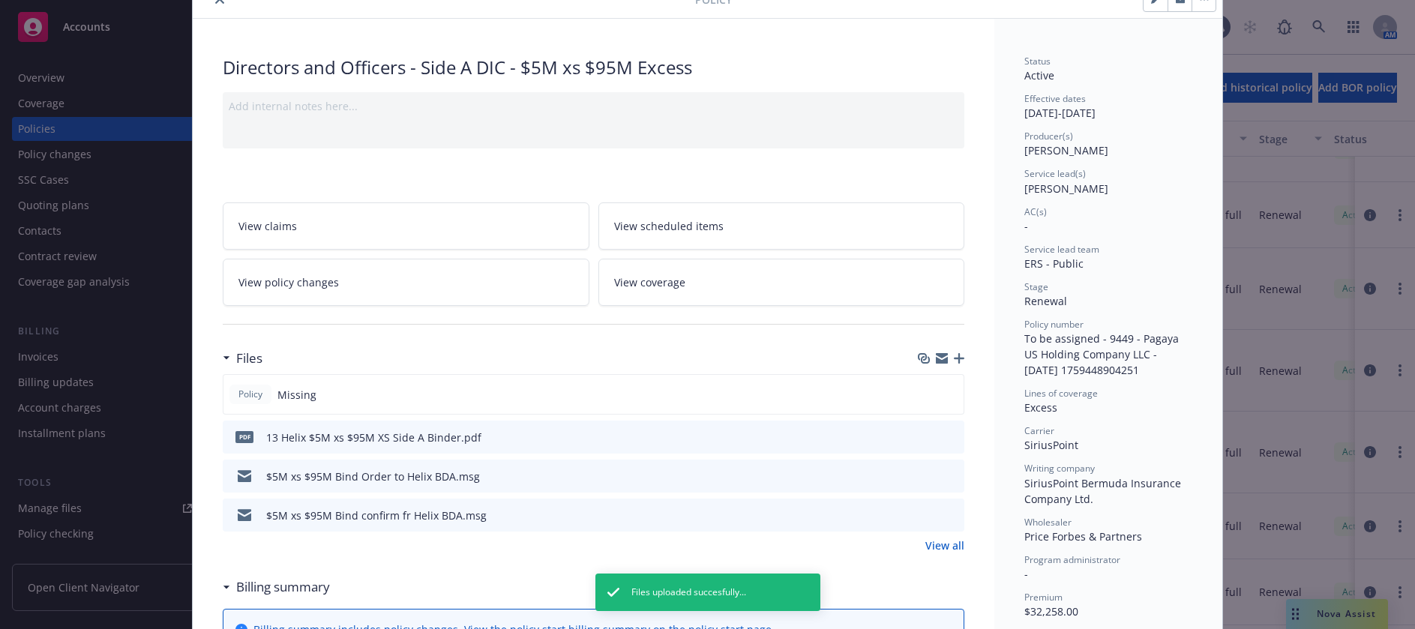
scroll to position [0, 0]
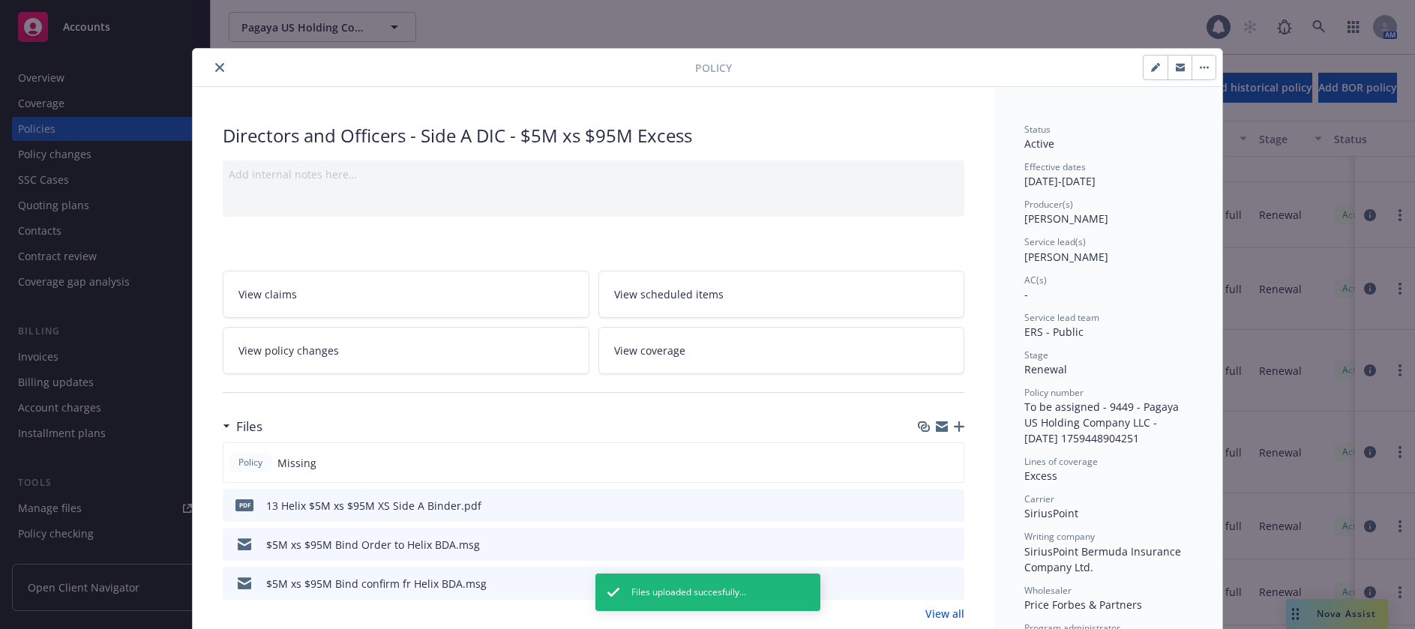
click at [1151, 68] on icon "button" at bounding box center [1155, 69] width 8 height 8
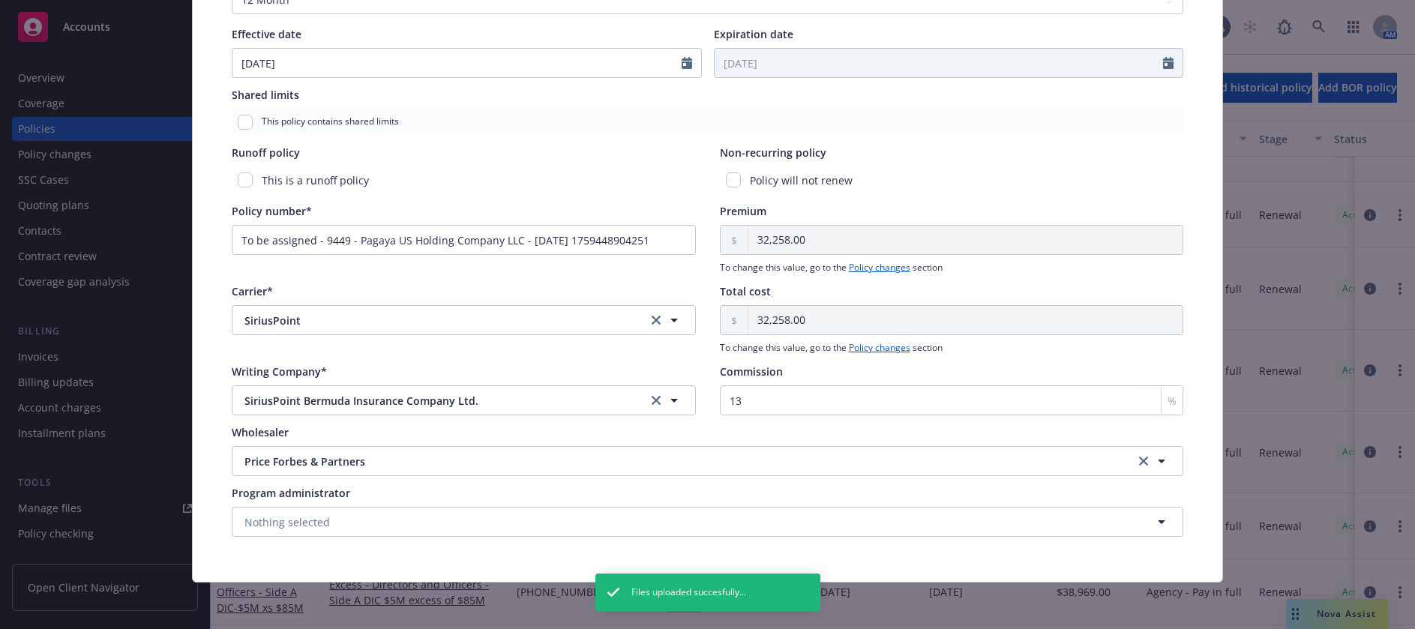
scroll to position [599, 0]
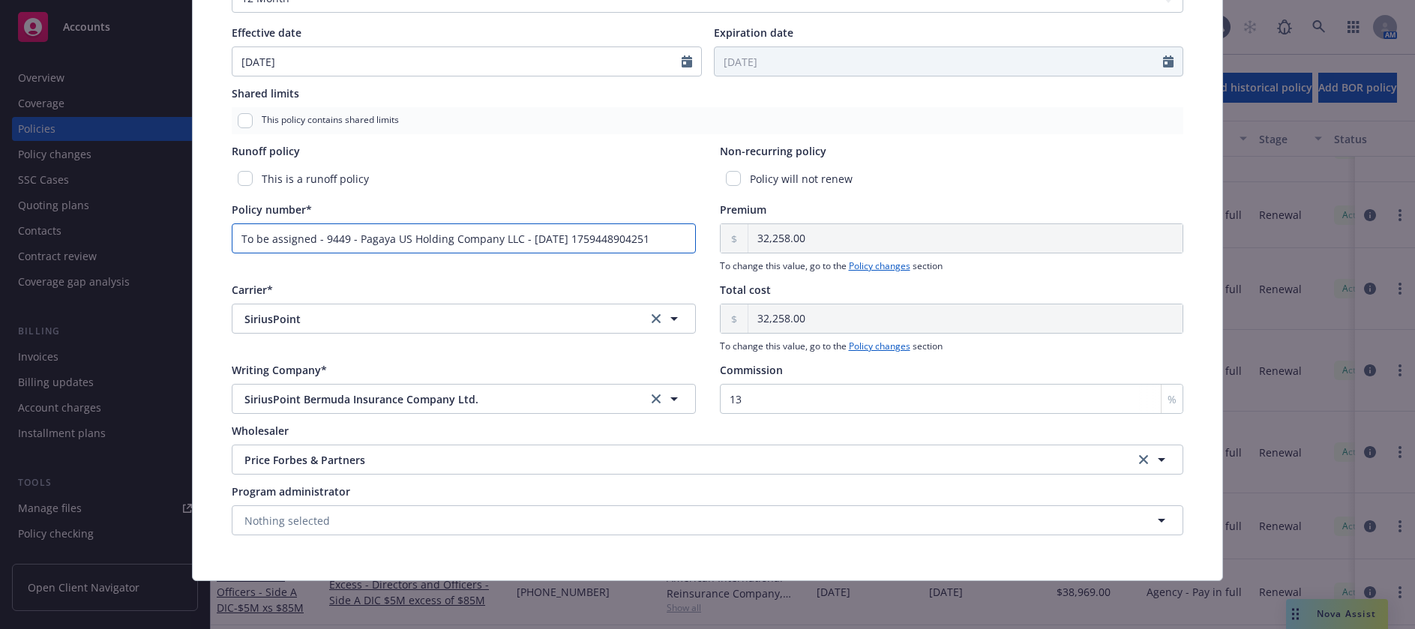
drag, startPoint x: 664, startPoint y: 240, endPoint x: 223, endPoint y: 242, distance: 441.0
click at [223, 242] on div "Policy type* Directors and Officers - Side A DIC Display name $5M xs $95M Exces…" at bounding box center [708, 36] width 970 height 1016
click at [495, 244] on input "Policy number*" at bounding box center [464, 239] width 464 height 30
paste input "PRODO000074PF2025SOM"
click at [528, 269] on div "Policy number* PRODO000074PF2025SOM" at bounding box center [464, 237] width 464 height 71
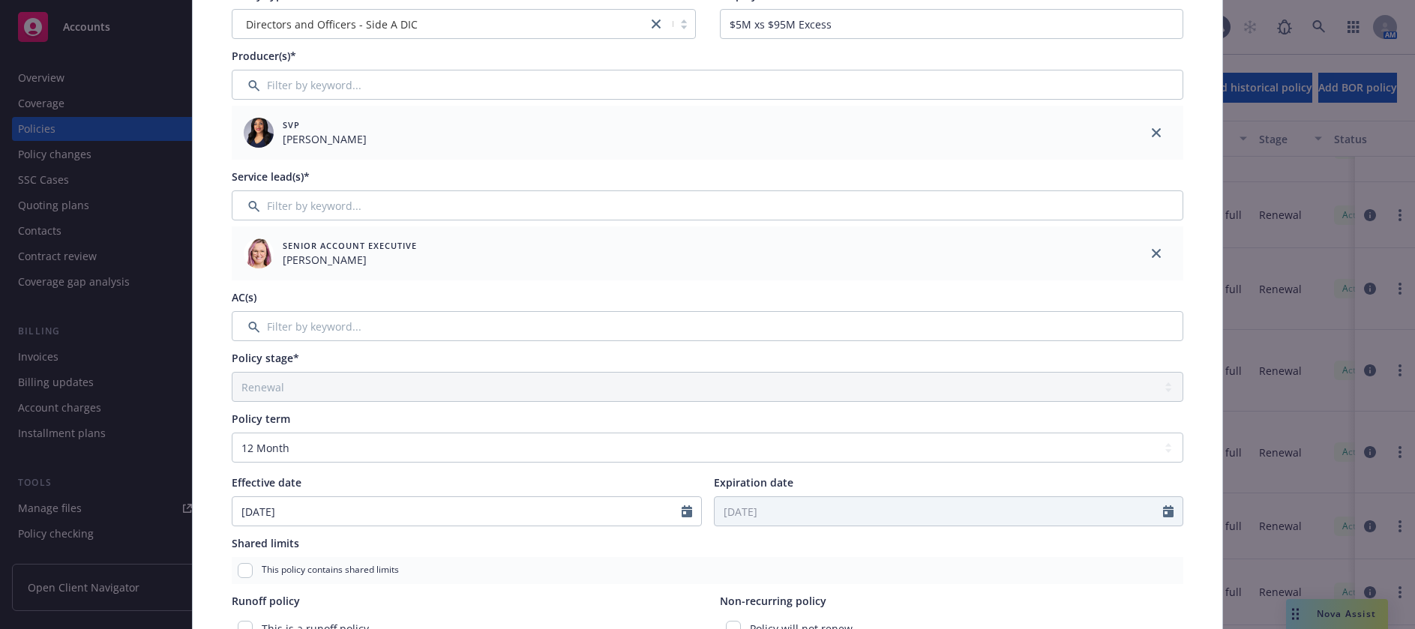
scroll to position [0, 0]
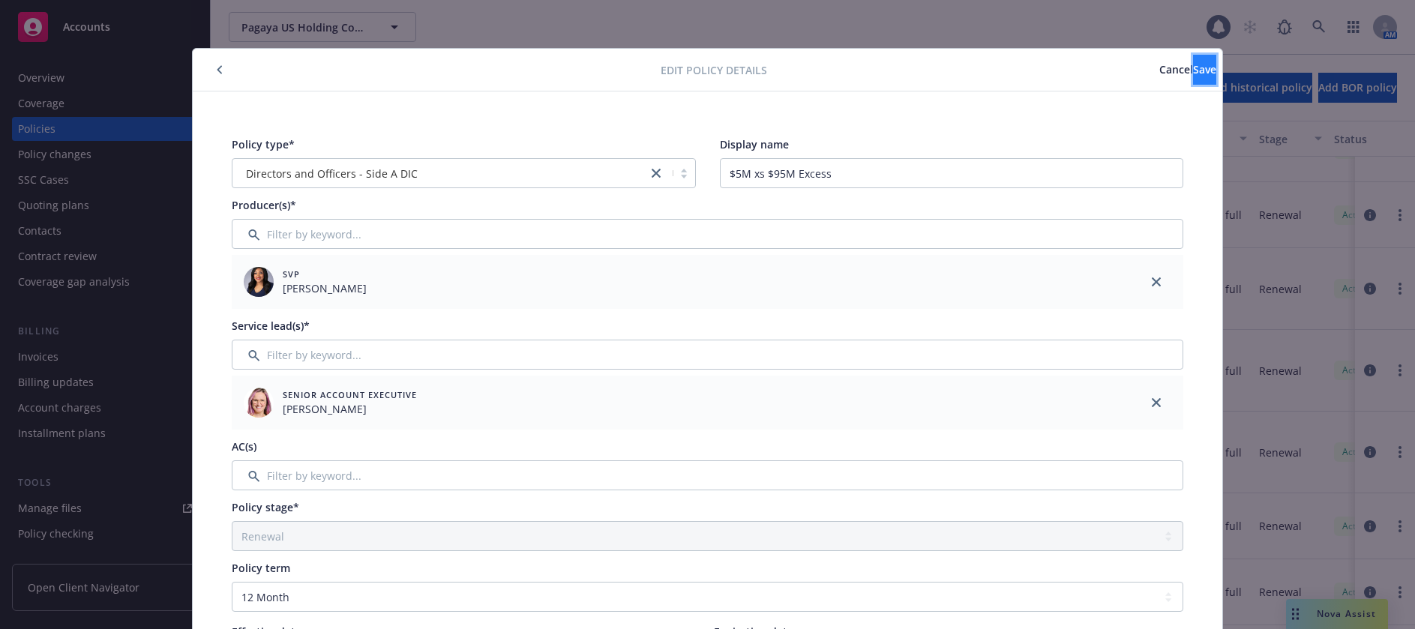
click at [1193, 69] on span "Save" at bounding box center [1204, 69] width 23 height 14
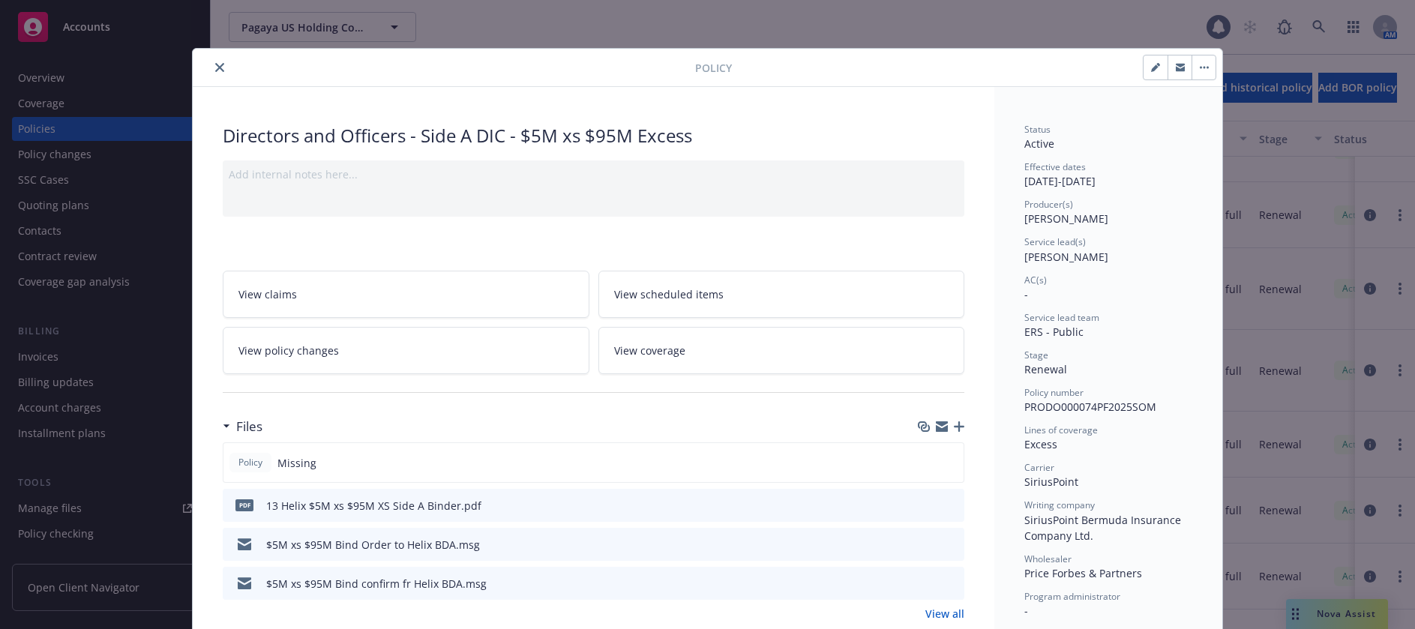
click at [215, 65] on icon "close" at bounding box center [219, 67] width 9 height 9
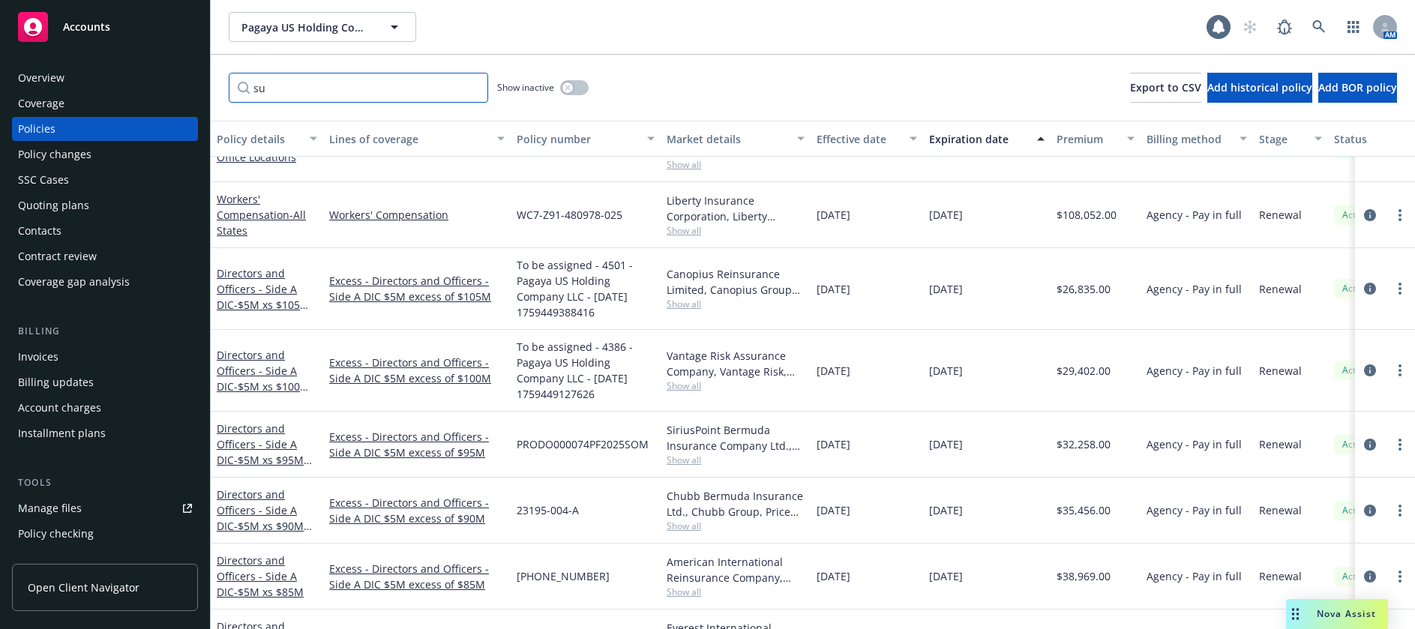
click at [319, 89] on input "su" at bounding box center [359, 88] width 260 height 30
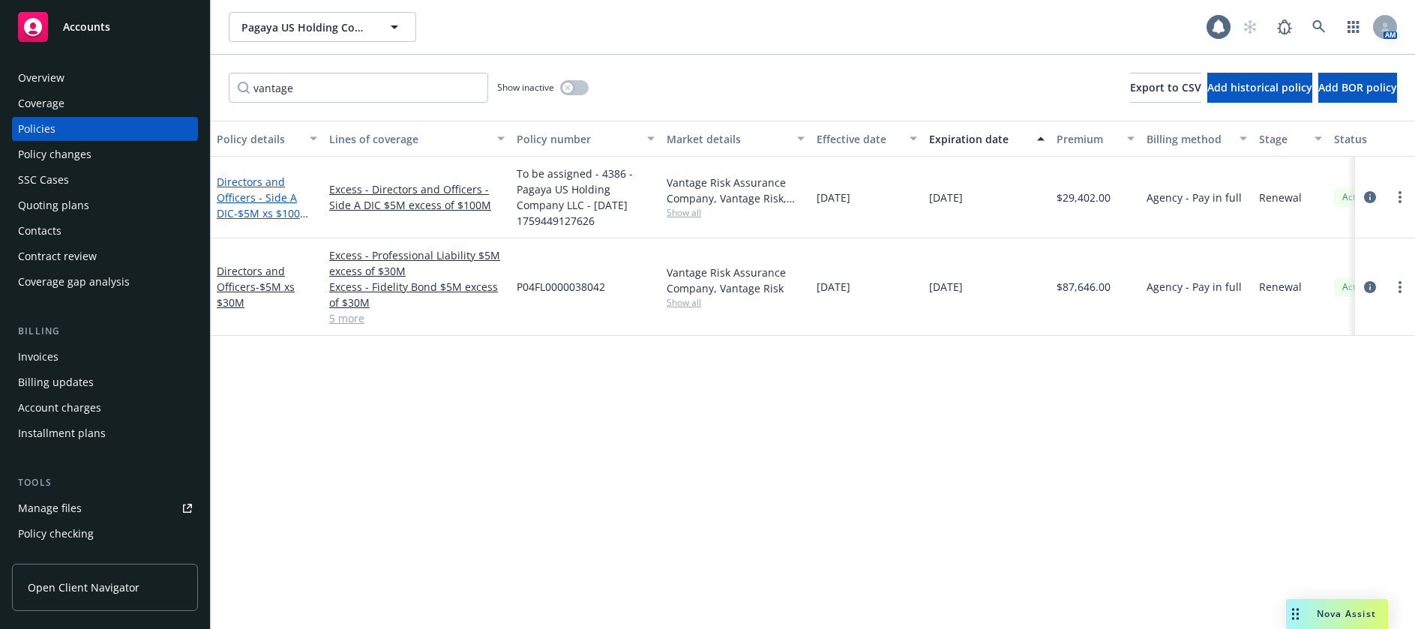
click at [259, 204] on link "Directors and Officers - Side A DIC - $5M xs $100M Excess" at bounding box center [263, 206] width 93 height 62
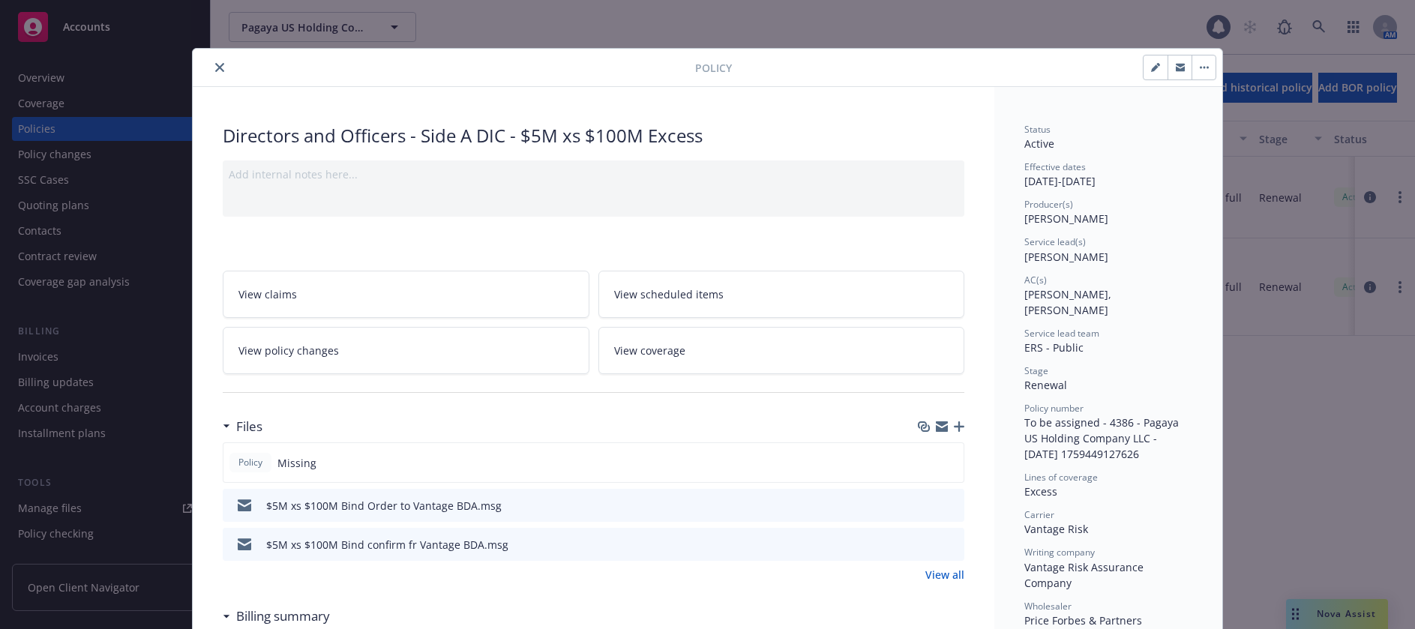
click at [956, 428] on icon "button" at bounding box center [959, 427] width 11 height 11
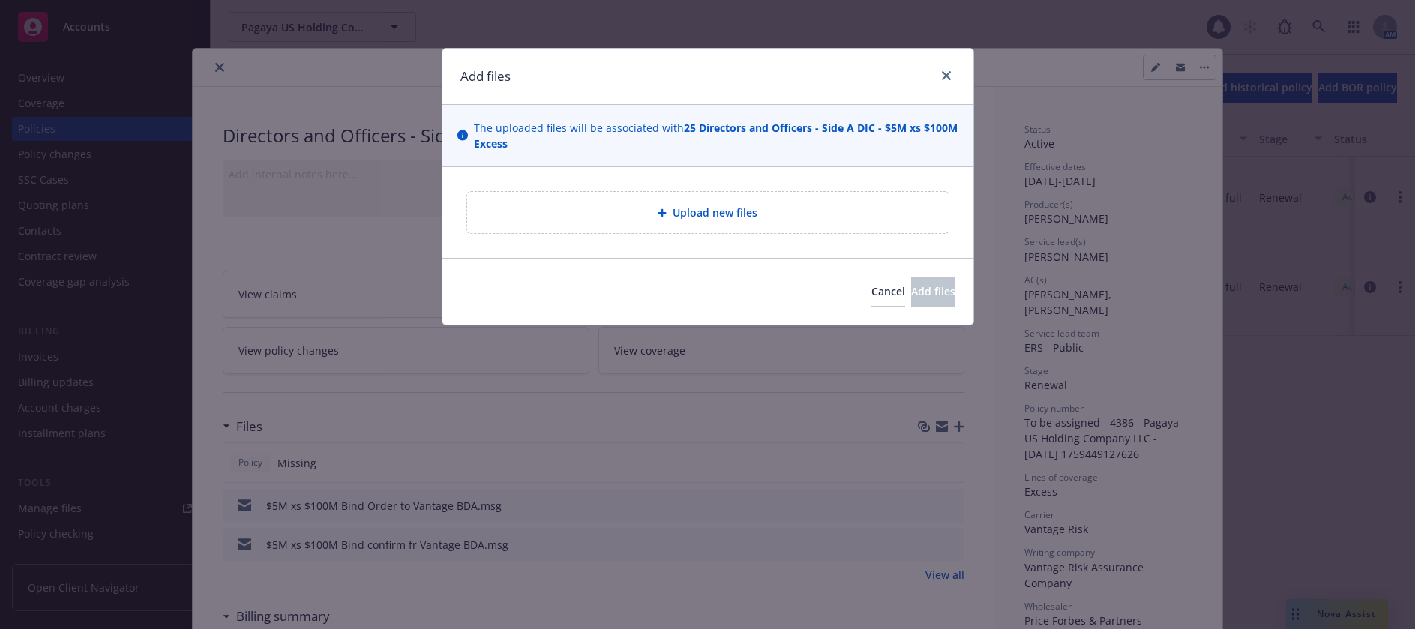
click at [728, 209] on span "Upload new files" at bounding box center [715, 213] width 85 height 16
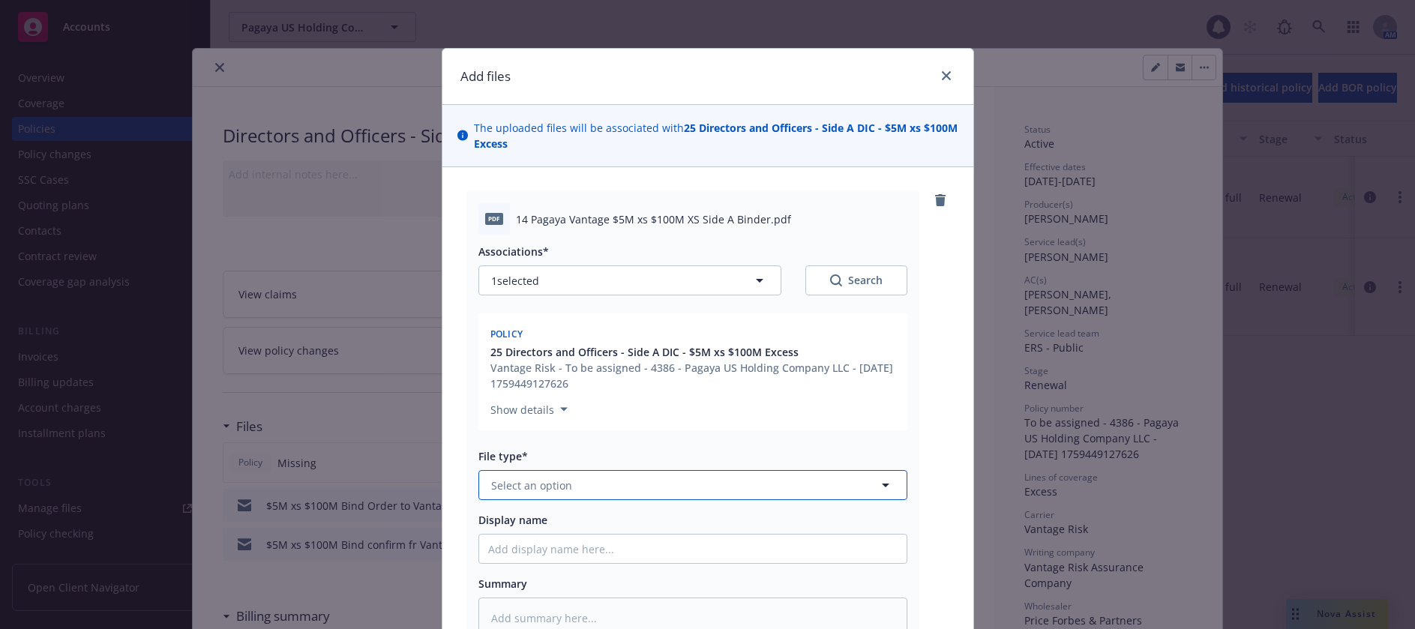
click at [546, 486] on span "Select an option" at bounding box center [531, 486] width 81 height 16
click at [514, 527] on span "Binder" at bounding box center [511, 527] width 34 height 16
click at [550, 558] on input "Display name" at bounding box center [693, 549] width 428 height 29
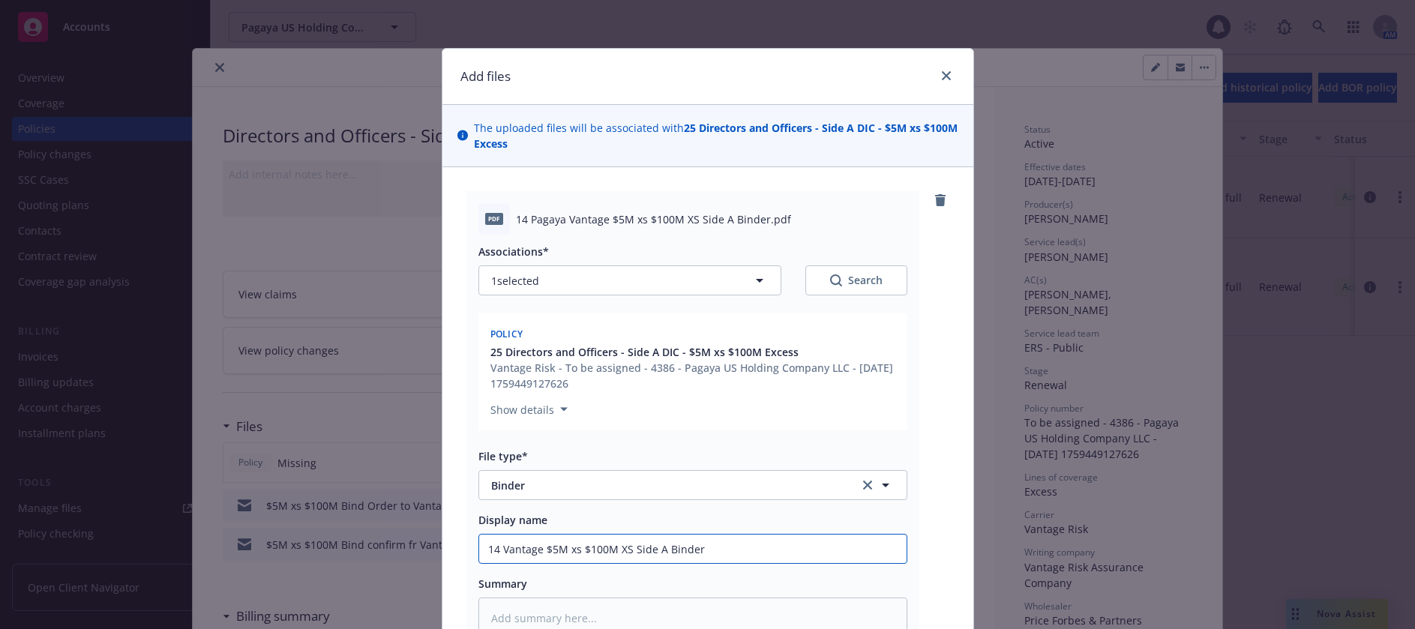
scroll to position [216, 0]
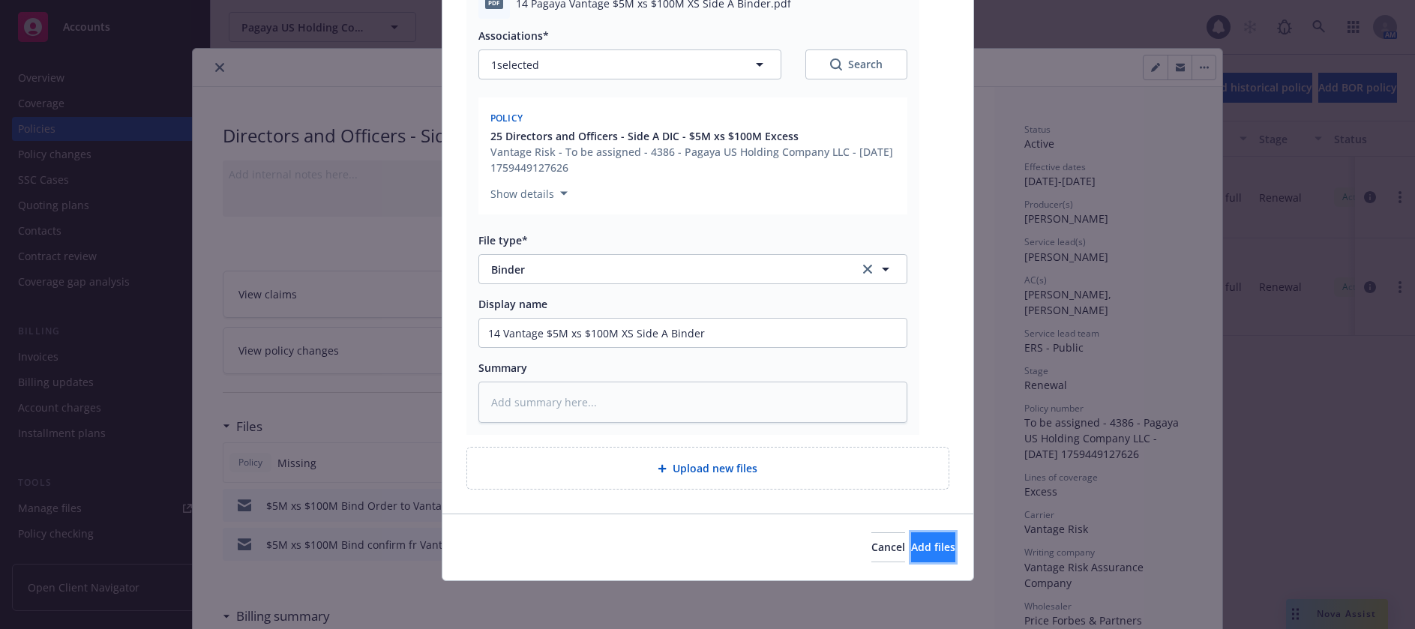
click at [911, 552] on span "Add files" at bounding box center [933, 547] width 44 height 14
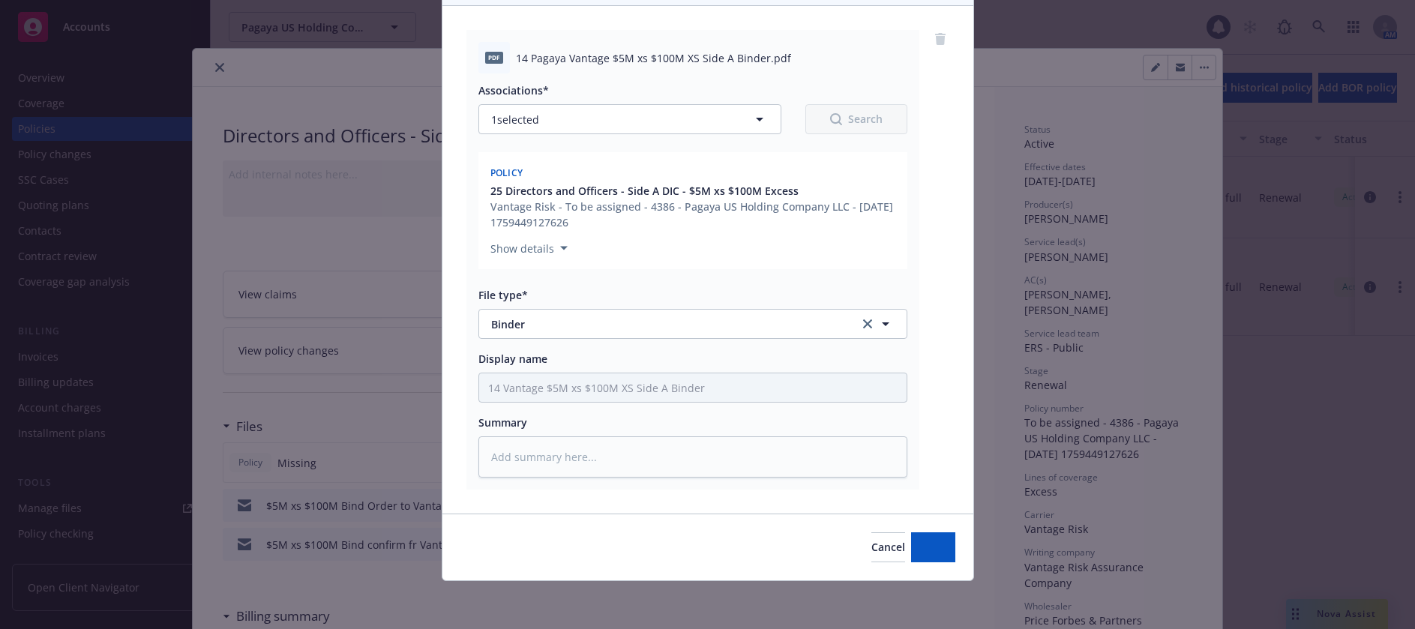
scroll to position [161, 0]
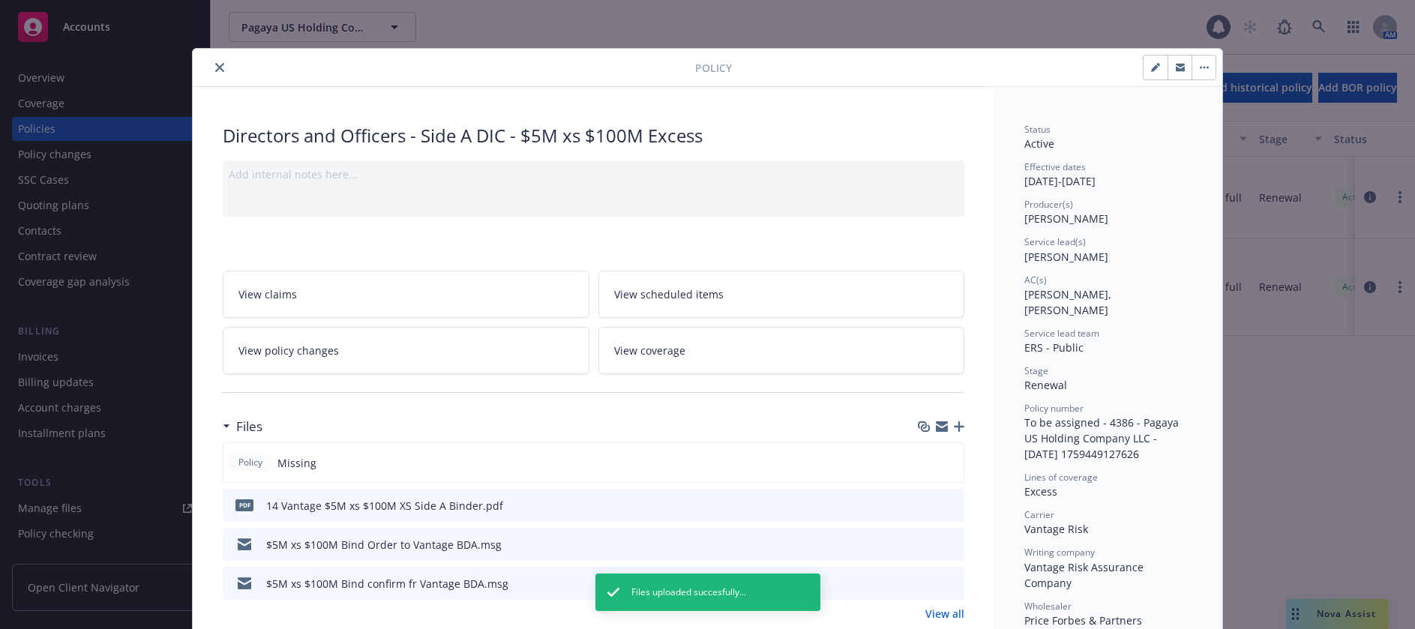
click at [1151, 68] on icon "button" at bounding box center [1155, 69] width 8 height 8
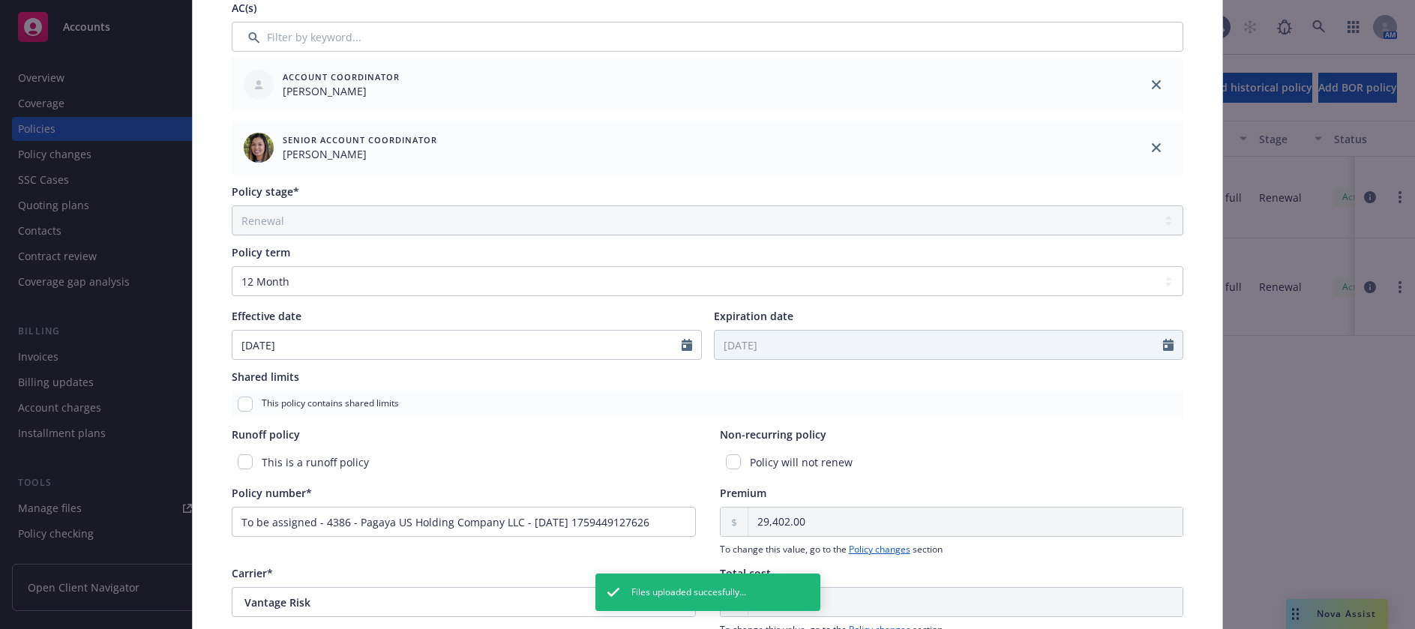
scroll to position [525, 0]
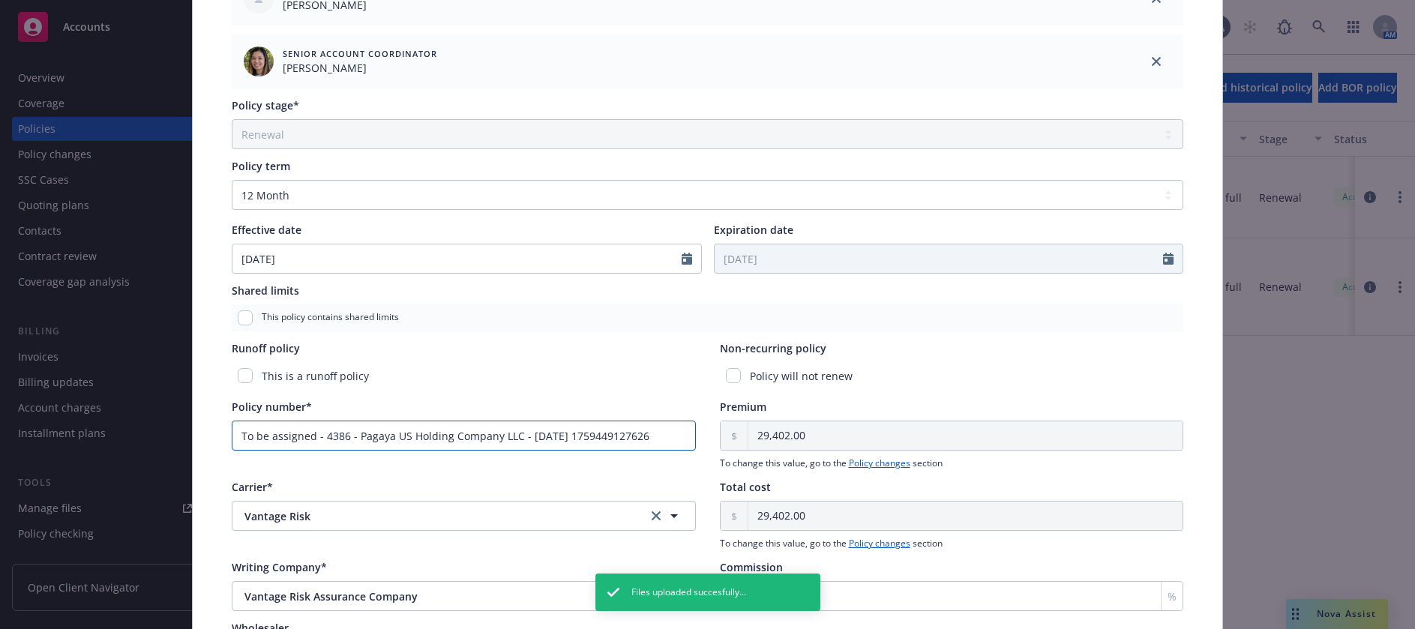
drag, startPoint x: 661, startPoint y: 438, endPoint x: 233, endPoint y: 438, distance: 428.3
click at [233, 438] on input "To be assigned - 4386 - Pagaya US Holding Company LLC - [DATE] 1759449127626" at bounding box center [464, 436] width 464 height 30
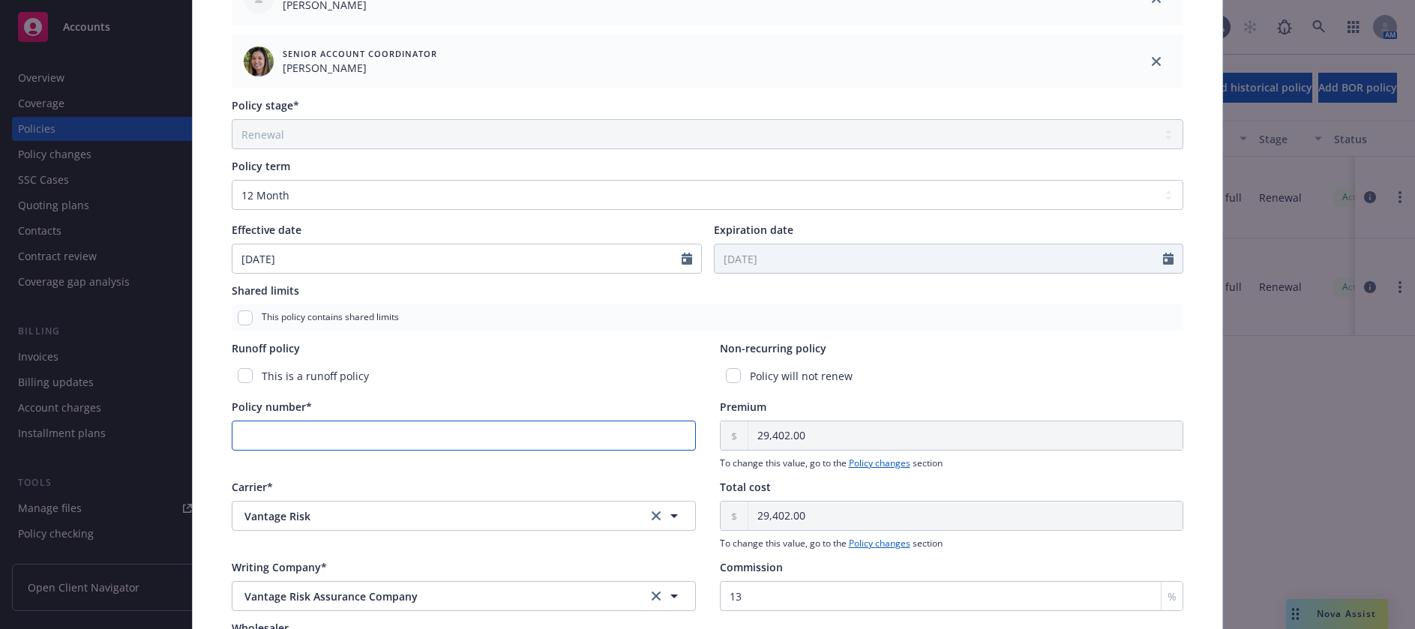
click at [290, 430] on input "Policy number*" at bounding box center [464, 436] width 464 height 30
paste input "P02ML0000069071"
click at [483, 379] on div "This is a runoff policy" at bounding box center [464, 376] width 464 height 28
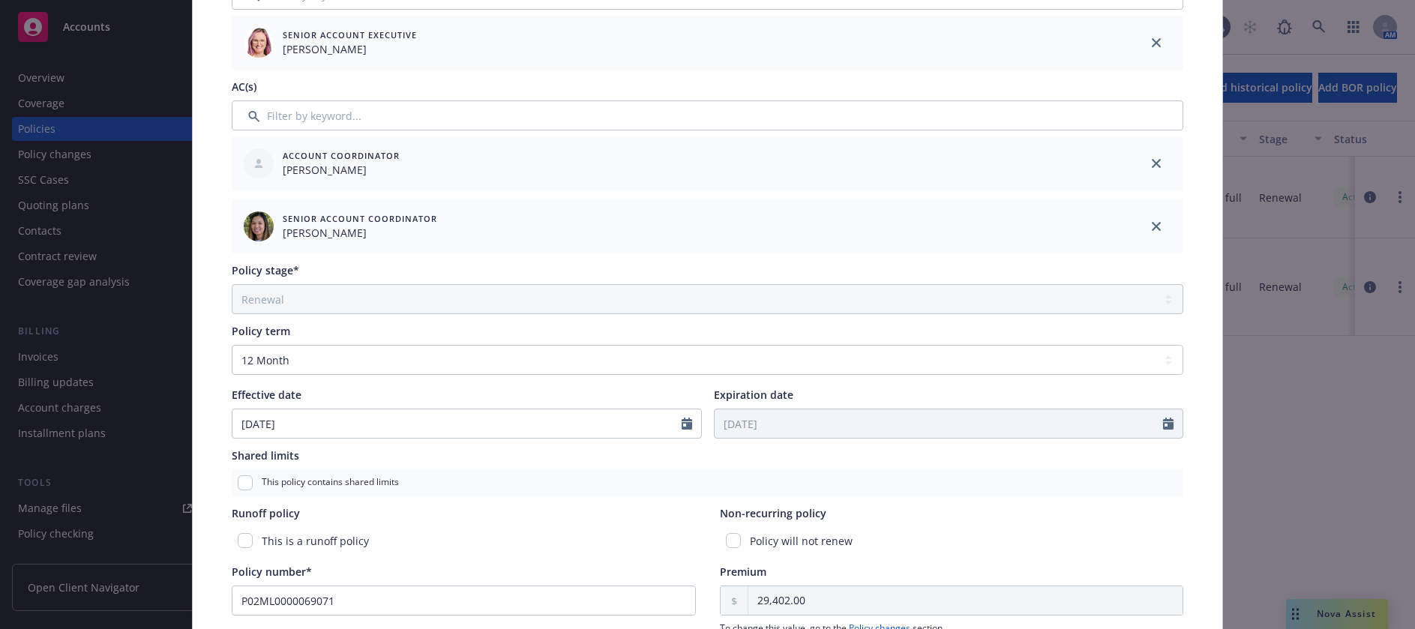
scroll to position [0, 0]
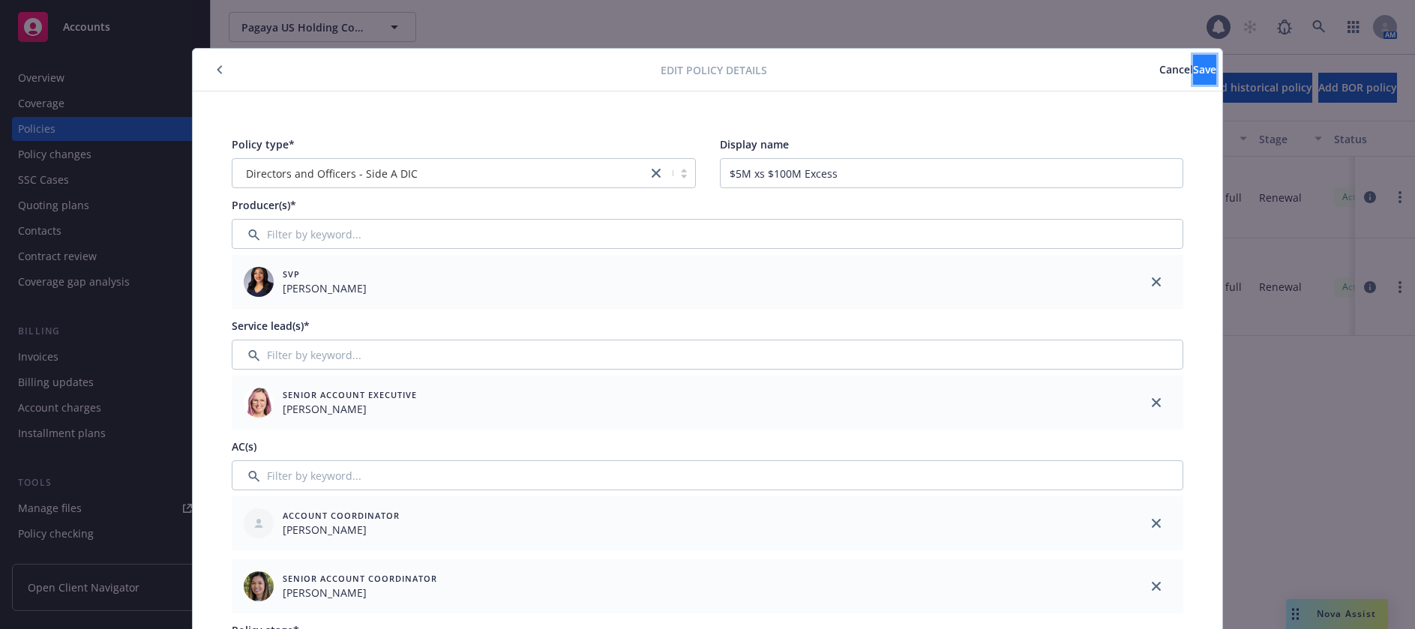
click at [1193, 74] on span "Save" at bounding box center [1204, 69] width 23 height 14
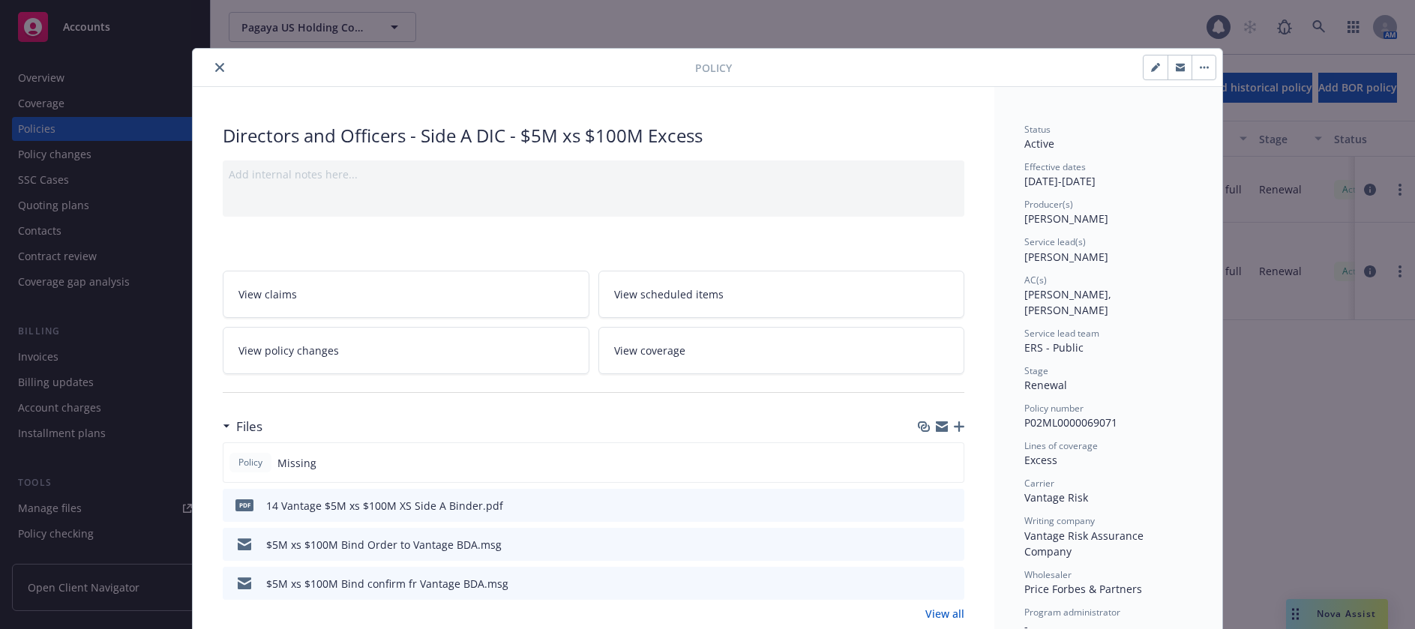
click at [216, 68] on icon "close" at bounding box center [219, 67] width 9 height 9
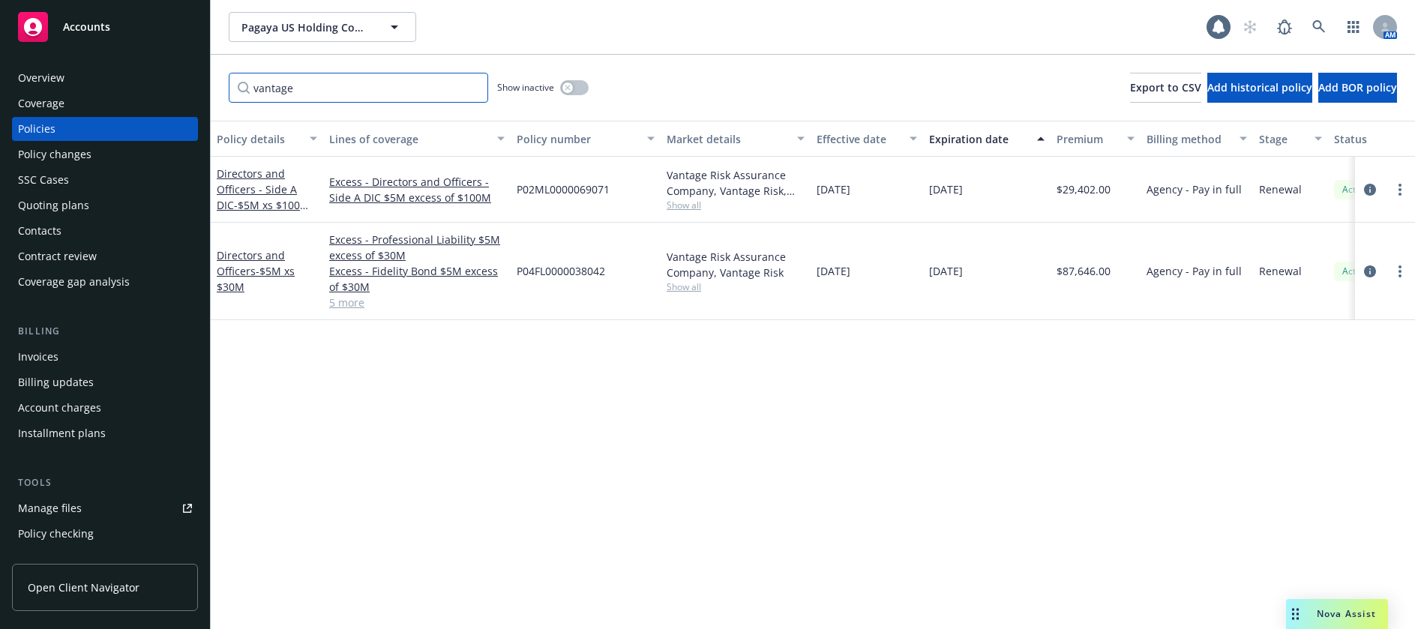
click at [308, 96] on input "vantage" at bounding box center [359, 88] width 260 height 30
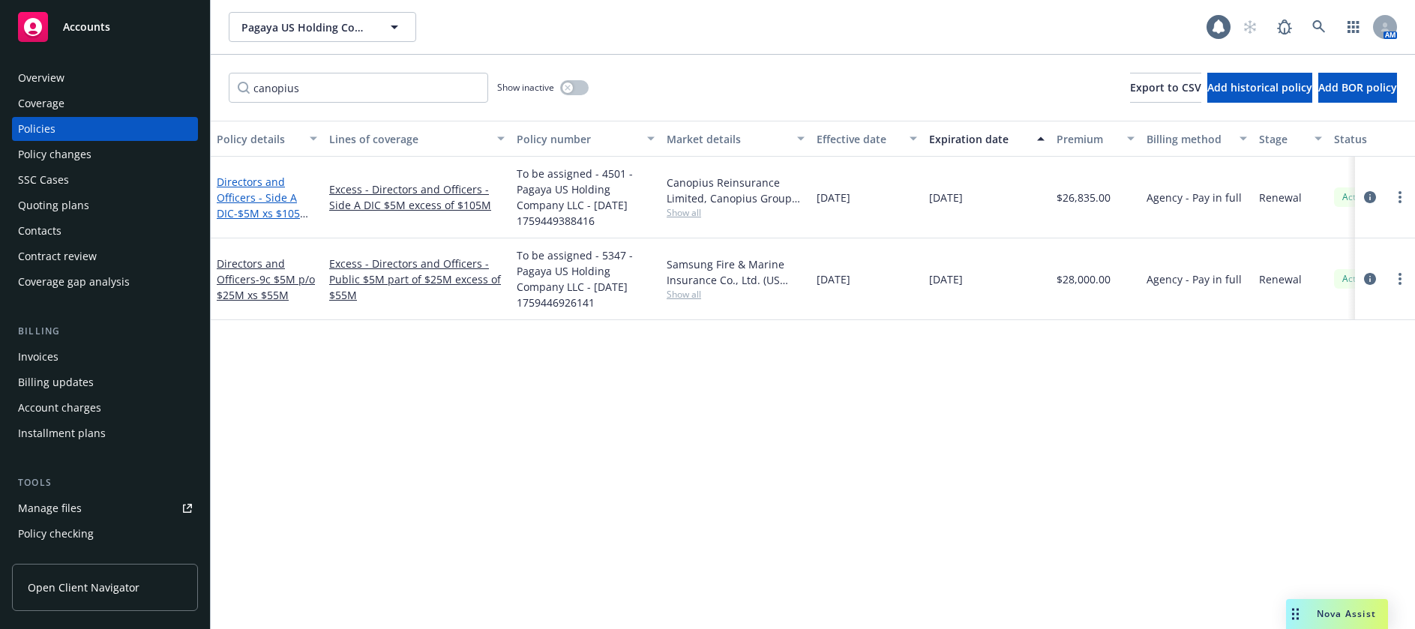
click at [274, 194] on link "Directors and Officers - Side A DIC - $5M xs $105M Excess" at bounding box center [263, 206] width 93 height 62
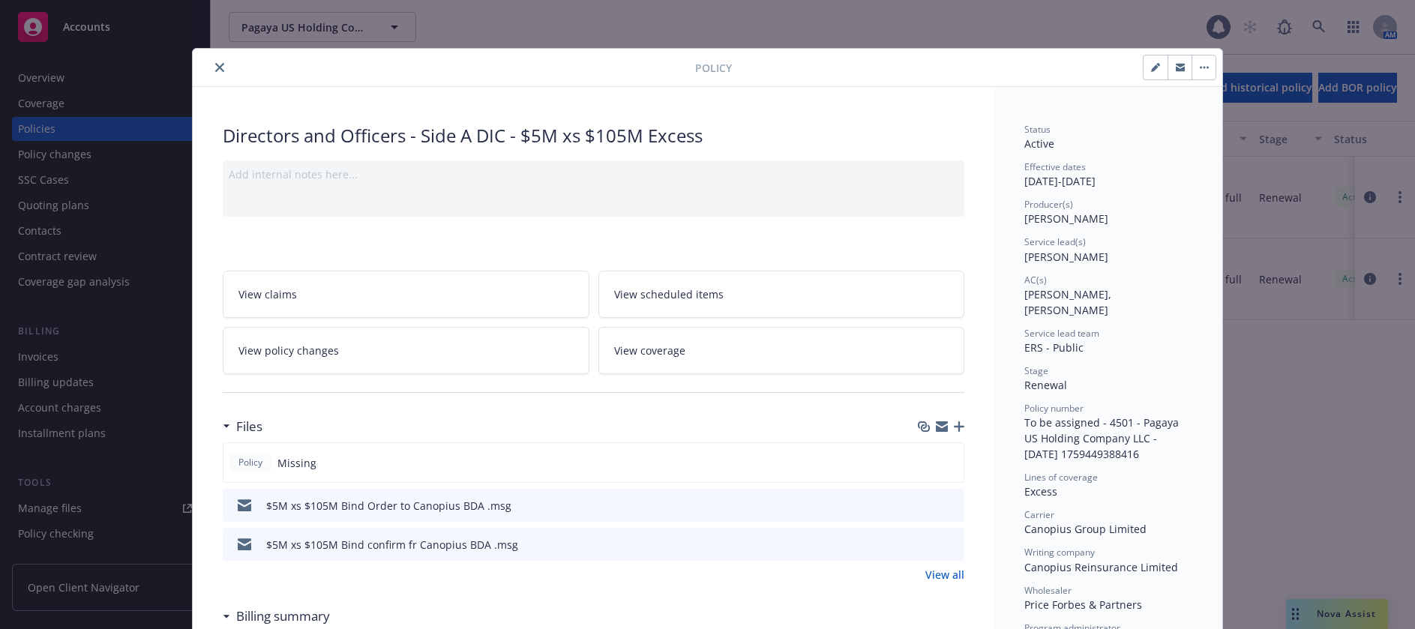
click at [955, 428] on icon "button" at bounding box center [959, 427] width 11 height 11
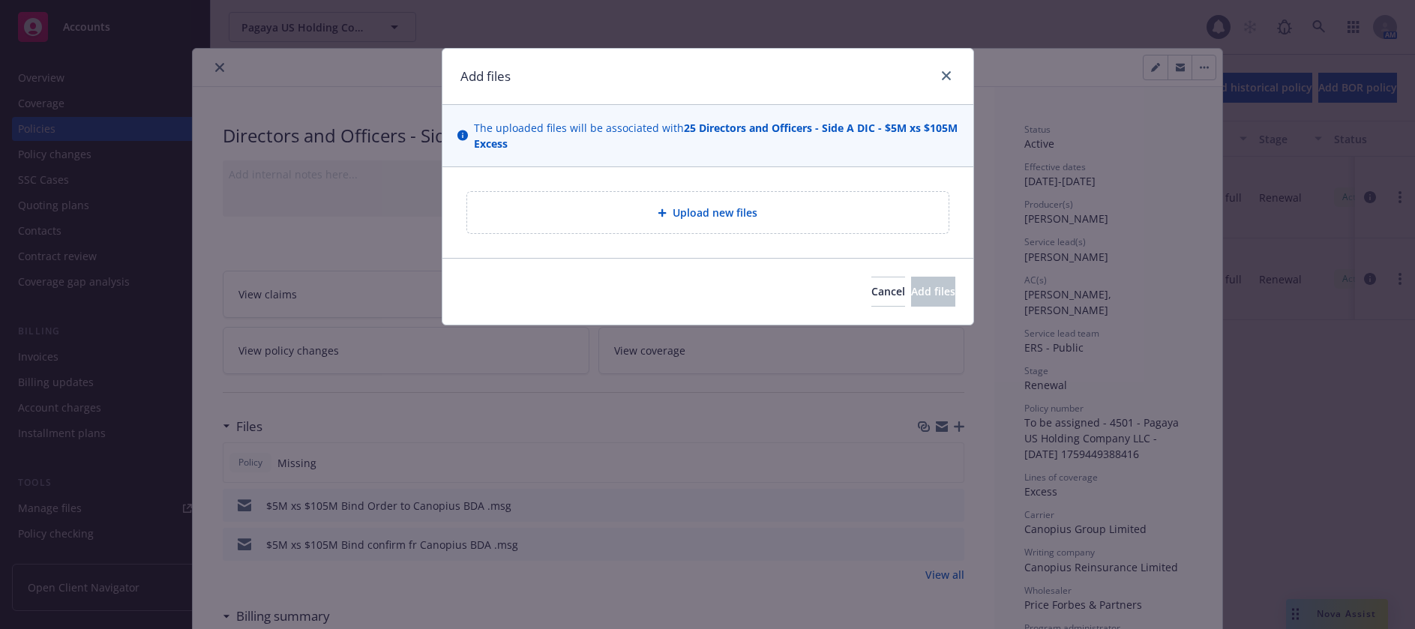
click at [734, 216] on span "Upload new files" at bounding box center [715, 213] width 85 height 16
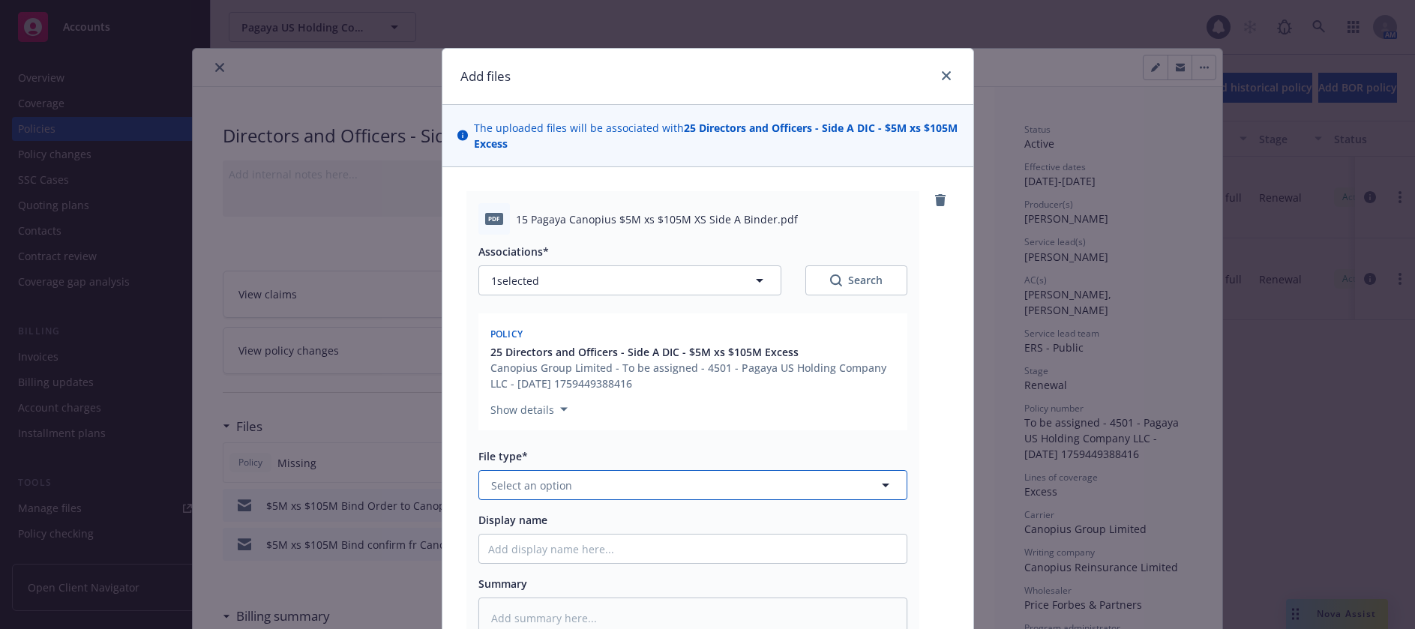
click at [567, 485] on button "Select an option" at bounding box center [693, 485] width 429 height 30
click at [508, 528] on span "Binder" at bounding box center [511, 527] width 34 height 16
click at [555, 550] on input "Display name" at bounding box center [693, 549] width 428 height 29
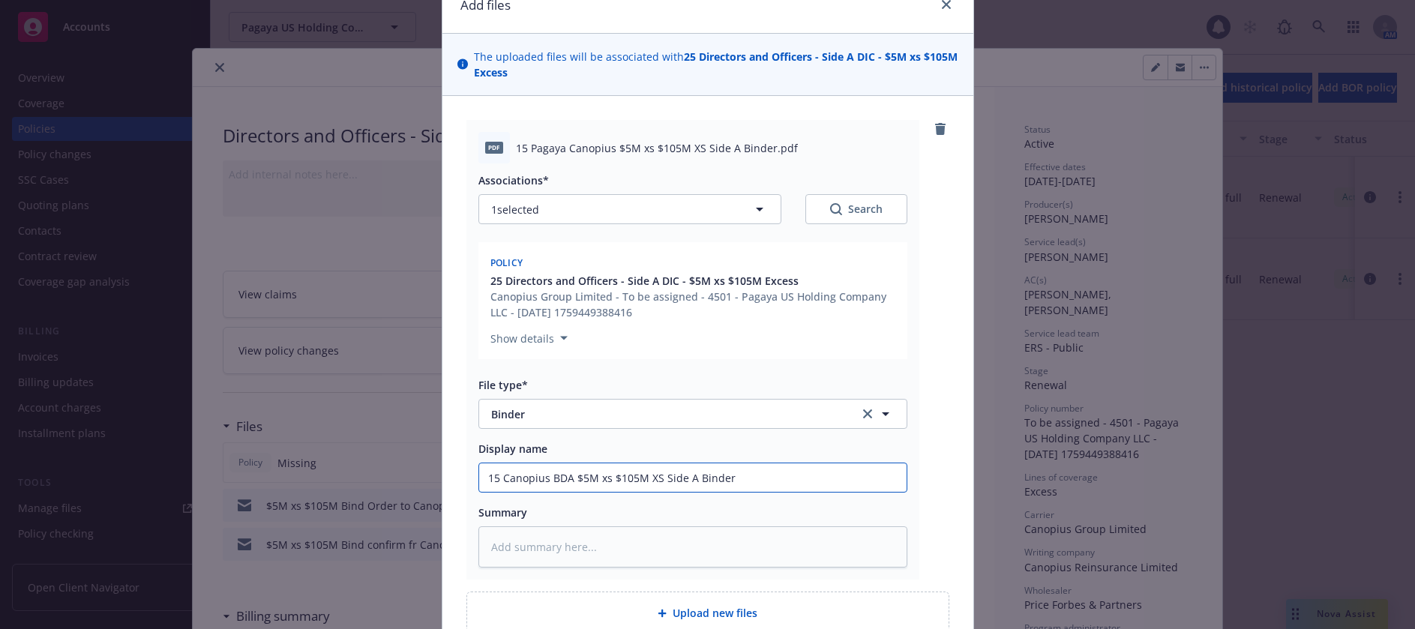
scroll to position [216, 0]
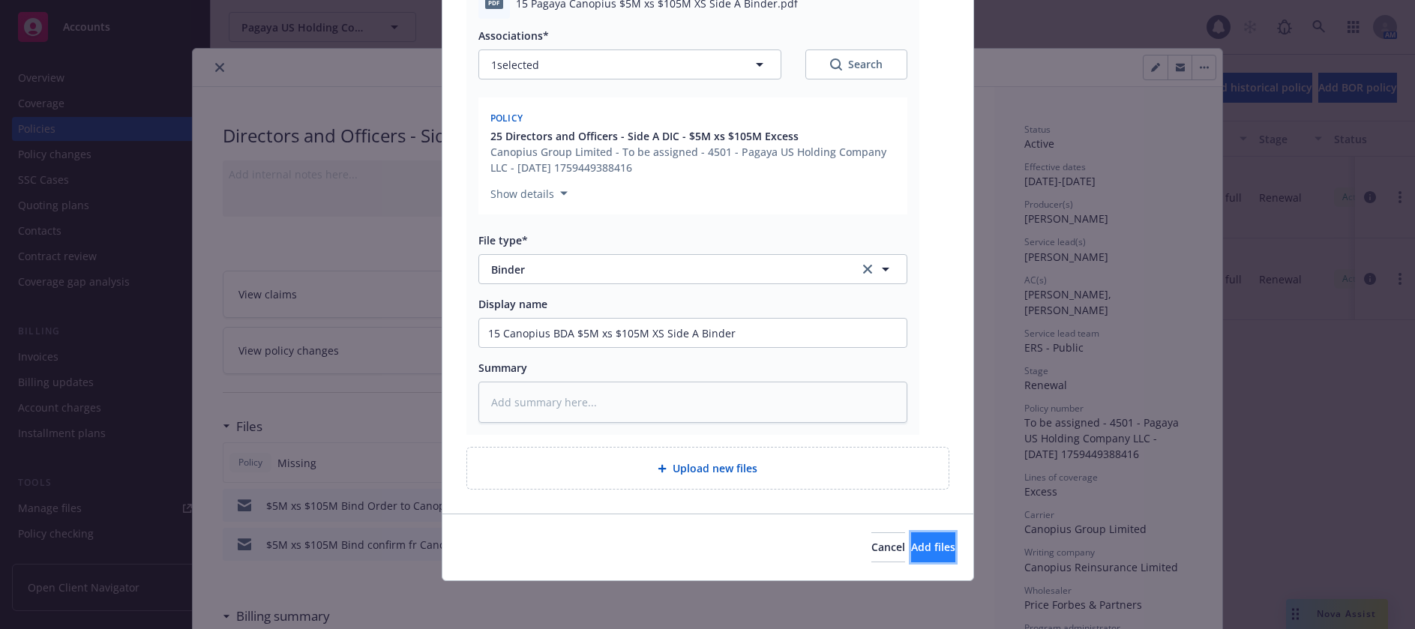
click at [911, 548] on span "Add files" at bounding box center [933, 547] width 44 height 14
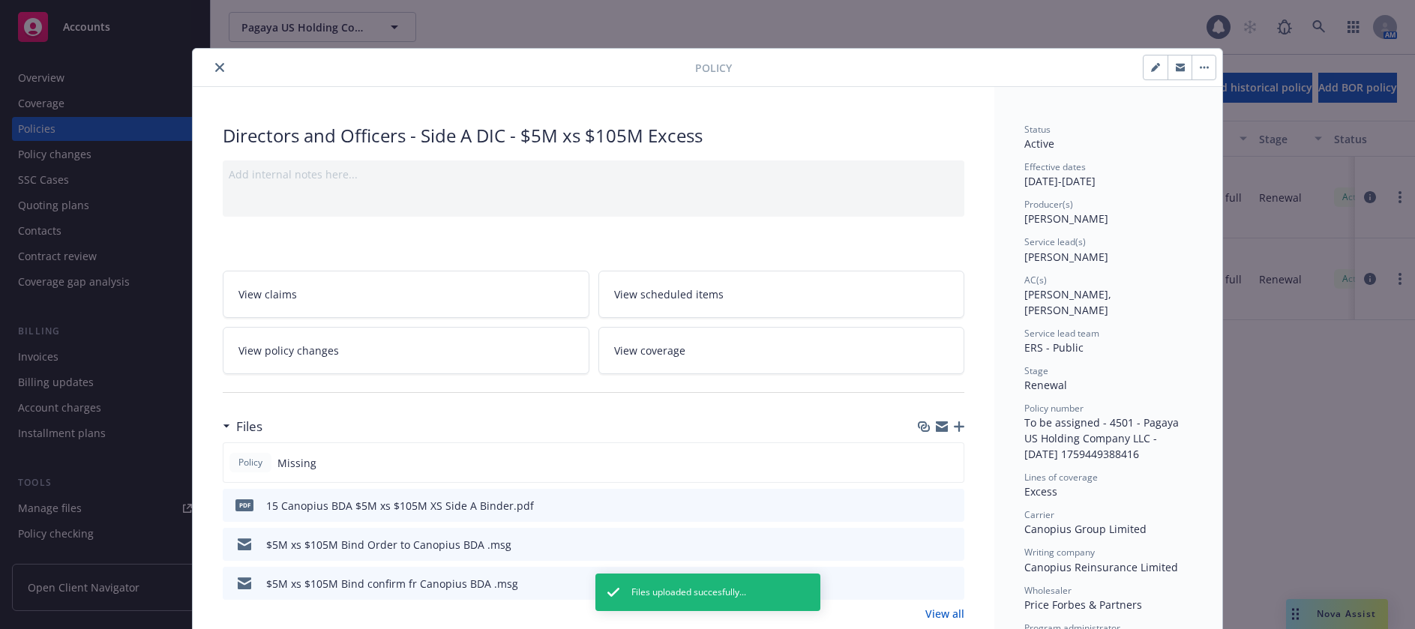
click at [1151, 68] on icon "button" at bounding box center [1155, 69] width 8 height 8
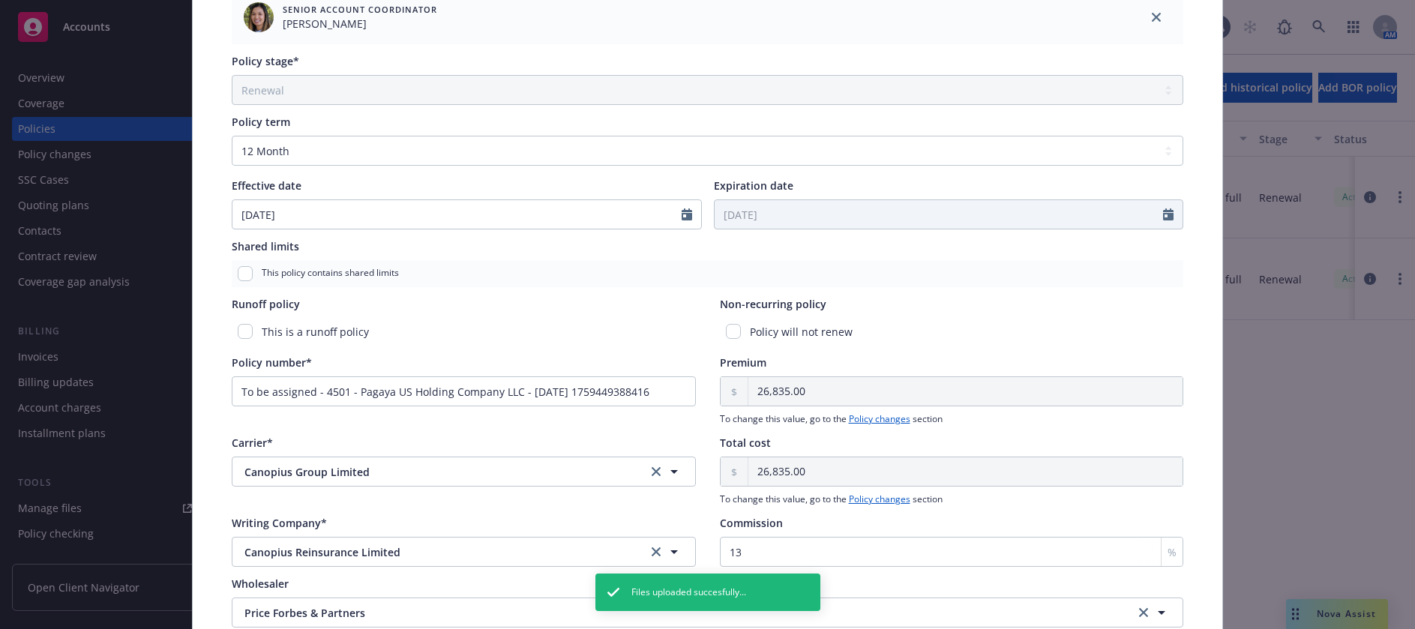
scroll to position [600, 0]
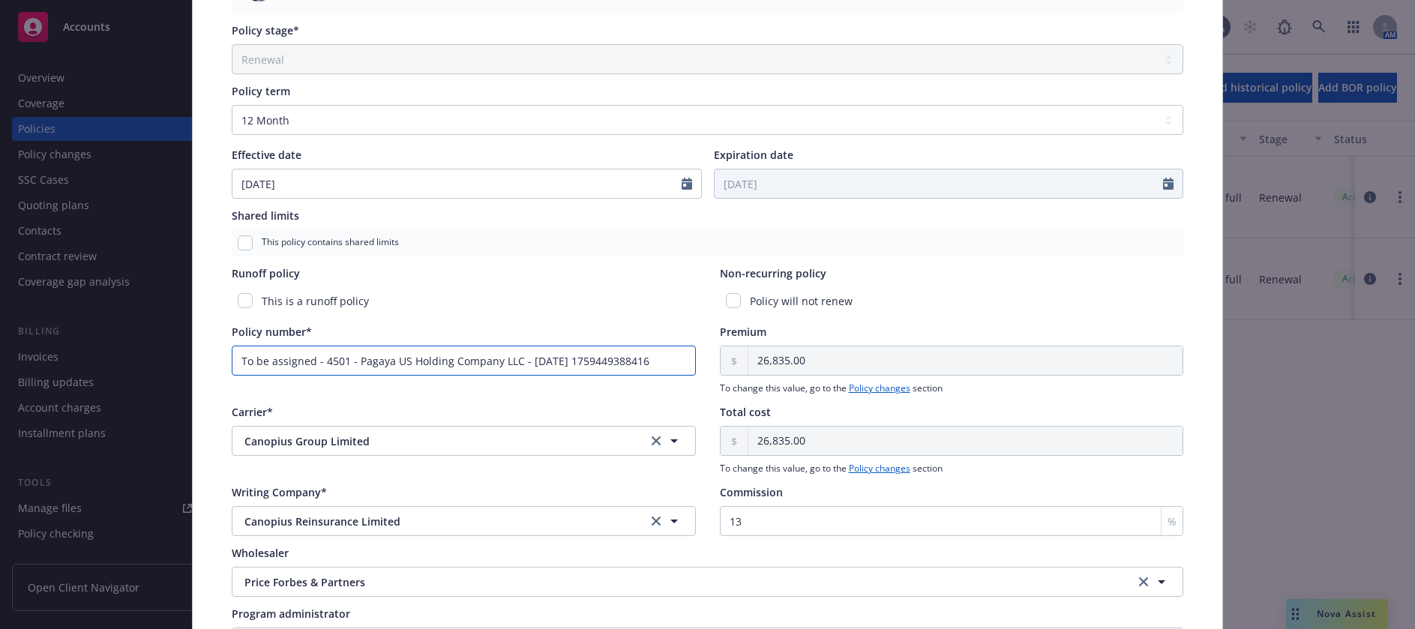
drag, startPoint x: 660, startPoint y: 359, endPoint x: 225, endPoint y: 362, distance: 435.0
click at [225, 362] on div "Policy type* Directors and Officers - Side A DIC Display name $5M xs $105M Exce…" at bounding box center [708, 96] width 970 height 1139
click at [310, 362] on input "Policy number*" at bounding box center [464, 361] width 464 height 30
paste input "162024CAA"
click at [394, 386] on div "Policy number* 162024CAA" at bounding box center [464, 359] width 464 height 71
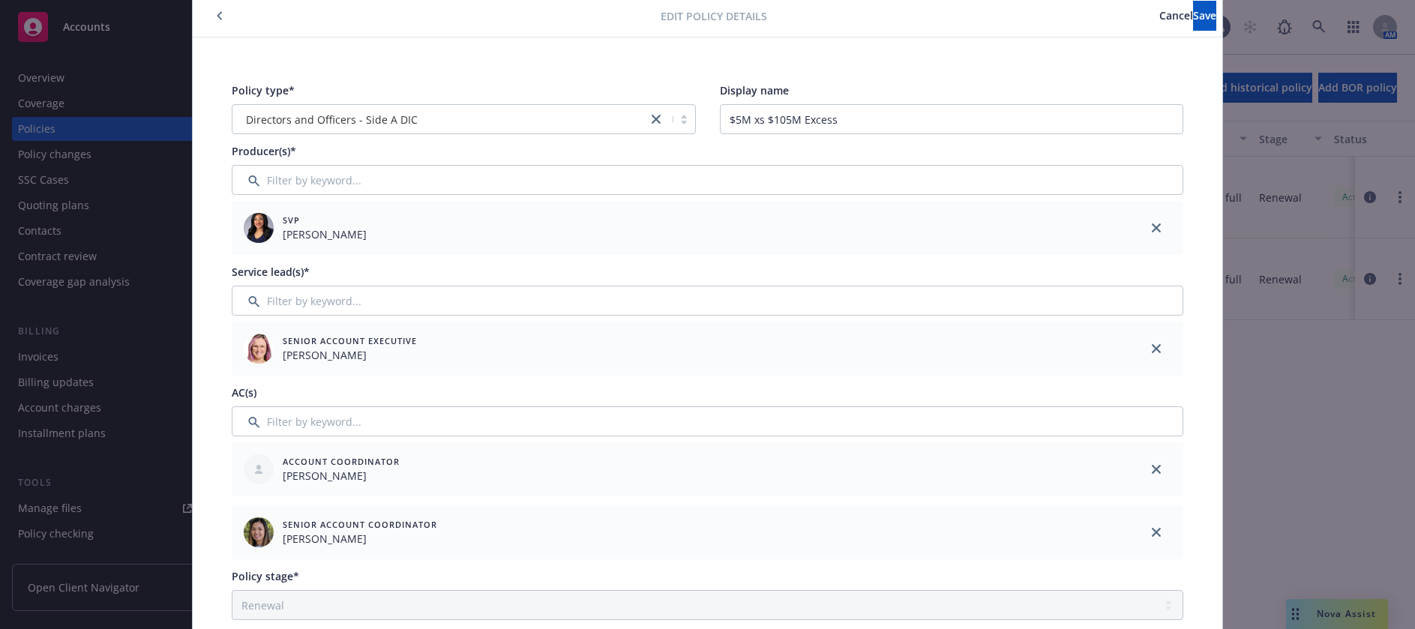
scroll to position [0, 0]
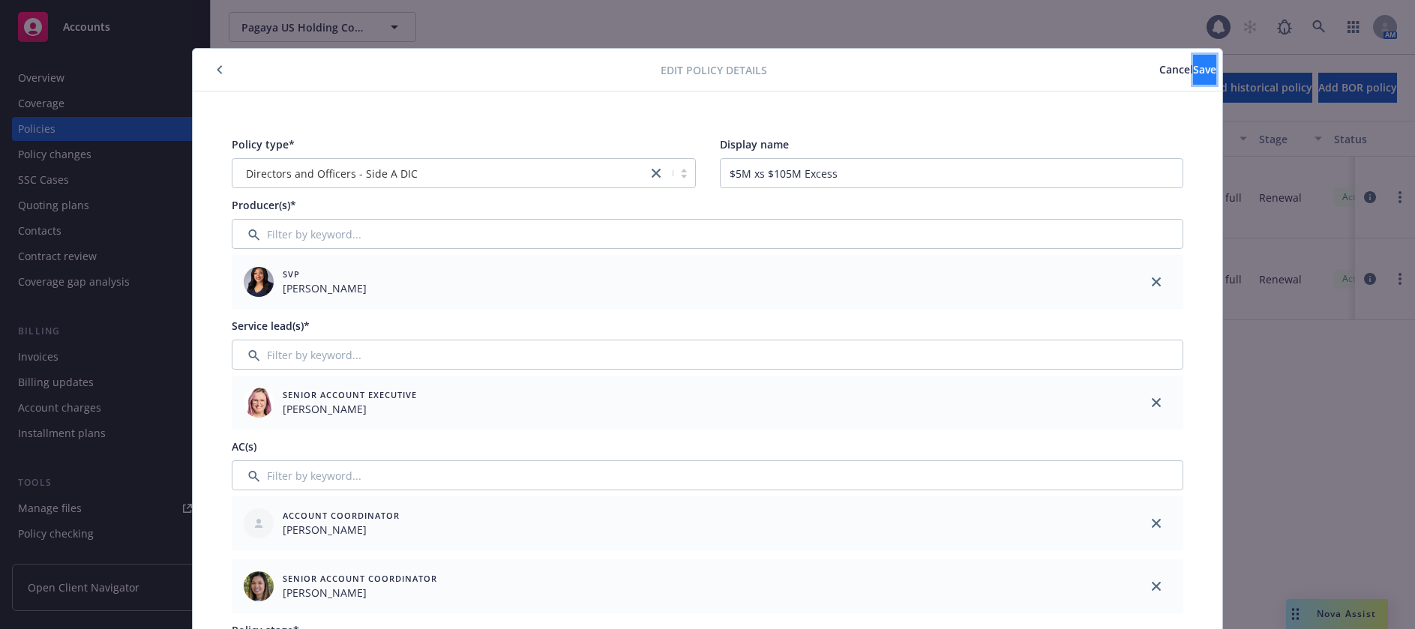
click at [1193, 68] on span "Save" at bounding box center [1204, 69] width 23 height 14
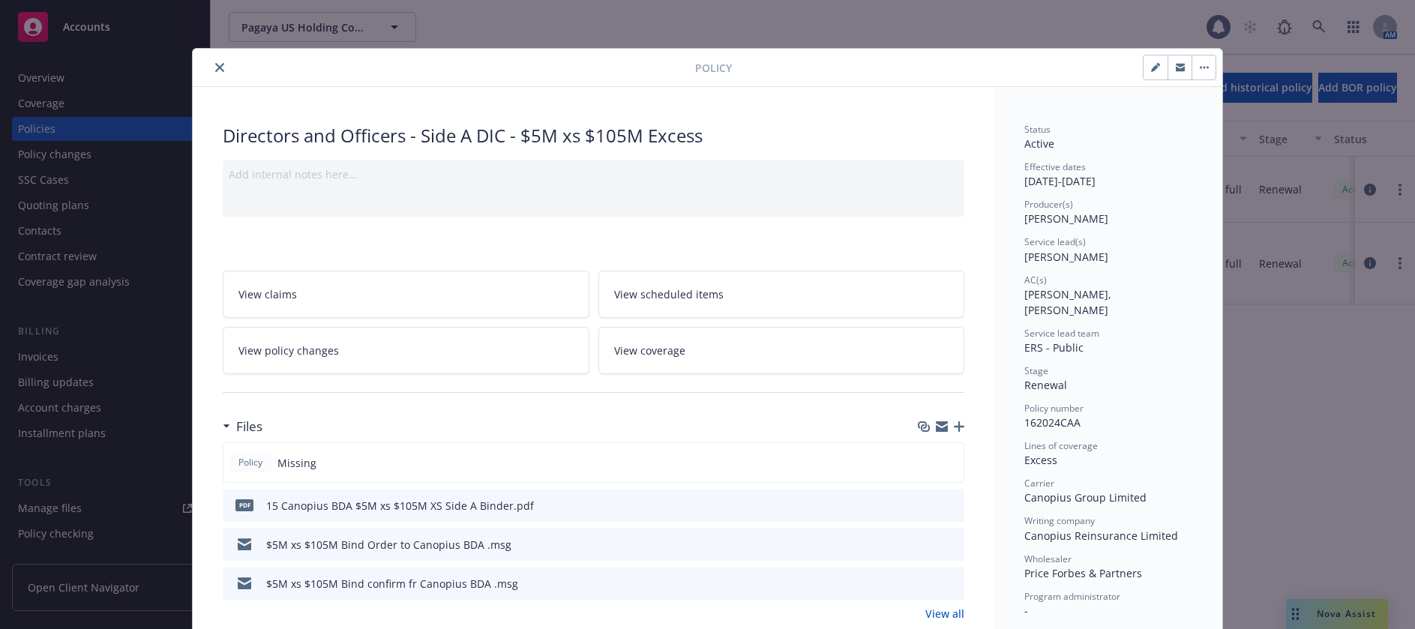
click at [215, 65] on icon "close" at bounding box center [219, 67] width 9 height 9
